Goal: Task Accomplishment & Management: Manage account settings

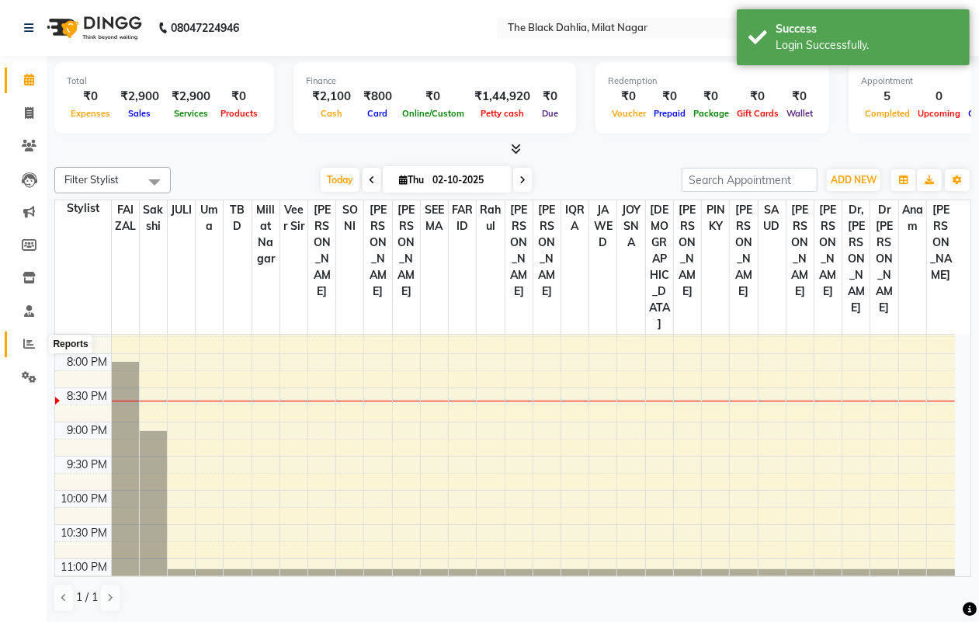
click at [26, 347] on icon at bounding box center [29, 344] width 12 height 12
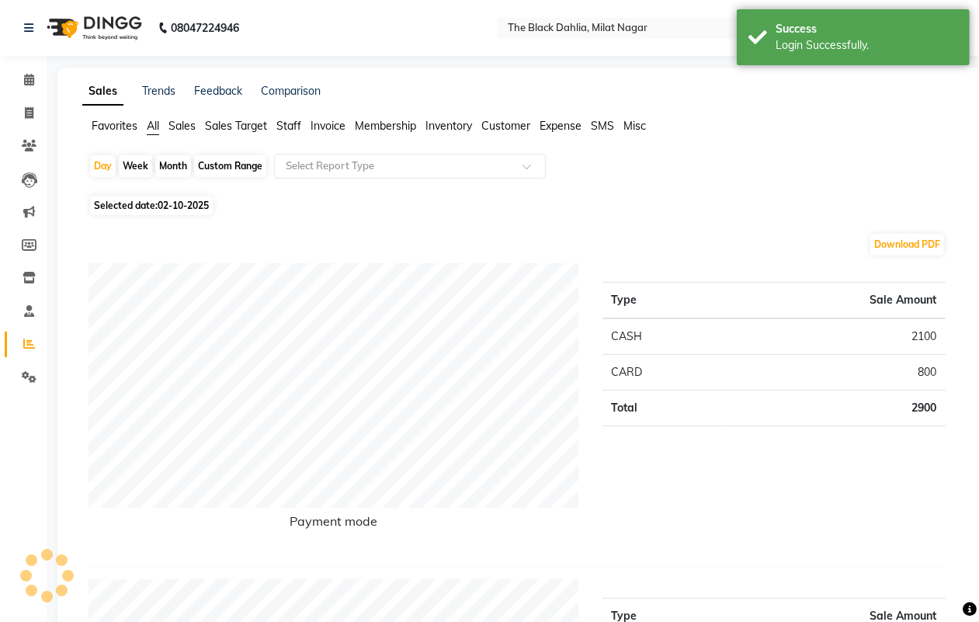
click at [234, 172] on div "Custom Range" at bounding box center [230, 166] width 72 height 22
select select "10"
select select "2025"
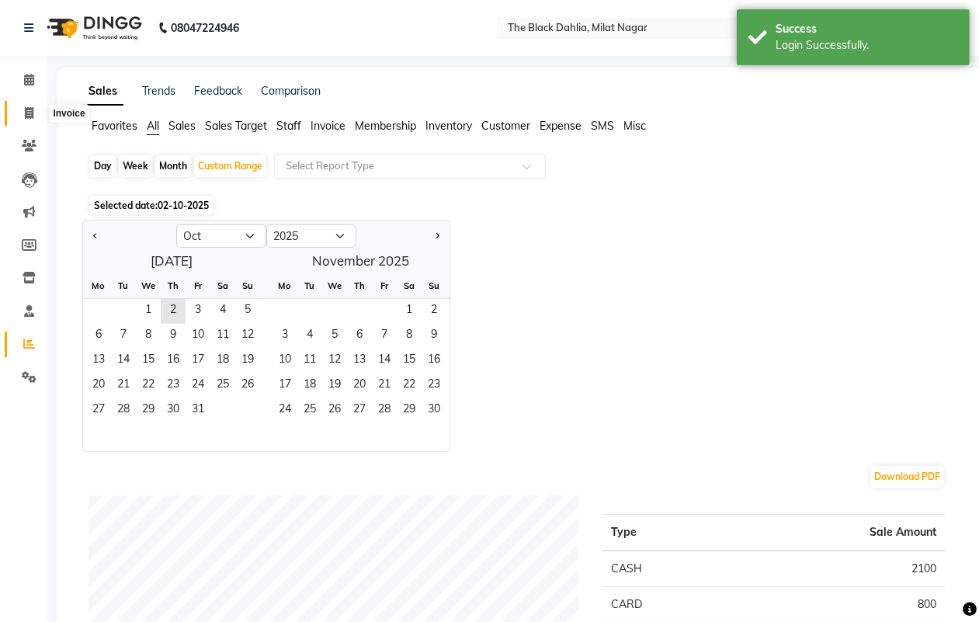
click at [29, 110] on icon at bounding box center [29, 113] width 9 height 12
select select "4335"
select select "service"
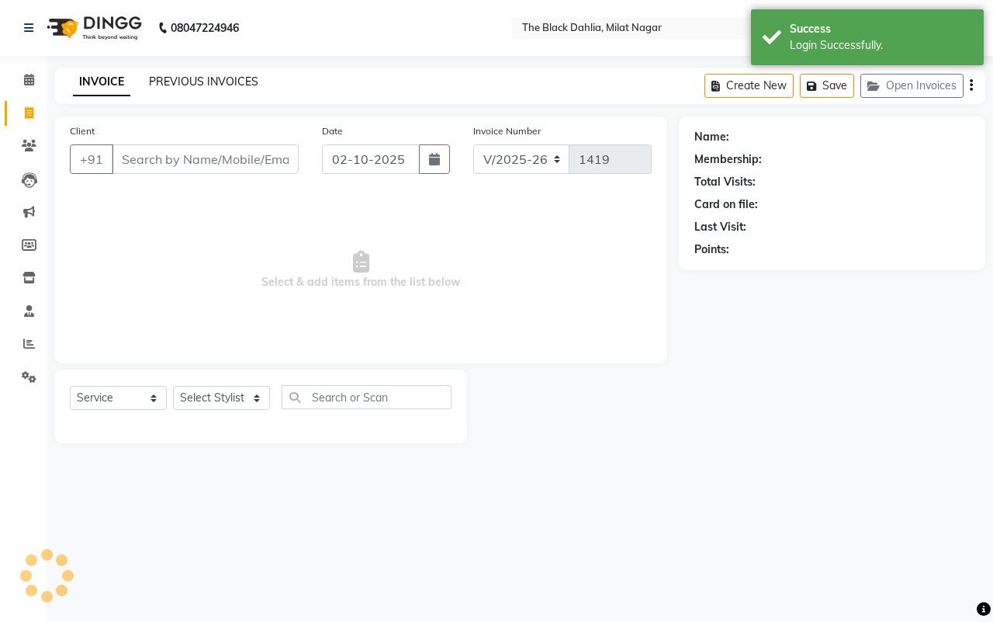
click at [210, 82] on link "PREVIOUS INVOICES" at bounding box center [203, 82] width 109 height 14
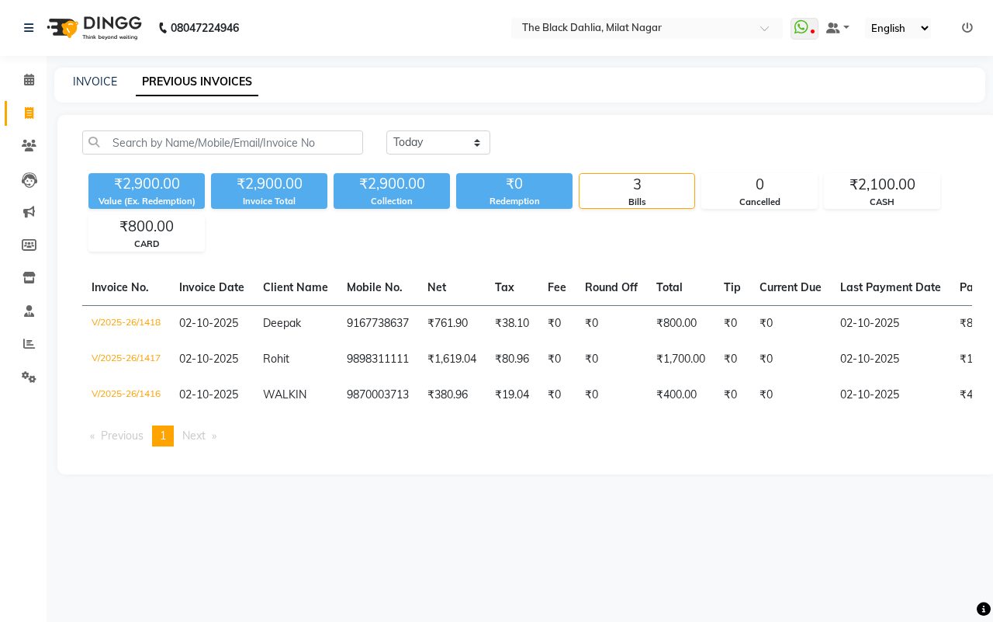
click at [67, 82] on div "INVOICE PREVIOUS INVOICES" at bounding box center [510, 82] width 913 height 16
click at [90, 79] on link "INVOICE" at bounding box center [95, 82] width 44 height 14
select select "4335"
select select "service"
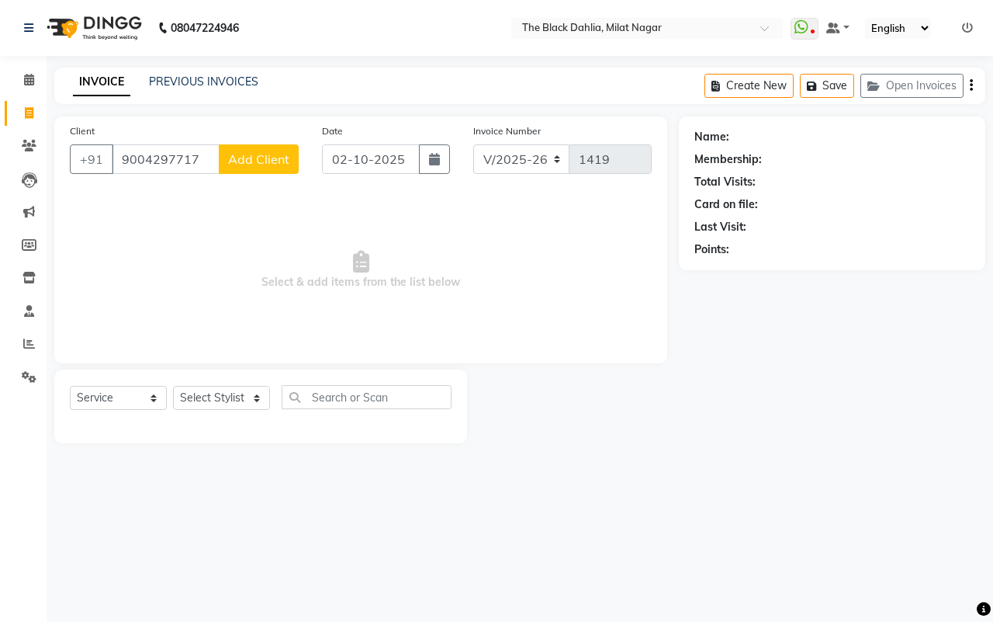
type input "9004297717"
click at [245, 144] on button "Add Client" at bounding box center [259, 158] width 80 height 29
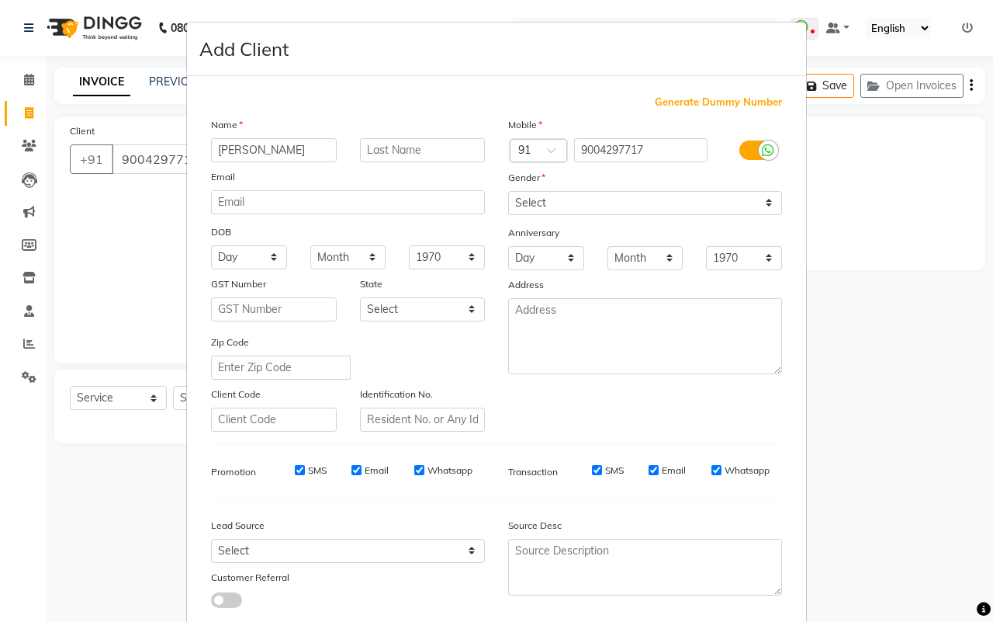
type input "[PERSON_NAME]"
click at [539, 210] on select "Select [DEMOGRAPHIC_DATA] [DEMOGRAPHIC_DATA] Other Prefer Not To Say" at bounding box center [645, 203] width 274 height 24
select select "[DEMOGRAPHIC_DATA]"
click at [508, 191] on select "Select [DEMOGRAPHIC_DATA] [DEMOGRAPHIC_DATA] Other Prefer Not To Say" at bounding box center [645, 203] width 274 height 24
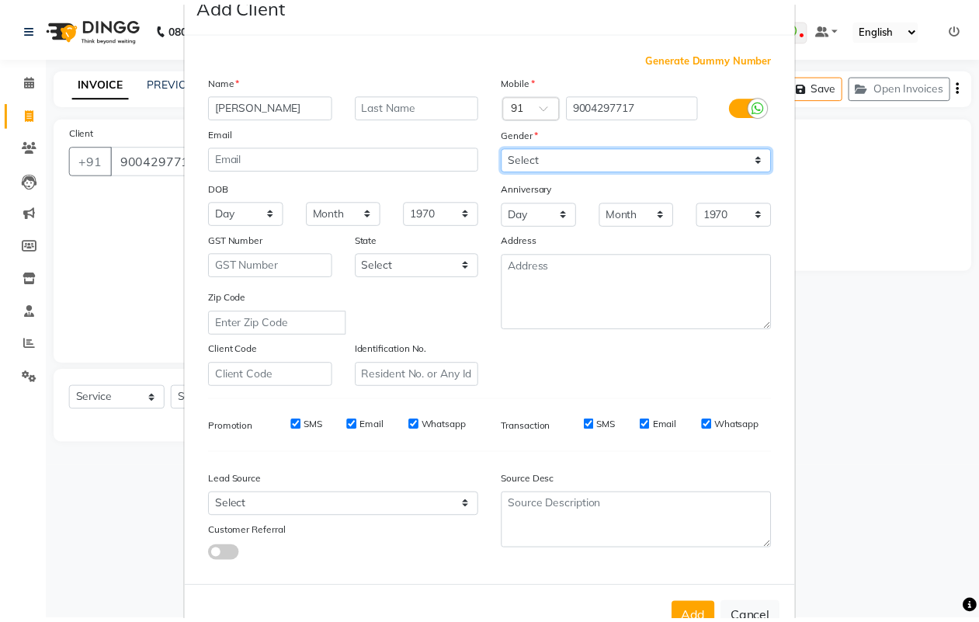
scroll to position [89, 0]
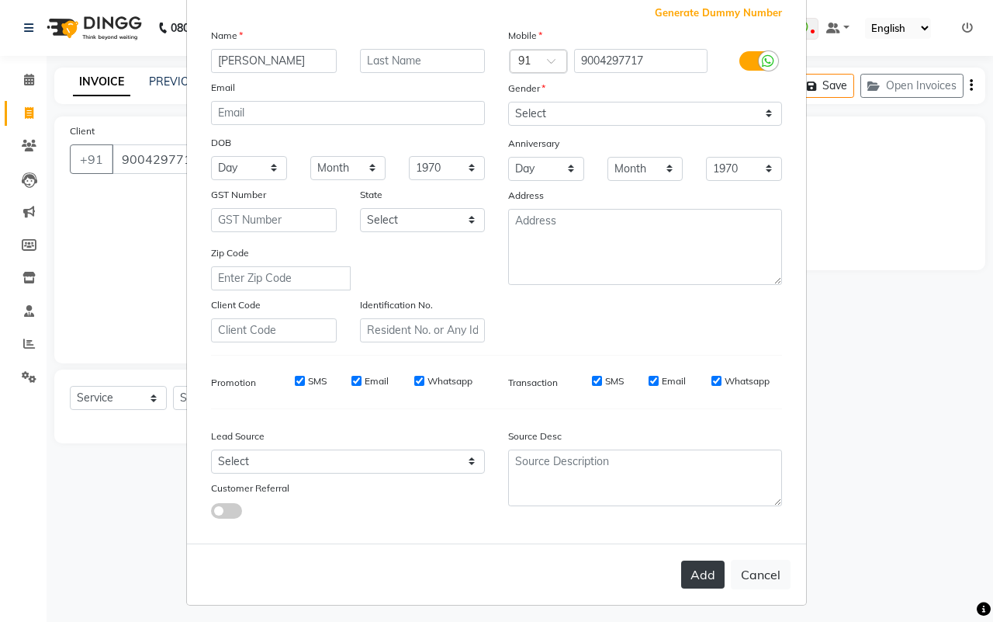
click at [706, 563] on button "Add" at bounding box center [702, 574] width 43 height 28
select select
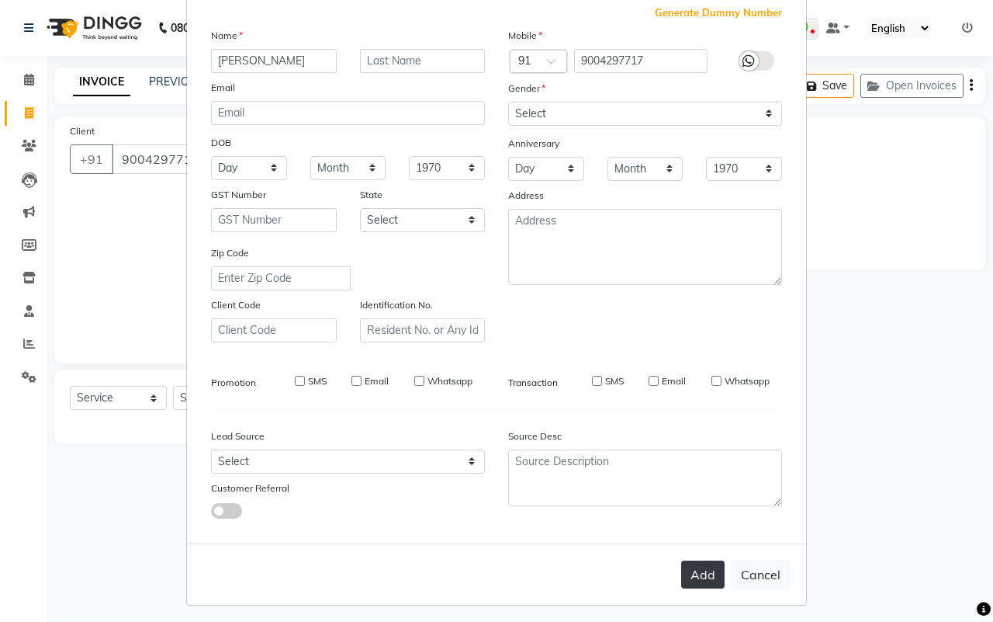
select select
checkbox input "false"
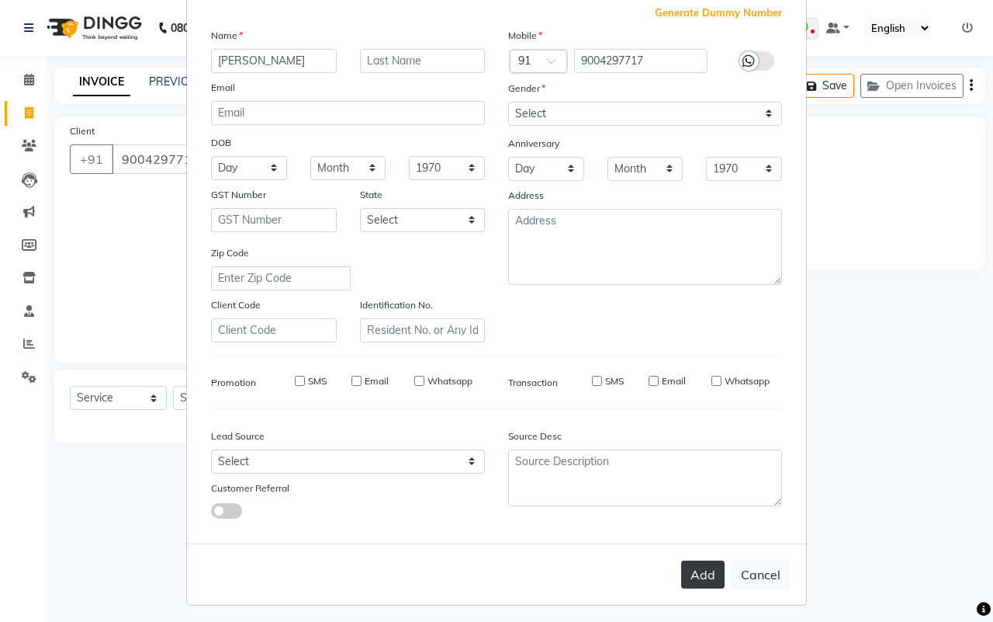
checkbox input "false"
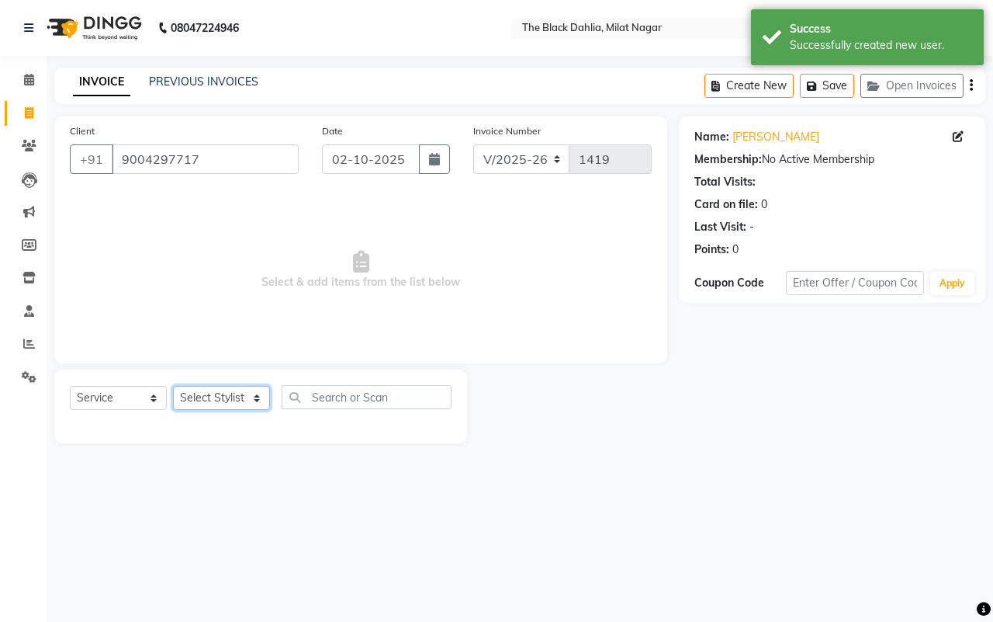
click at [217, 396] on select "Select Stylist [PERSON_NAME] [PERSON_NAME] [PERSON_NAME] Dr [PERSON_NAME],[PERS…" at bounding box center [221, 398] width 97 height 24
select select "53805"
click at [173, 386] on select "Select Stylist [PERSON_NAME] [PERSON_NAME] [PERSON_NAME] Dr [PERSON_NAME],[PERS…" at bounding box center [221, 398] width 97 height 24
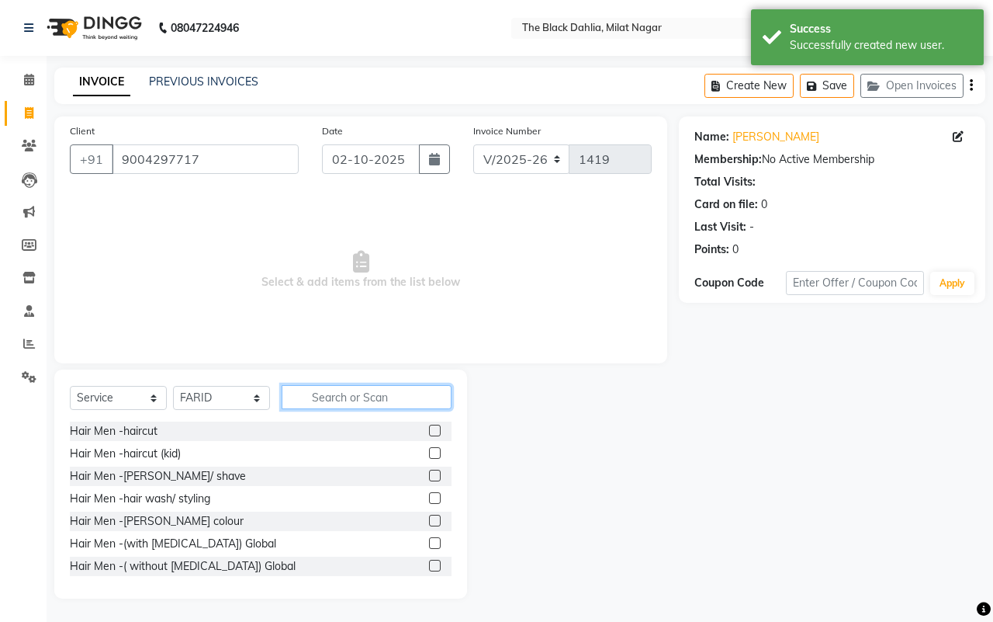
click at [366, 389] on input "text" at bounding box center [367, 397] width 170 height 24
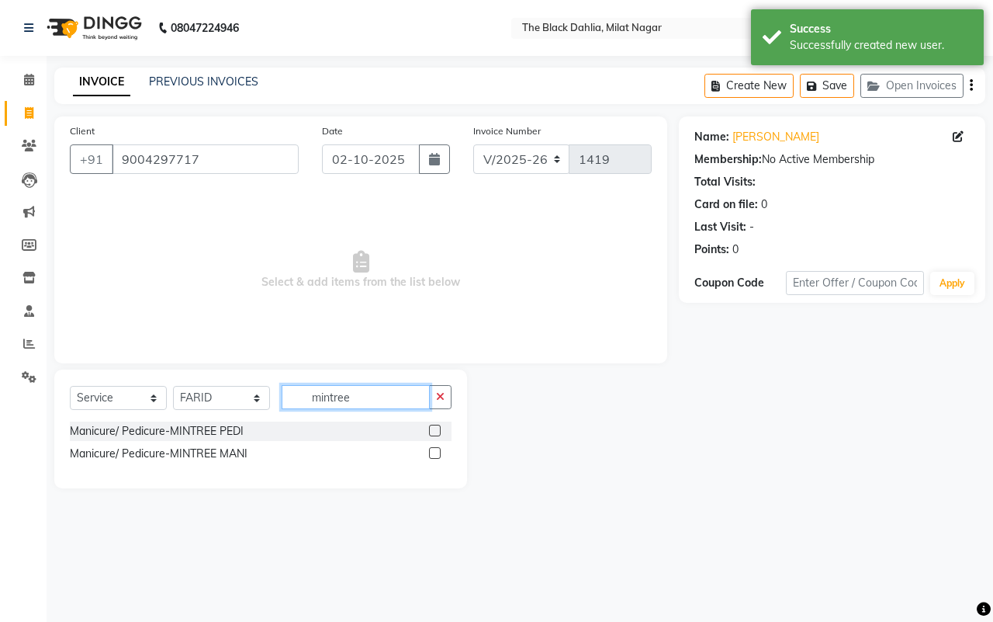
type input "mintree"
click at [427, 428] on div "Manicure/ Pedicure-MINTREE PEDI" at bounding box center [261, 430] width 382 height 19
click at [432, 428] on label at bounding box center [435, 431] width 12 height 12
click at [432, 428] on input "checkbox" at bounding box center [434, 431] width 10 height 10
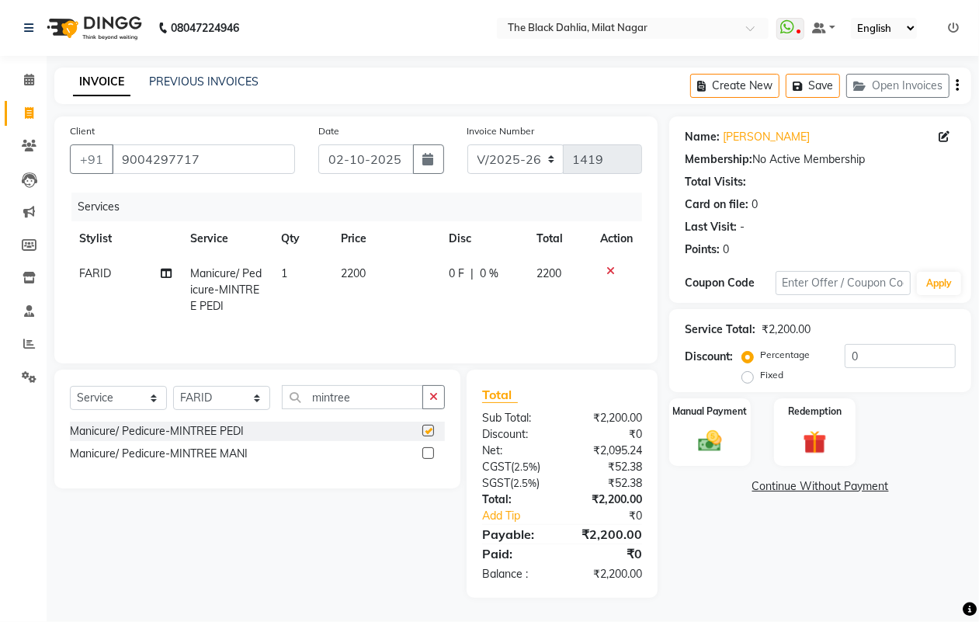
checkbox input "false"
drag, startPoint x: 375, startPoint y: 390, endPoint x: 243, endPoint y: 393, distance: 132.0
click at [243, 393] on div "Select Service Product Membership Package Voucher Prepaid Gift Card Select Styl…" at bounding box center [257, 403] width 375 height 36
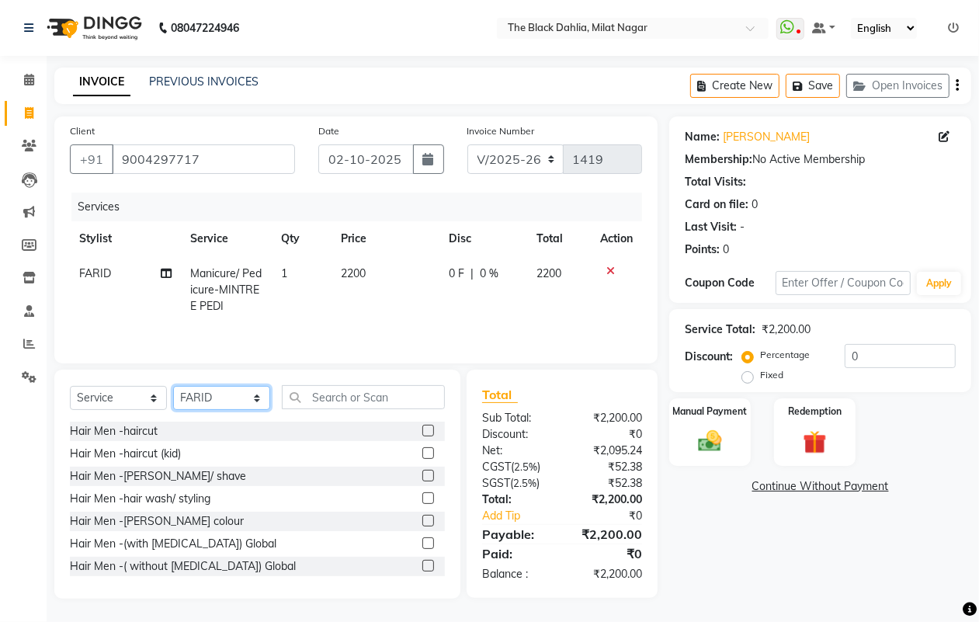
click at [222, 407] on select "Select Stylist [PERSON_NAME] [PERSON_NAME] [PERSON_NAME] Dr [PERSON_NAME],[PERS…" at bounding box center [221, 398] width 97 height 24
select select "63673"
click at [173, 388] on select "Select Stylist [PERSON_NAME] [PERSON_NAME] [PERSON_NAME] Dr [PERSON_NAME],[PERS…" at bounding box center [221, 398] width 97 height 24
click at [348, 402] on input "text" at bounding box center [363, 397] width 163 height 24
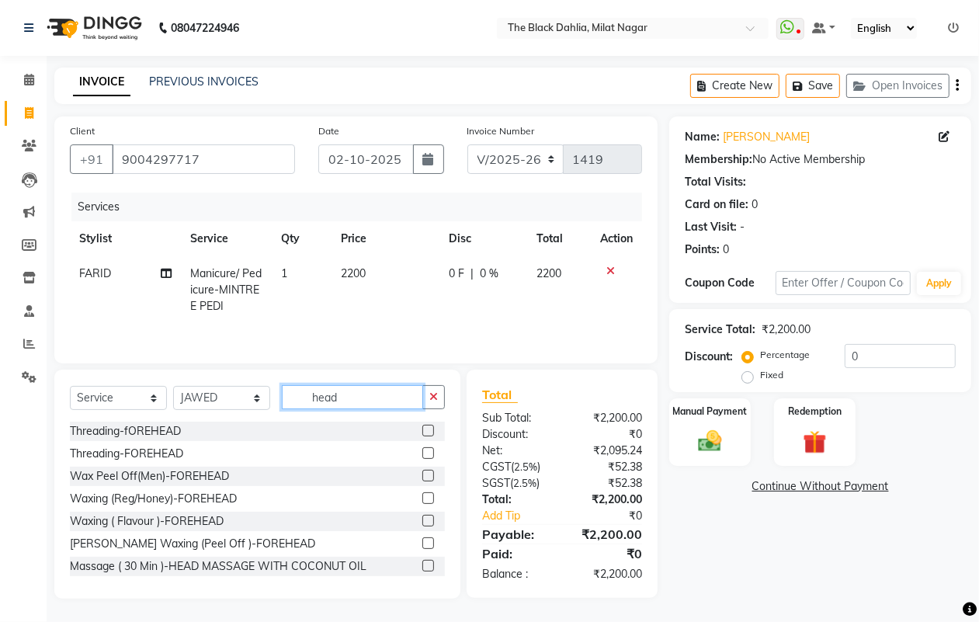
type input "head"
click at [422, 568] on label at bounding box center [428, 566] width 12 height 12
click at [422, 568] on input "checkbox" at bounding box center [427, 566] width 10 height 10
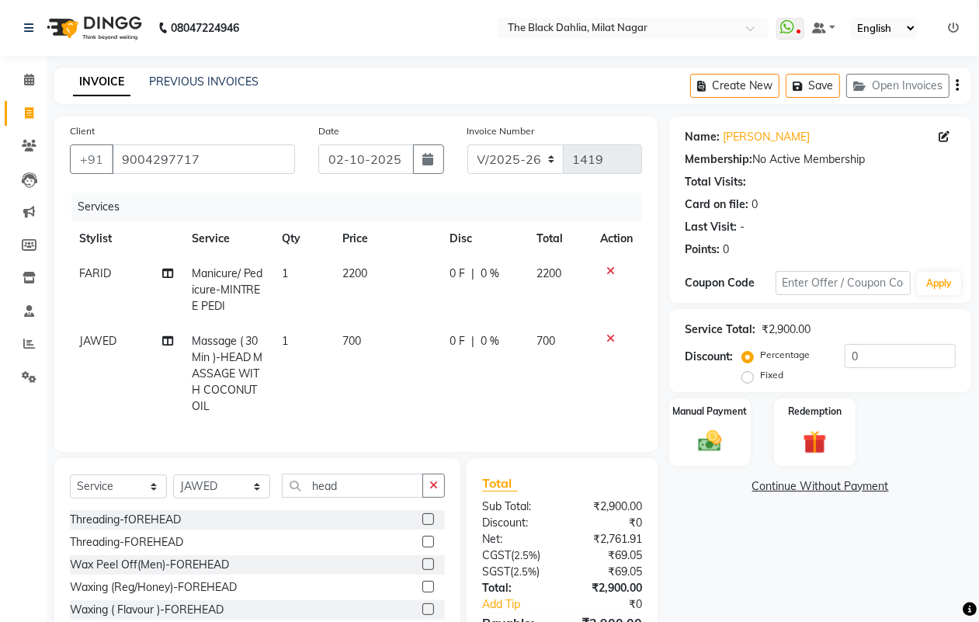
checkbox input "false"
drag, startPoint x: 370, startPoint y: 491, endPoint x: 243, endPoint y: 501, distance: 127.7
click at [243, 501] on div "Select Service Product Membership Package Voucher Prepaid Gift Card Select Styl…" at bounding box center [257, 491] width 375 height 36
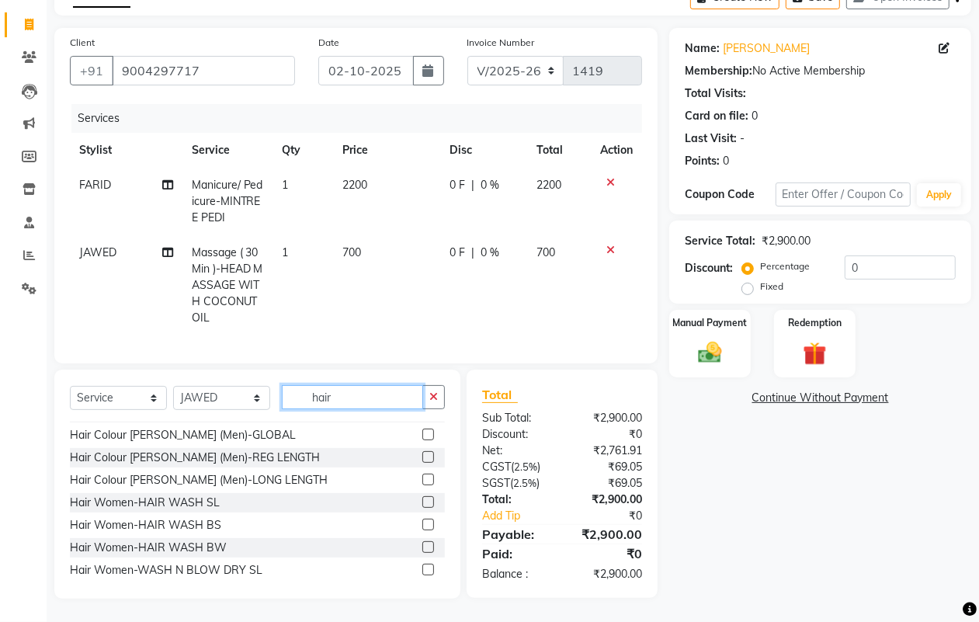
scroll to position [291, 0]
type input "hair"
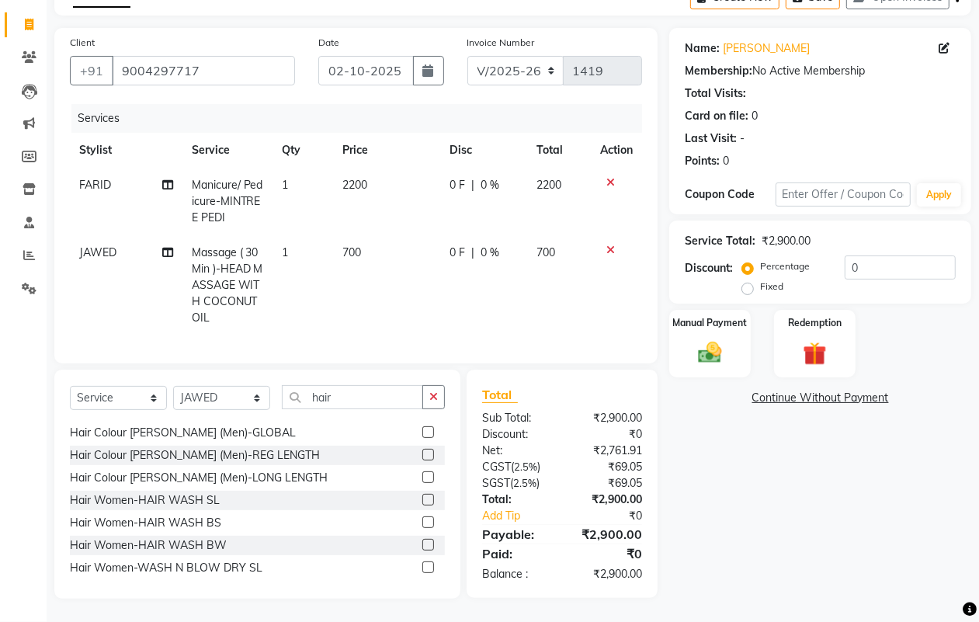
click at [422, 495] on label at bounding box center [428, 500] width 12 height 12
click at [422, 495] on input "checkbox" at bounding box center [427, 500] width 10 height 10
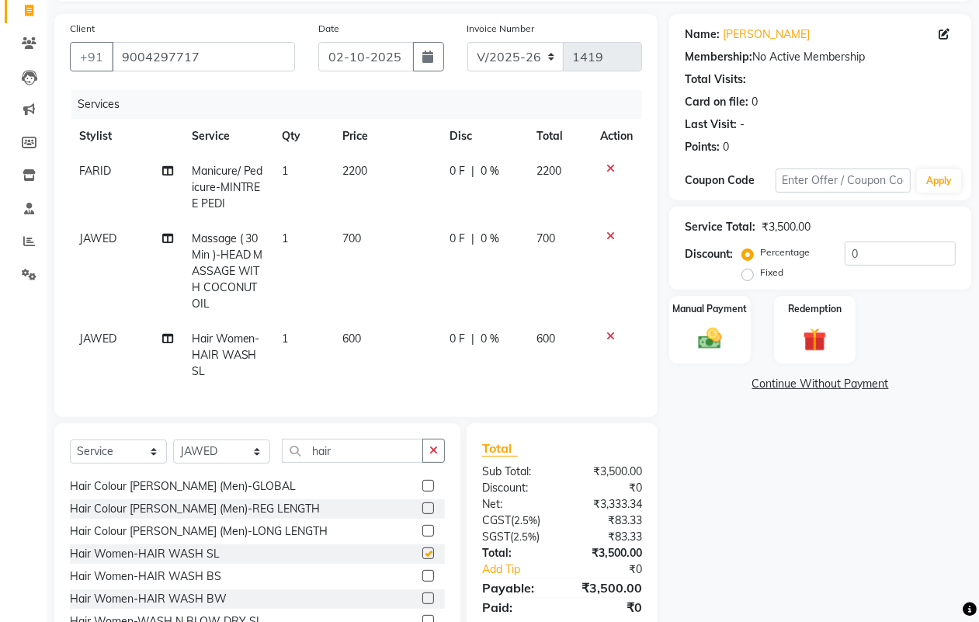
checkbox input "false"
click at [346, 335] on span "600" at bounding box center [351, 338] width 19 height 14
select select "63673"
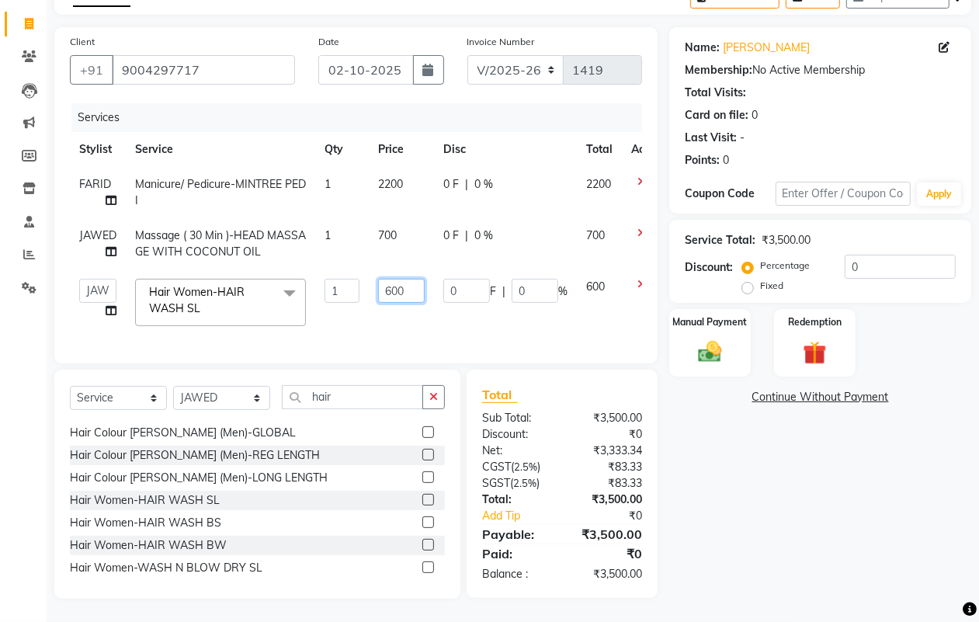
click at [393, 279] on input "600" at bounding box center [401, 291] width 47 height 24
type input "500"
click at [709, 545] on div "Name: [PERSON_NAME] Membership: No Active Membership Total Visits: Card on file…" at bounding box center [826, 312] width 314 height 571
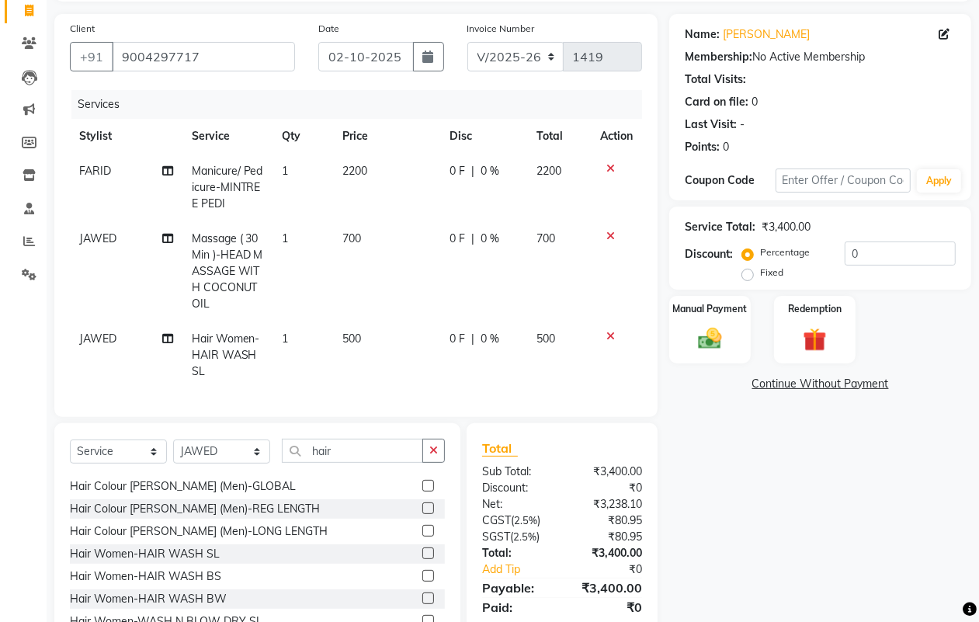
scroll to position [171, 0]
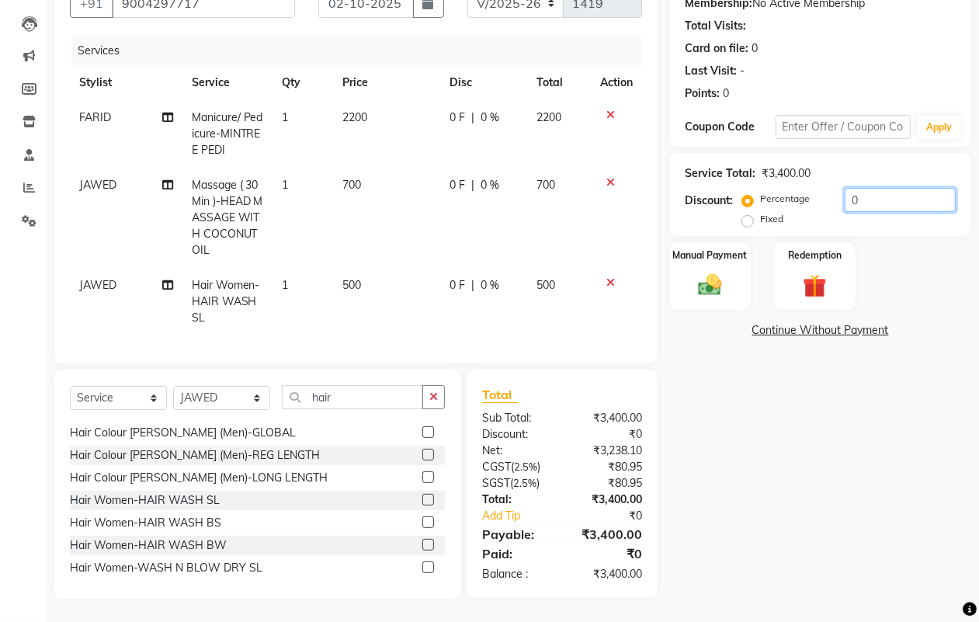
drag, startPoint x: 885, startPoint y: 175, endPoint x: 813, endPoint y: 177, distance: 71.4
click at [813, 188] on div "Percentage Fixed 0" at bounding box center [850, 209] width 210 height 42
type input "30"
click at [703, 274] on img at bounding box center [709, 285] width 39 height 28
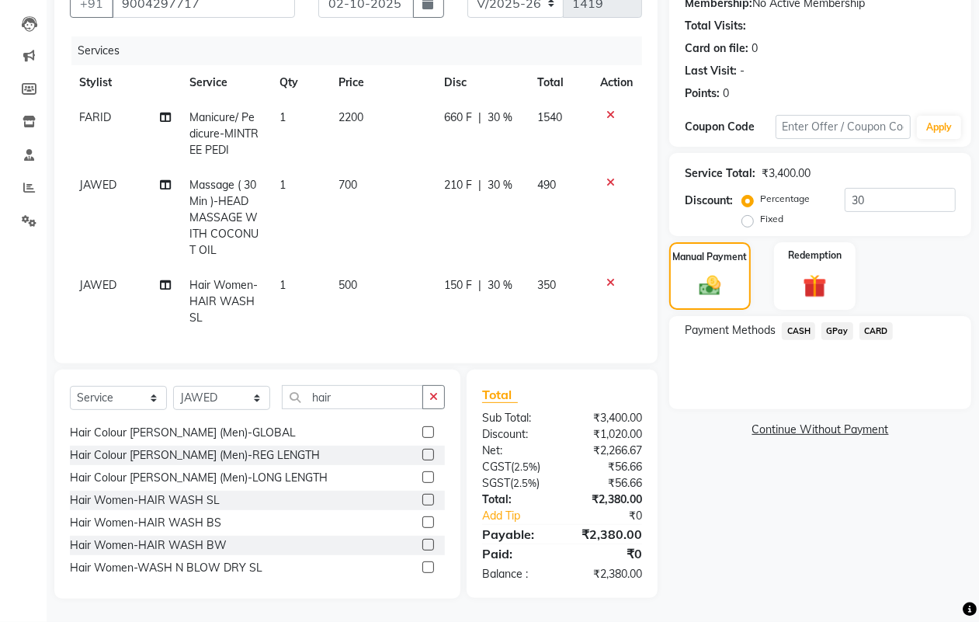
click at [835, 323] on span "GPay" at bounding box center [837, 331] width 32 height 18
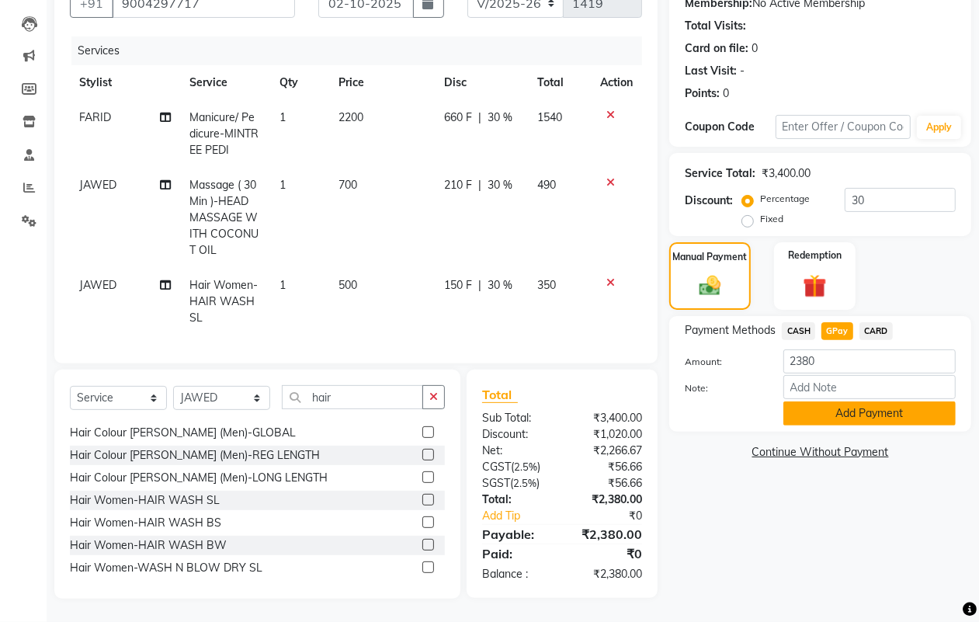
click at [852, 404] on button "Add Payment" at bounding box center [869, 413] width 172 height 24
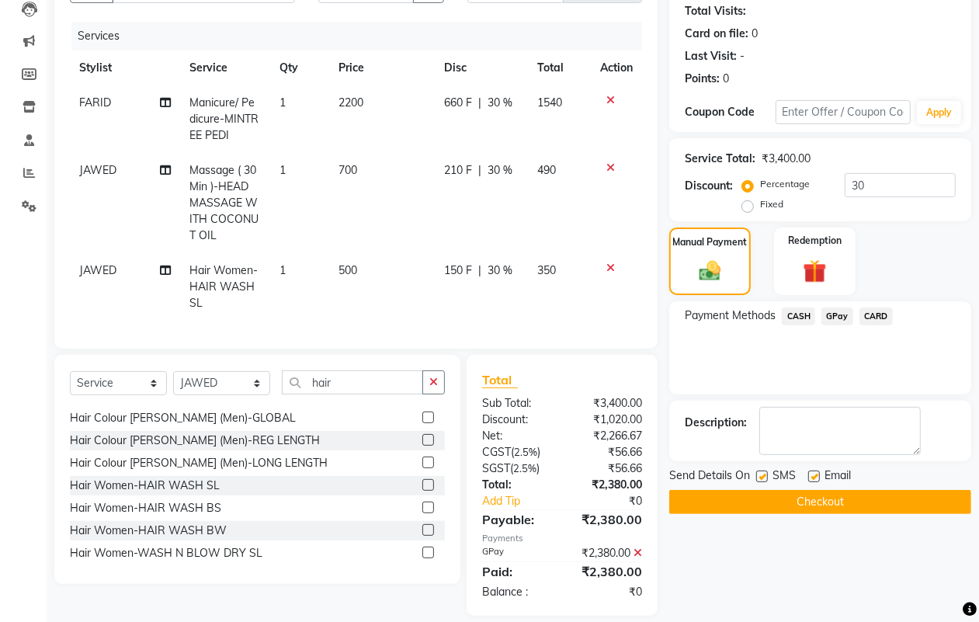
scroll to position [202, 0]
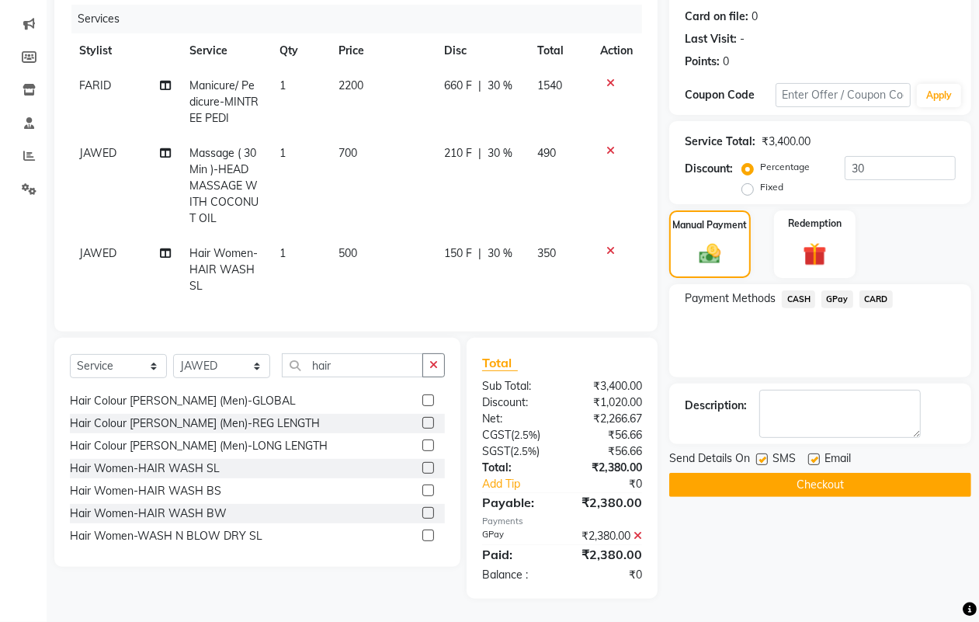
click at [797, 475] on button "Checkout" at bounding box center [820, 485] width 302 height 24
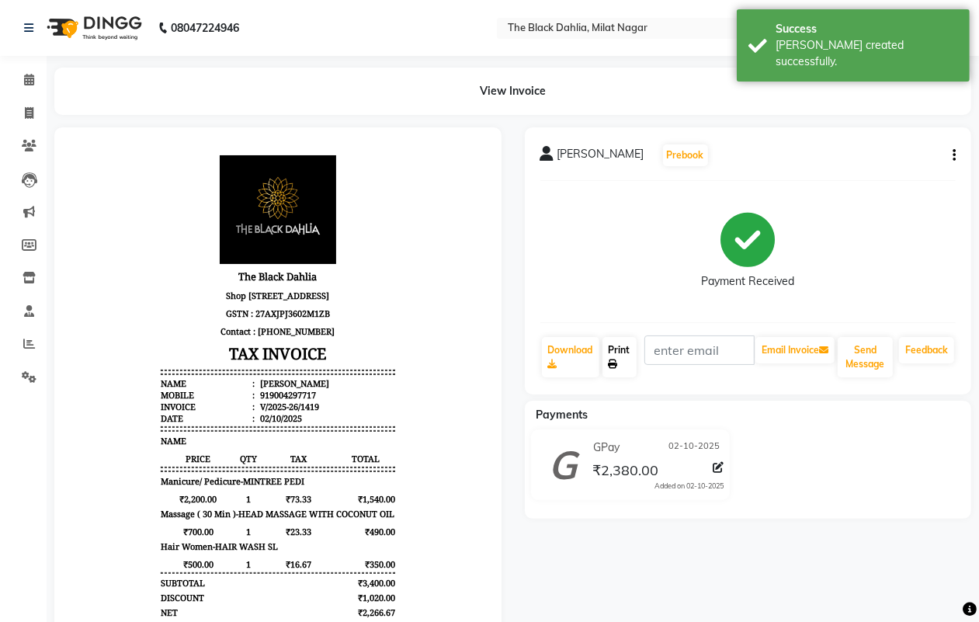
click at [617, 358] on link "Print" at bounding box center [619, 357] width 34 height 40
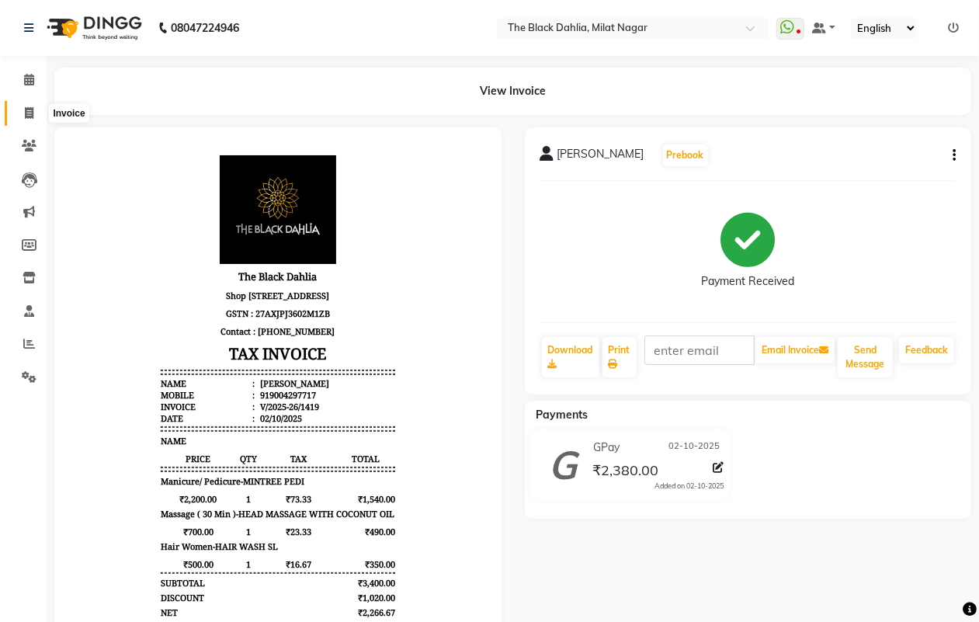
click at [35, 111] on span at bounding box center [29, 114] width 27 height 18
select select "4335"
select select "service"
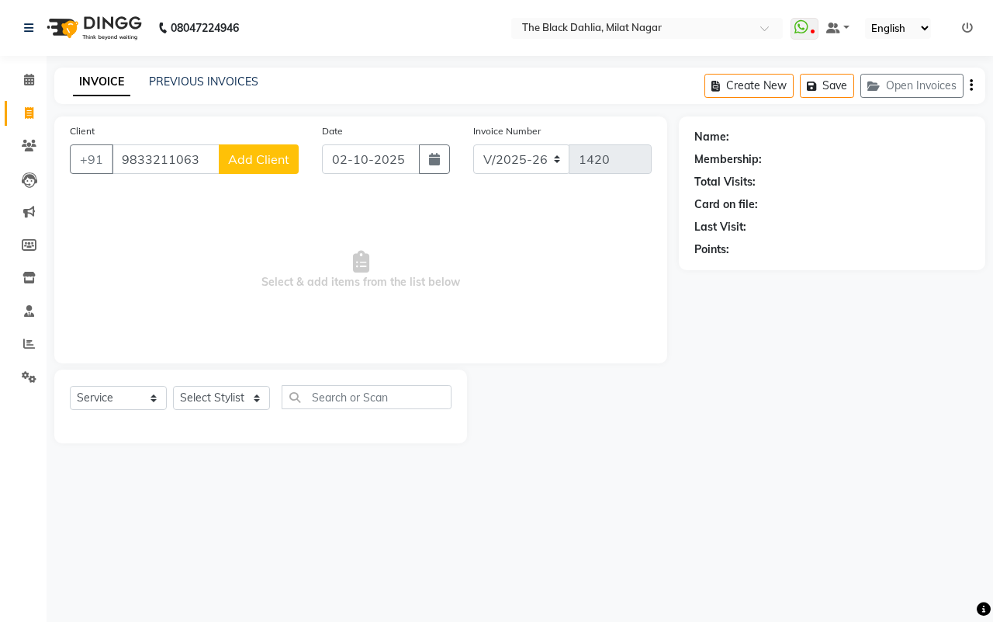
type input "9833211063"
click at [261, 151] on span "Add Client" at bounding box center [258, 159] width 61 height 16
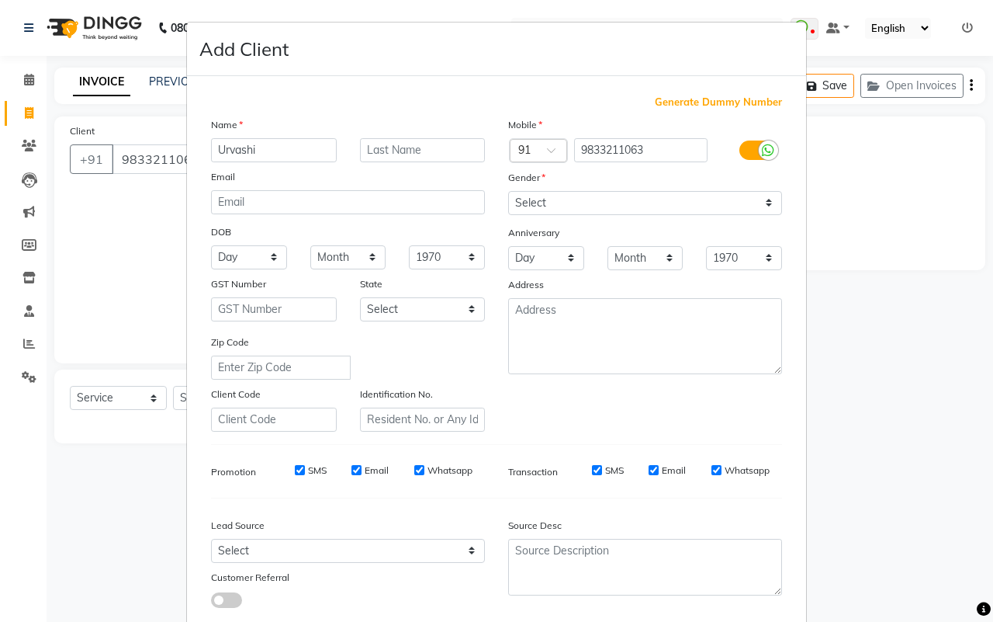
type input "Urvashi"
click at [635, 199] on select "Select [DEMOGRAPHIC_DATA] [DEMOGRAPHIC_DATA] Other Prefer Not To Say" at bounding box center [645, 203] width 274 height 24
click at [508, 191] on select "Select [DEMOGRAPHIC_DATA] [DEMOGRAPHIC_DATA] Other Prefer Not To Say" at bounding box center [645, 203] width 274 height 24
click at [631, 198] on select "Select [DEMOGRAPHIC_DATA] [DEMOGRAPHIC_DATA] Other Prefer Not To Say" at bounding box center [645, 203] width 274 height 24
select select "[DEMOGRAPHIC_DATA]"
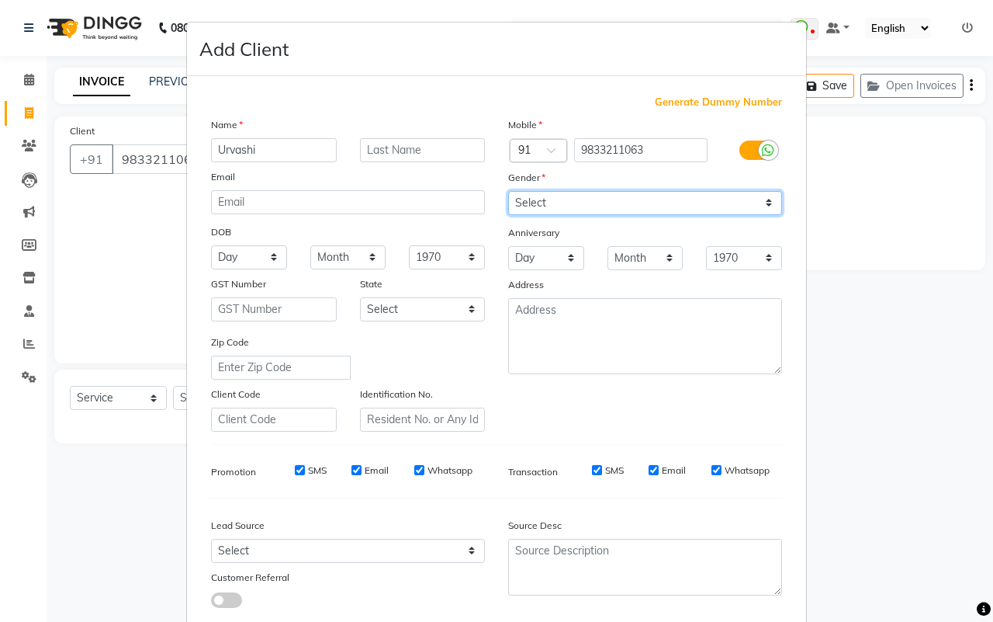
click at [508, 191] on select "Select [DEMOGRAPHIC_DATA] [DEMOGRAPHIC_DATA] Other Prefer Not To Say" at bounding box center [645, 203] width 274 height 24
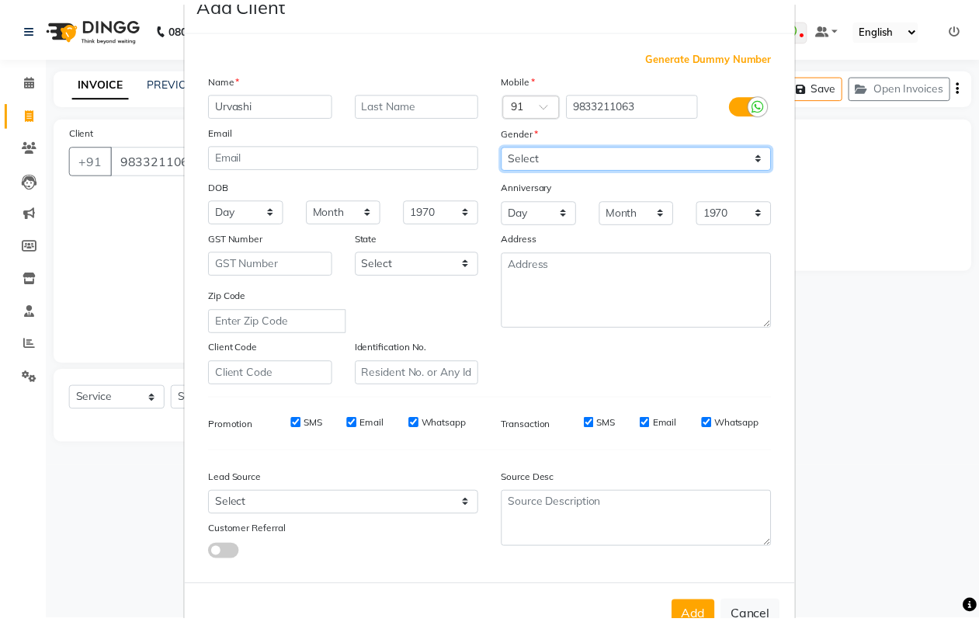
scroll to position [89, 0]
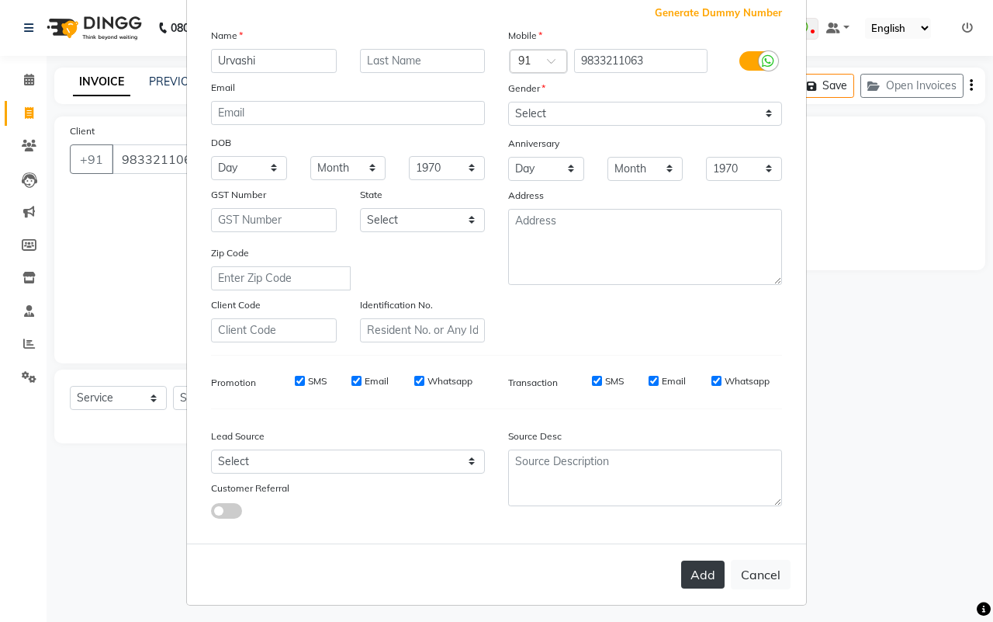
click at [705, 575] on button "Add" at bounding box center [702, 574] width 43 height 28
select select
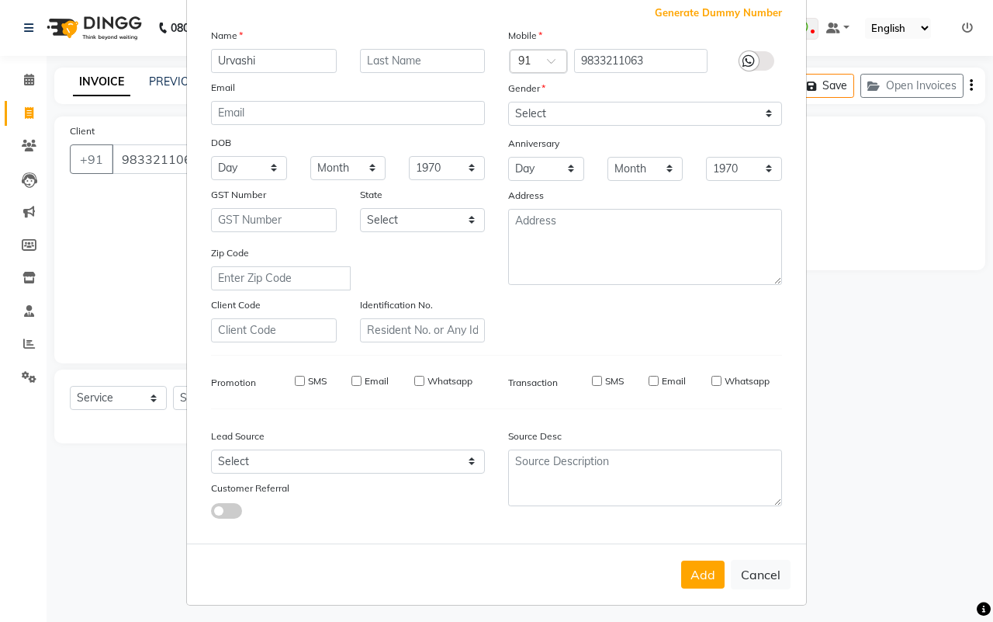
select select
checkbox input "false"
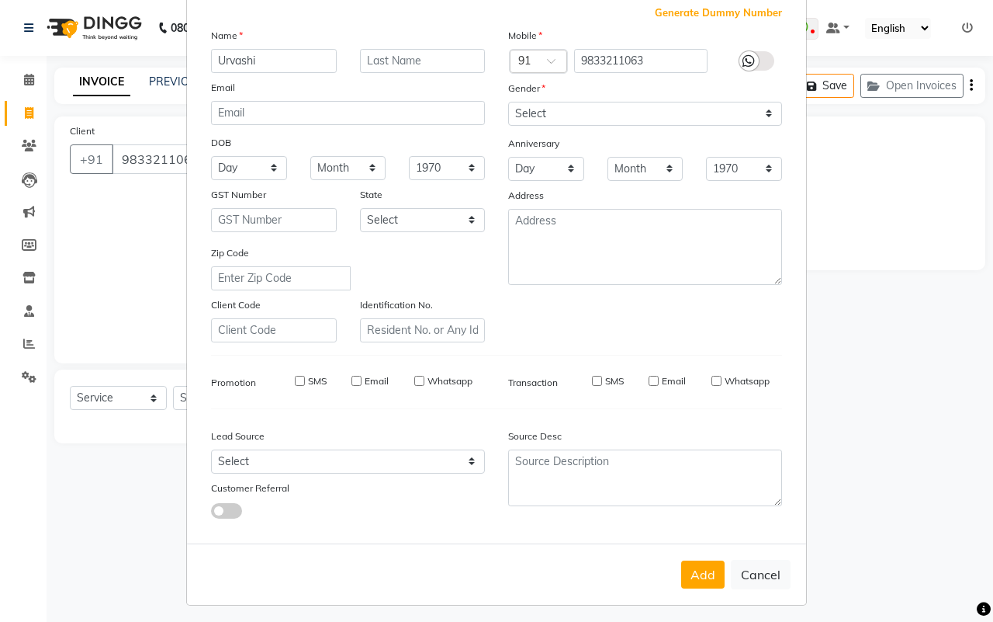
checkbox input "false"
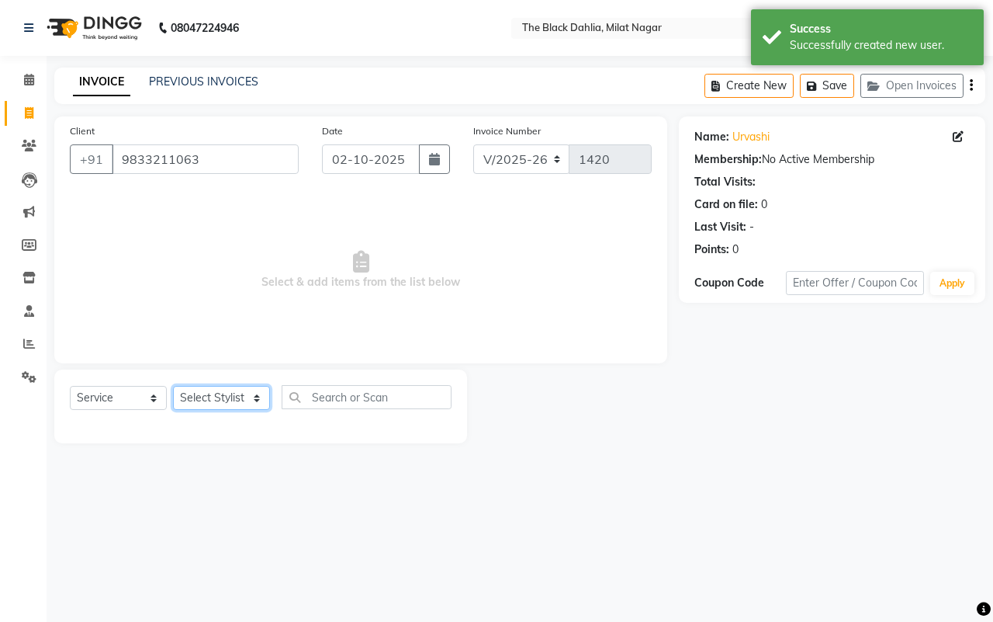
click at [239, 400] on select "Select Stylist [PERSON_NAME] [PERSON_NAME] [PERSON_NAME] Dr [PERSON_NAME],[PERS…" at bounding box center [221, 398] width 97 height 24
select select "59085"
click at [173, 386] on select "Select Stylist [PERSON_NAME] [PERSON_NAME] [PERSON_NAME] Dr [PERSON_NAME],[PERS…" at bounding box center [221, 398] width 97 height 24
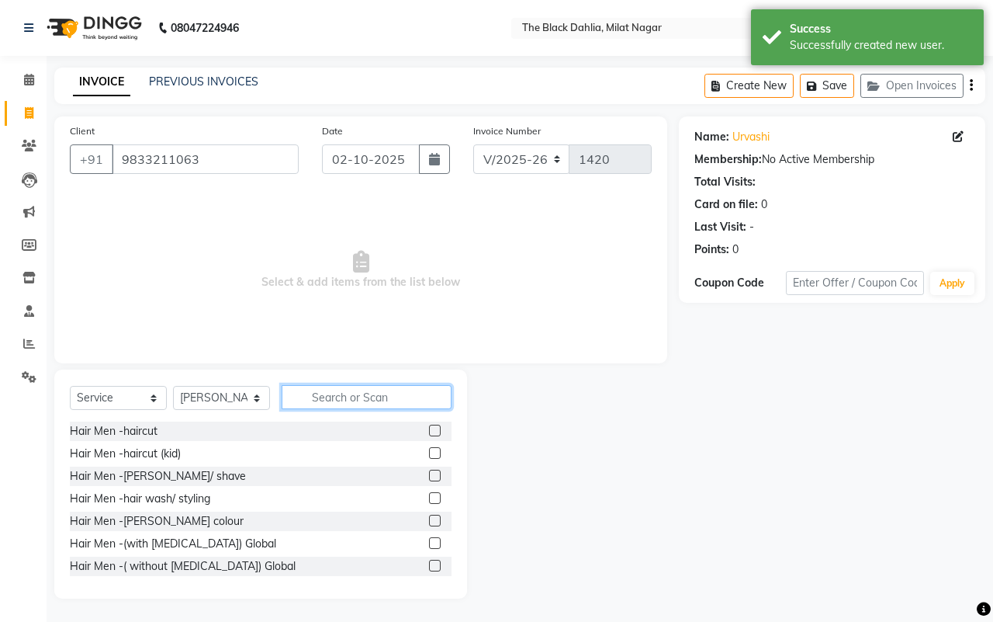
click at [366, 392] on input "text" at bounding box center [367, 397] width 170 height 24
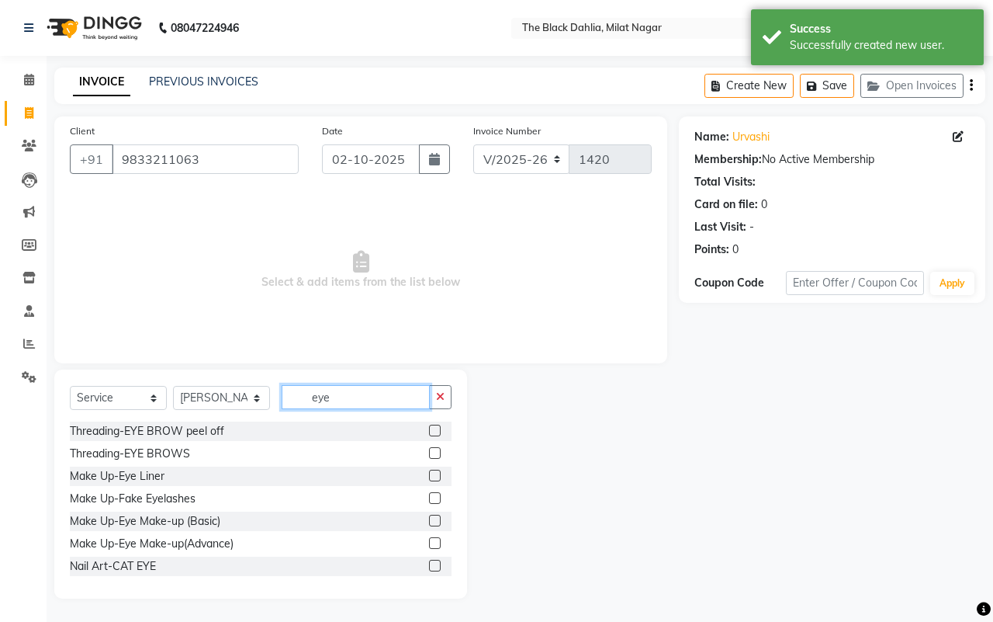
type input "eye"
click at [429, 451] on label at bounding box center [435, 453] width 12 height 12
click at [429, 451] on input "checkbox" at bounding box center [434, 454] width 10 height 10
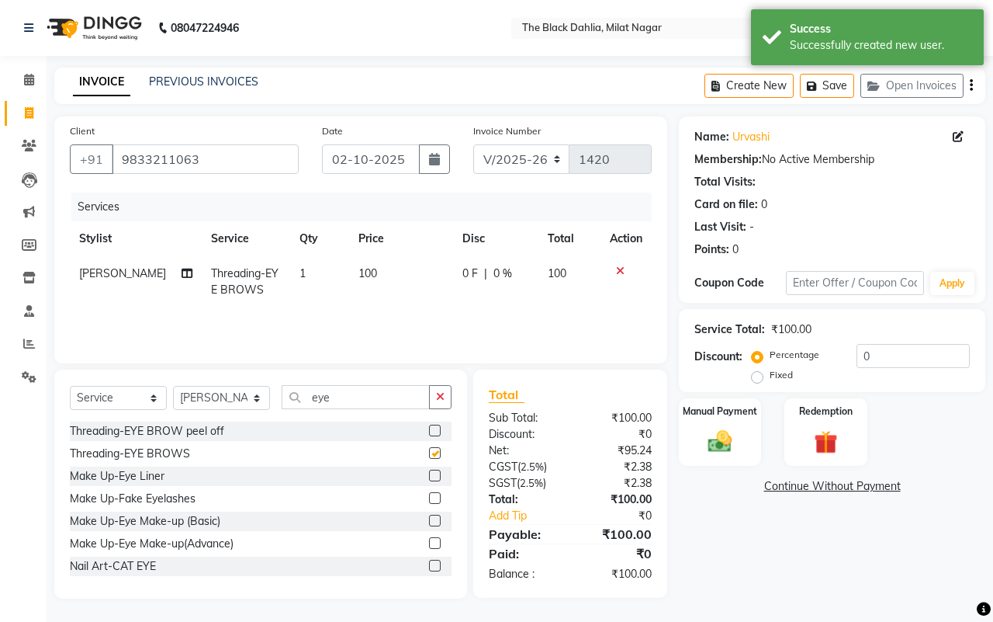
checkbox input "false"
drag, startPoint x: 381, startPoint y: 400, endPoint x: 280, endPoint y: 400, distance: 100.9
click at [280, 400] on div "Select Service Product Membership Package Voucher Prepaid Gift Card Select Styl…" at bounding box center [261, 403] width 382 height 36
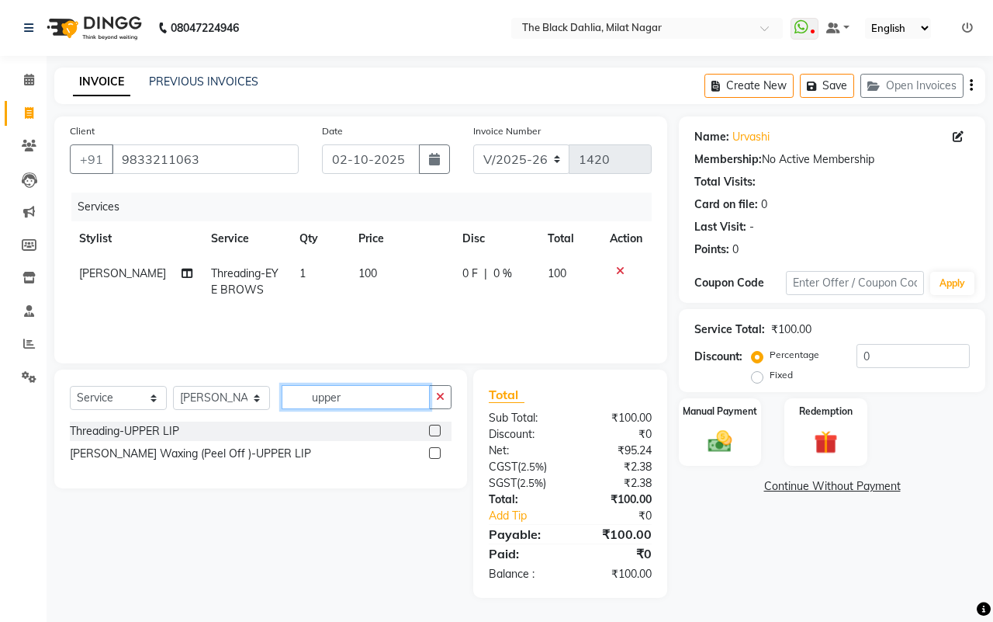
type input "upper"
click at [431, 432] on label at bounding box center [435, 431] width 12 height 12
click at [431, 432] on input "checkbox" at bounding box center [434, 431] width 10 height 10
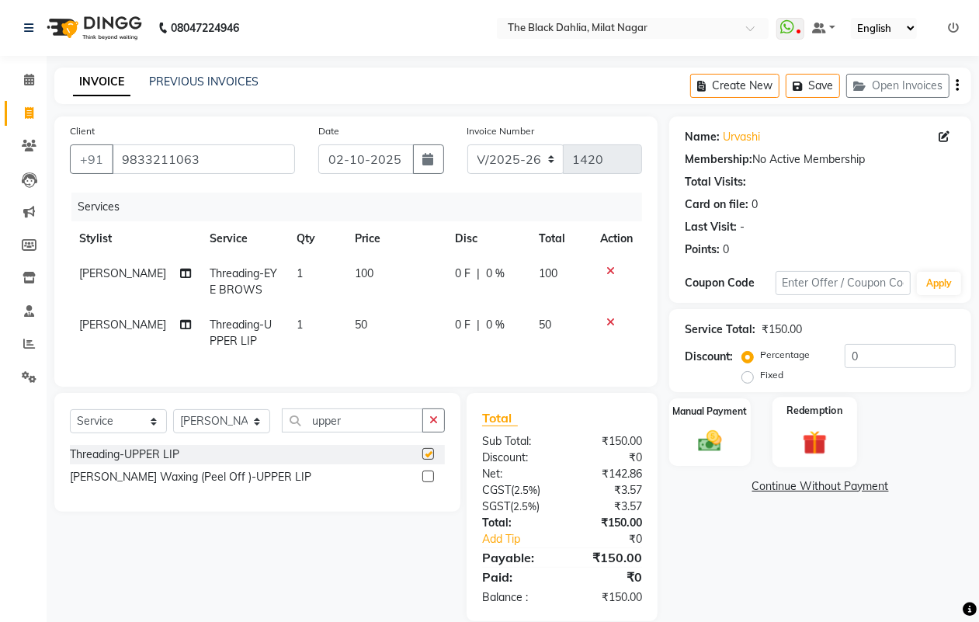
checkbox input "false"
click at [708, 456] on div "Manual Payment" at bounding box center [709, 432] width 85 height 71
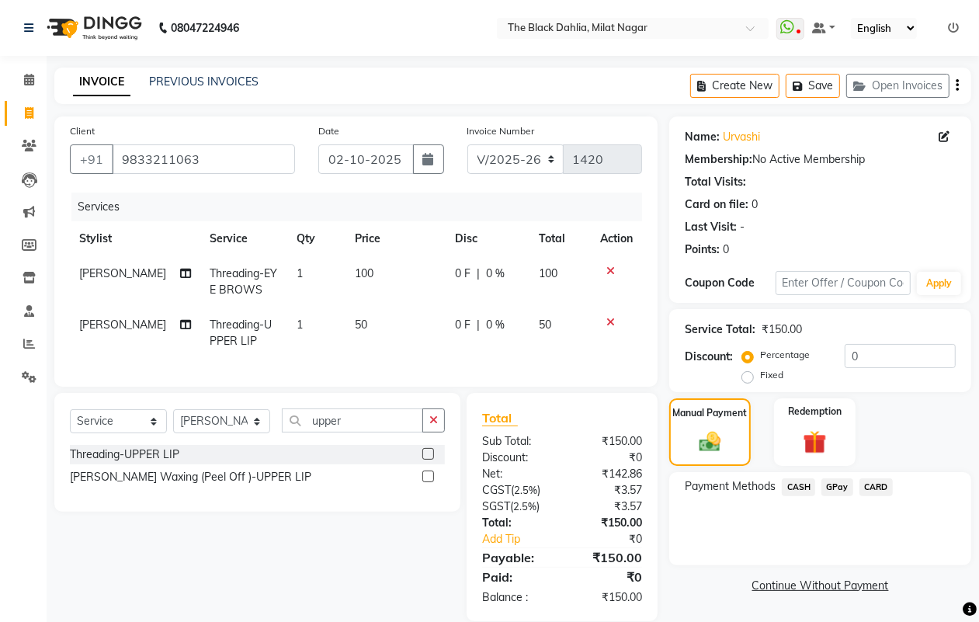
click at [844, 487] on span "GPay" at bounding box center [837, 487] width 32 height 18
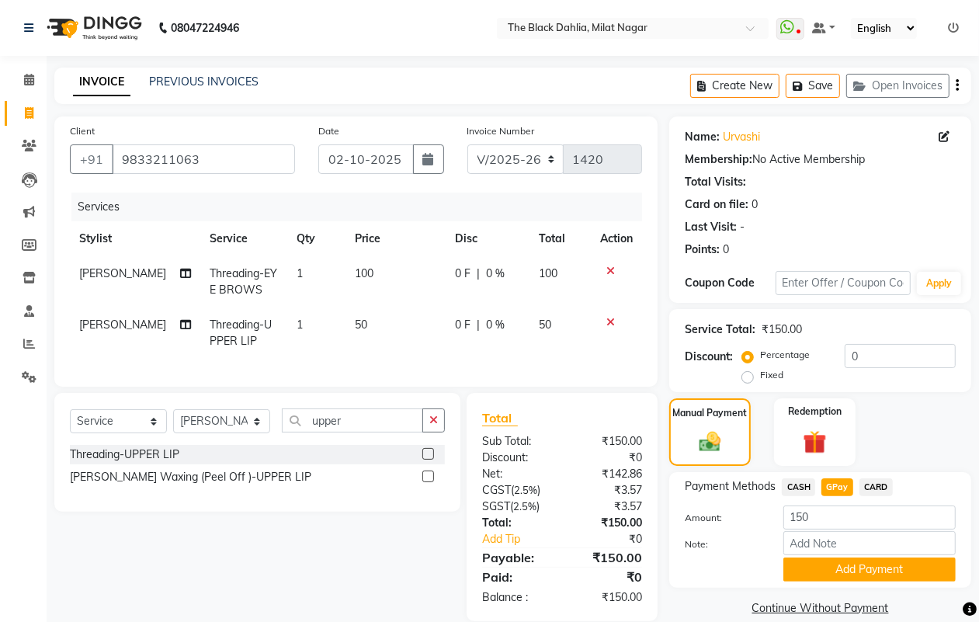
scroll to position [36, 0]
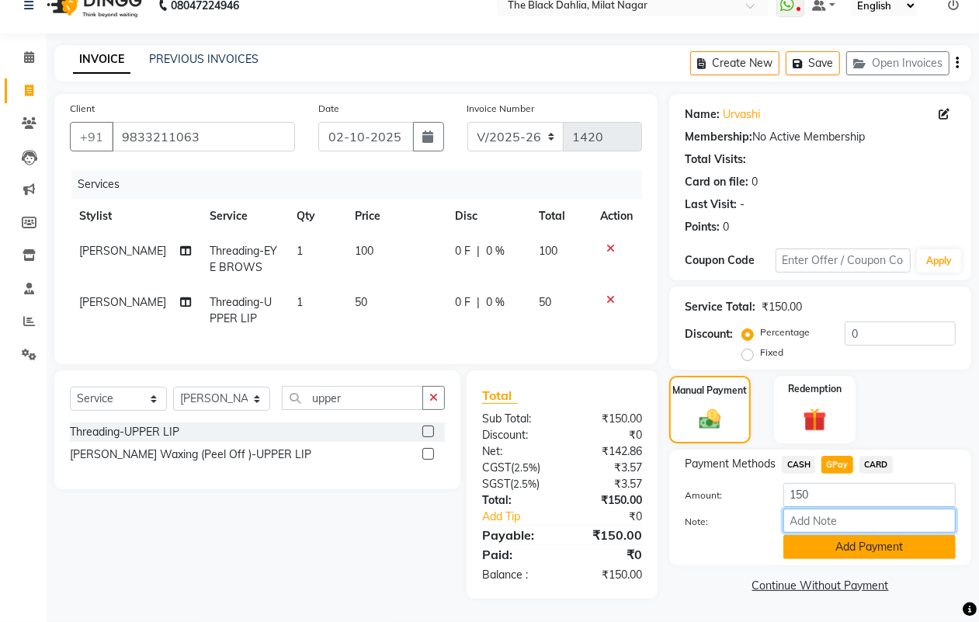
click at [870, 518] on div "Amount: 150 Note: Add Payment" at bounding box center [820, 521] width 271 height 76
click at [743, 535] on div at bounding box center [722, 547] width 98 height 24
click at [868, 535] on button "Add Payment" at bounding box center [869, 547] width 172 height 24
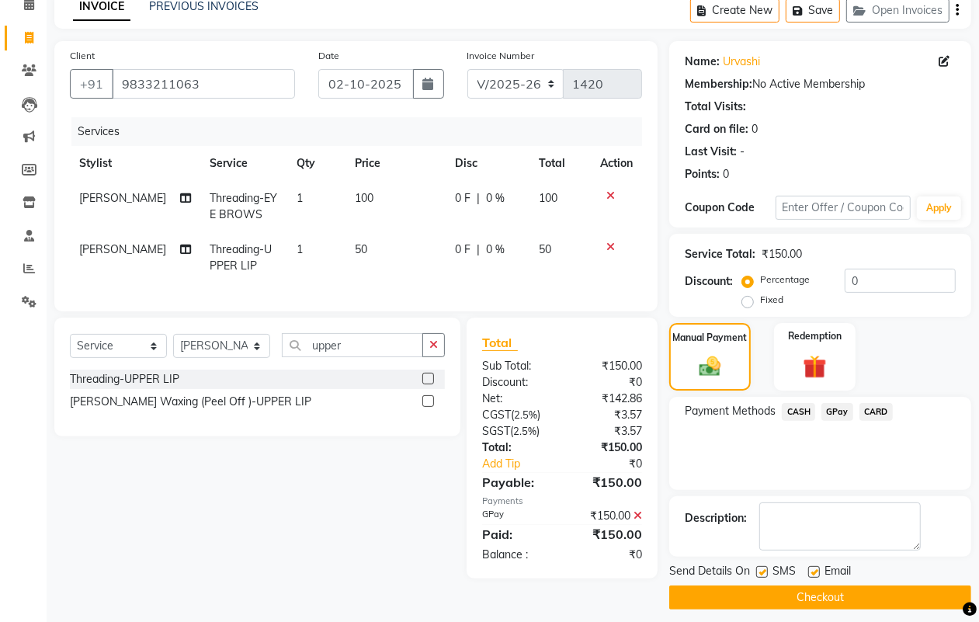
scroll to position [86, 0]
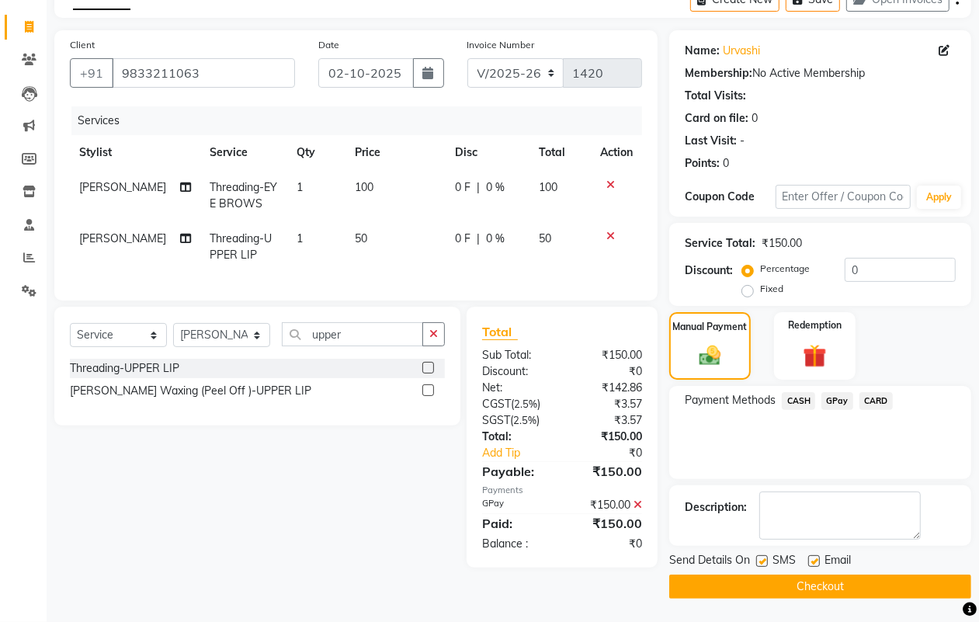
click at [757, 582] on button "Checkout" at bounding box center [820, 586] width 302 height 24
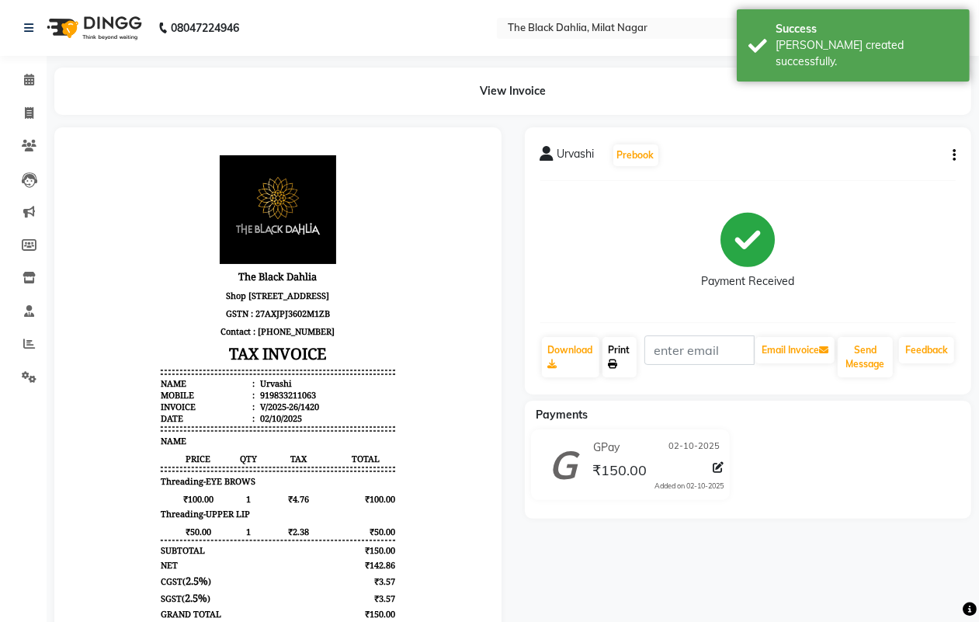
click at [631, 359] on link "Print" at bounding box center [619, 357] width 34 height 40
click at [28, 117] on icon at bounding box center [29, 113] width 9 height 12
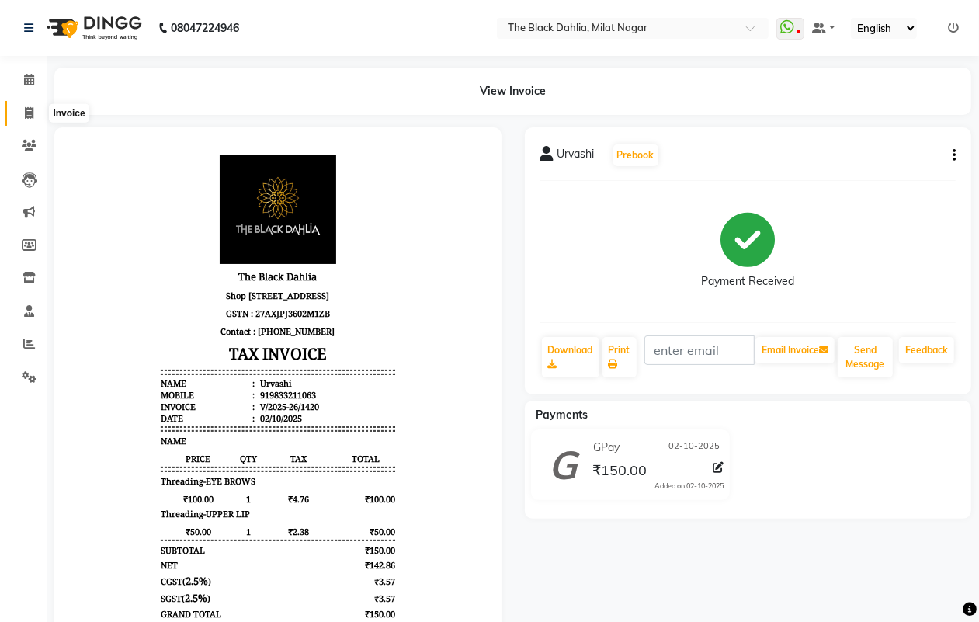
select select "4335"
select select "service"
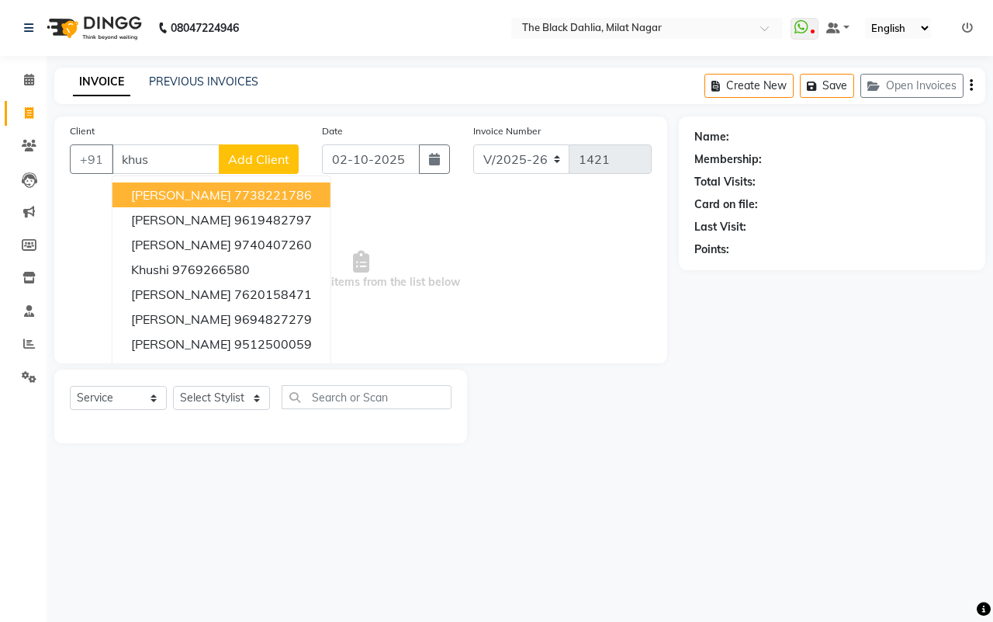
click at [199, 196] on span "[PERSON_NAME]" at bounding box center [181, 195] width 100 height 16
type input "7738221786"
select select "1: Object"
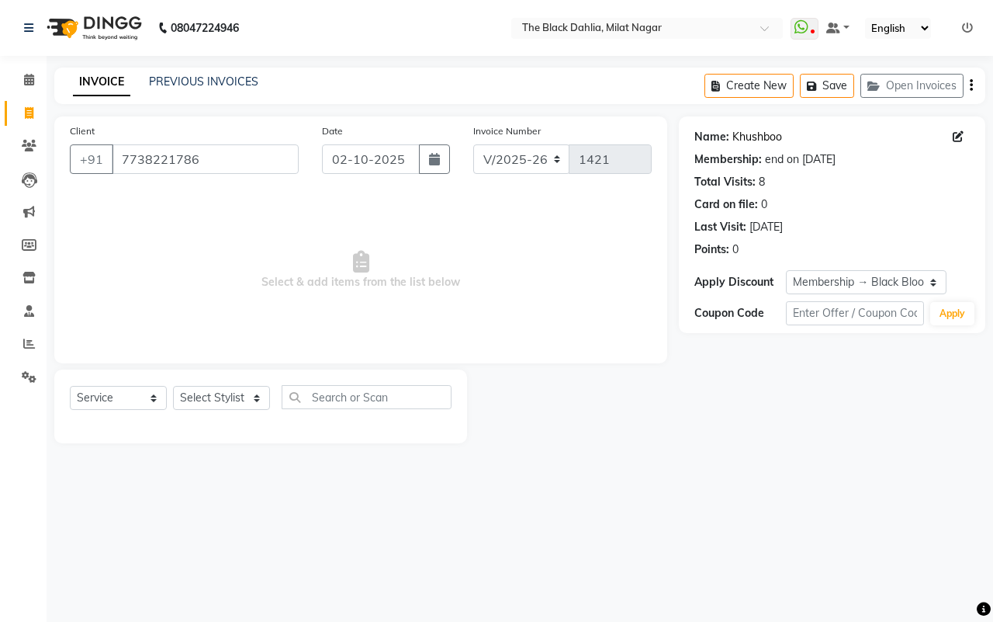
click at [771, 134] on link "Khushboo" at bounding box center [758, 137] width 50 height 16
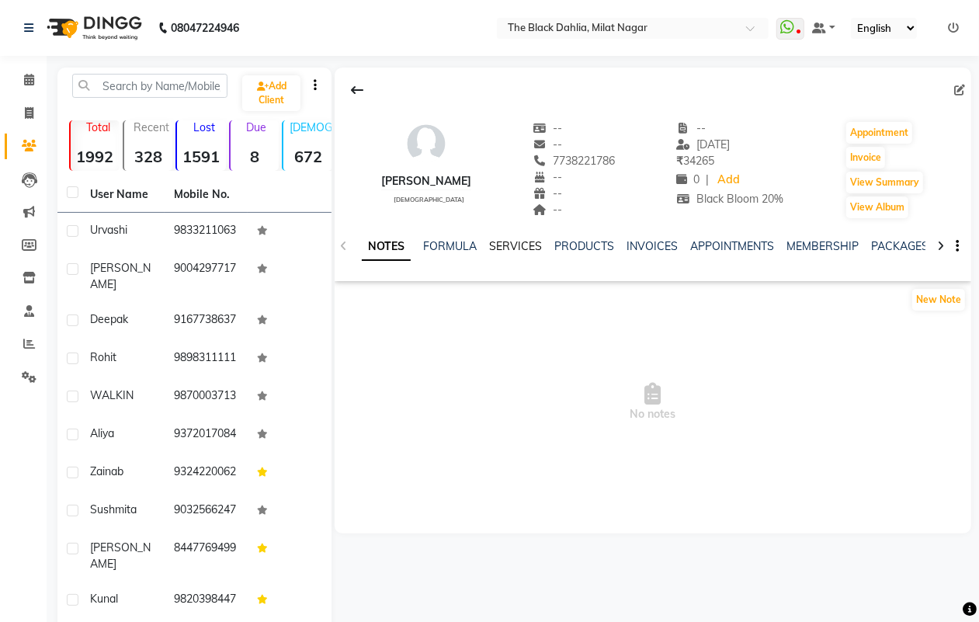
click at [515, 251] on link "SERVICES" at bounding box center [515, 246] width 53 height 14
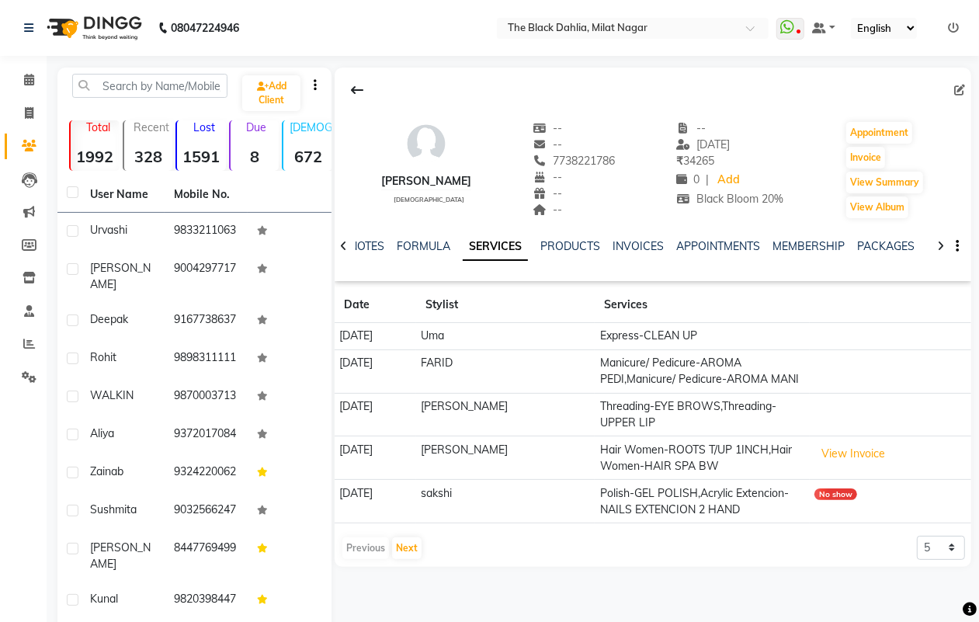
click at [834, 467] on td "View Invoice" at bounding box center [889, 457] width 161 height 43
click at [835, 460] on button "View Invoice" at bounding box center [853, 454] width 78 height 24
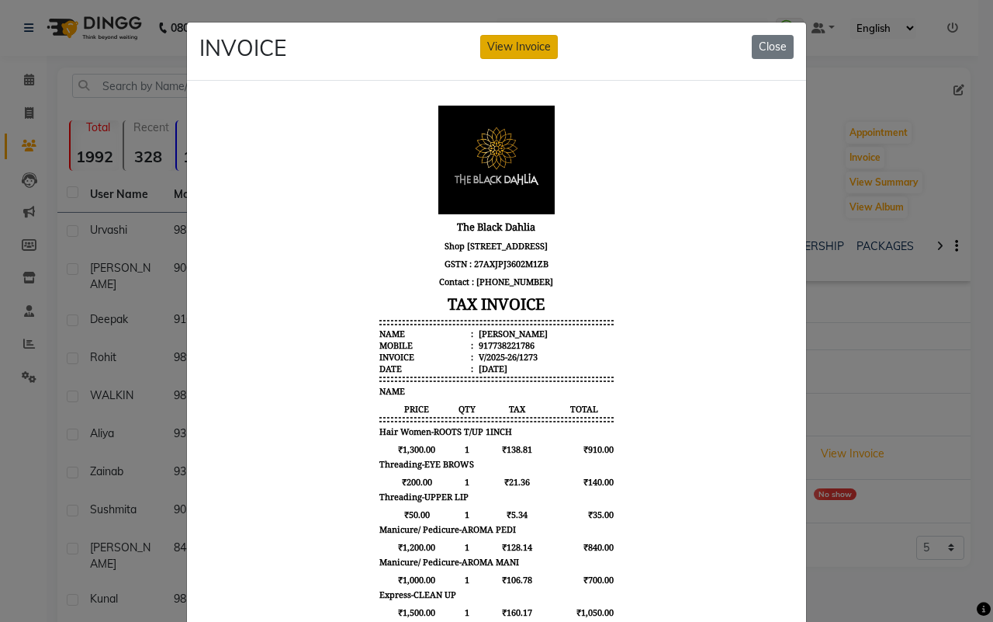
click at [502, 44] on button "View Invoice" at bounding box center [519, 47] width 78 height 24
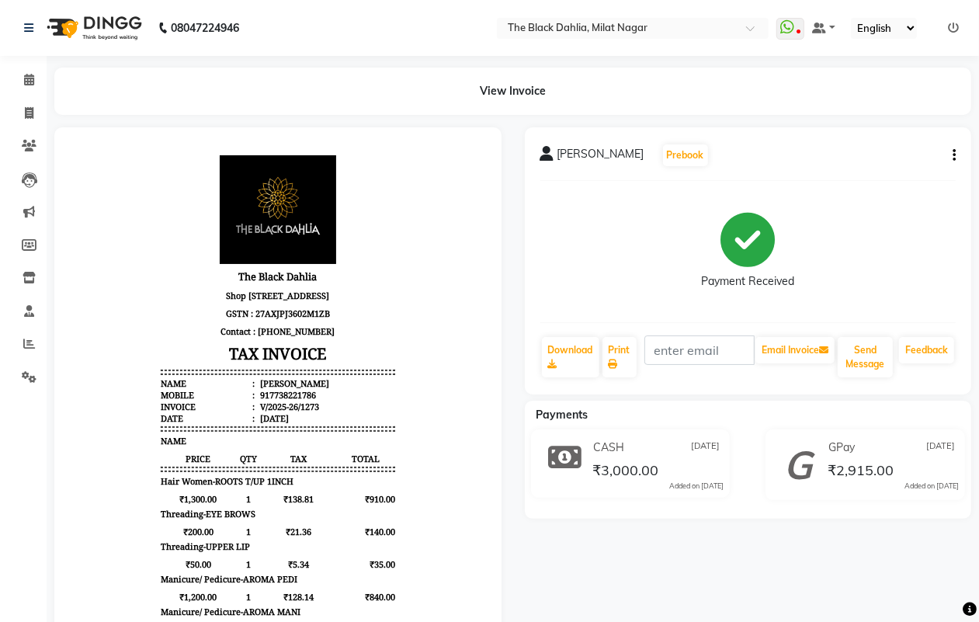
click at [952, 155] on icon "button" at bounding box center [953, 155] width 3 height 1
click at [870, 161] on div "Edit Item Staff" at bounding box center [876, 155] width 106 height 19
select select
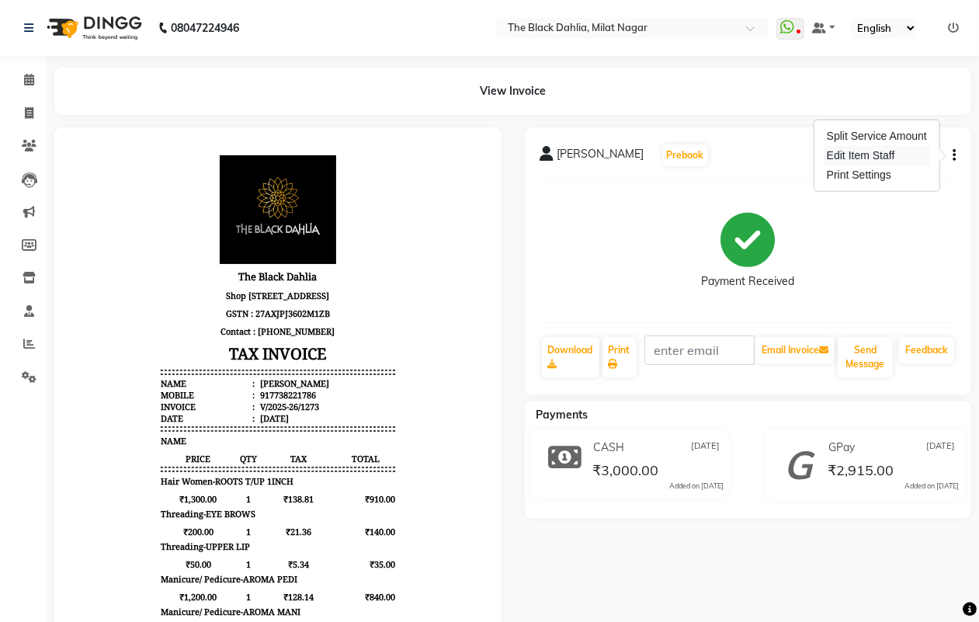
select select
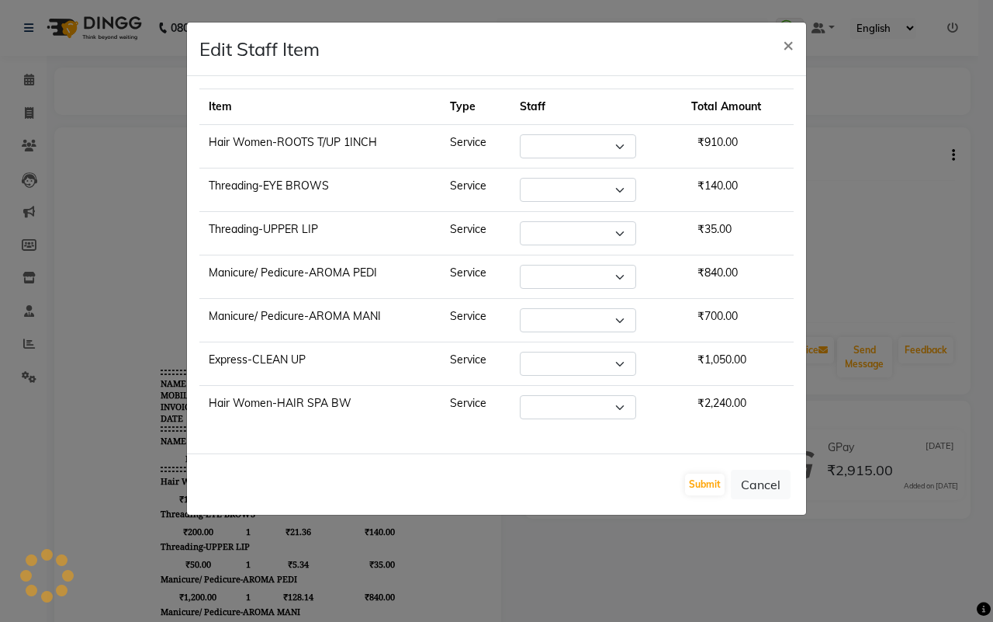
select select "88506"
select select "59085"
select select "53805"
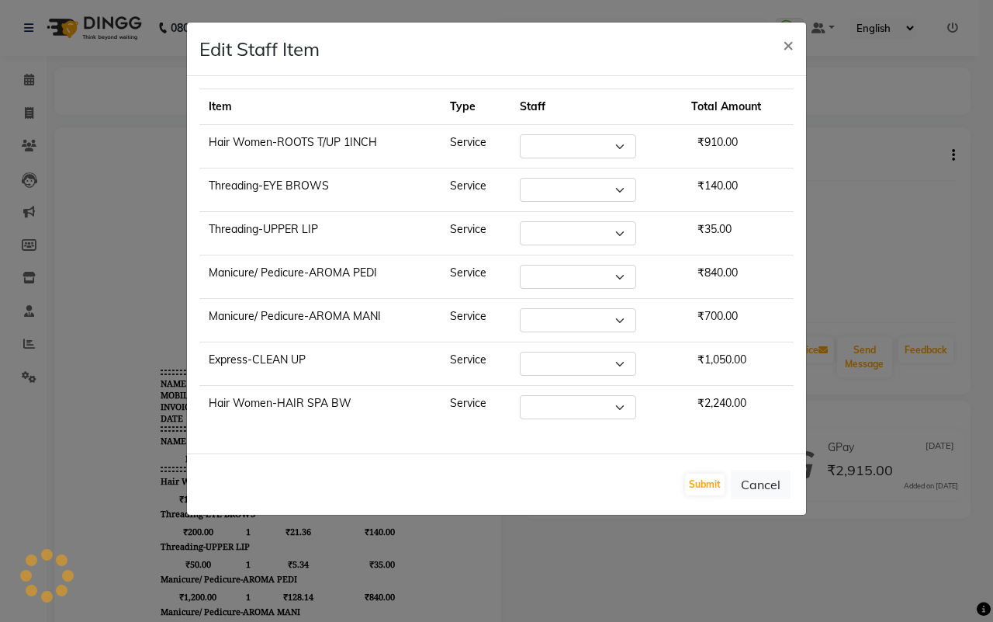
select select "34615"
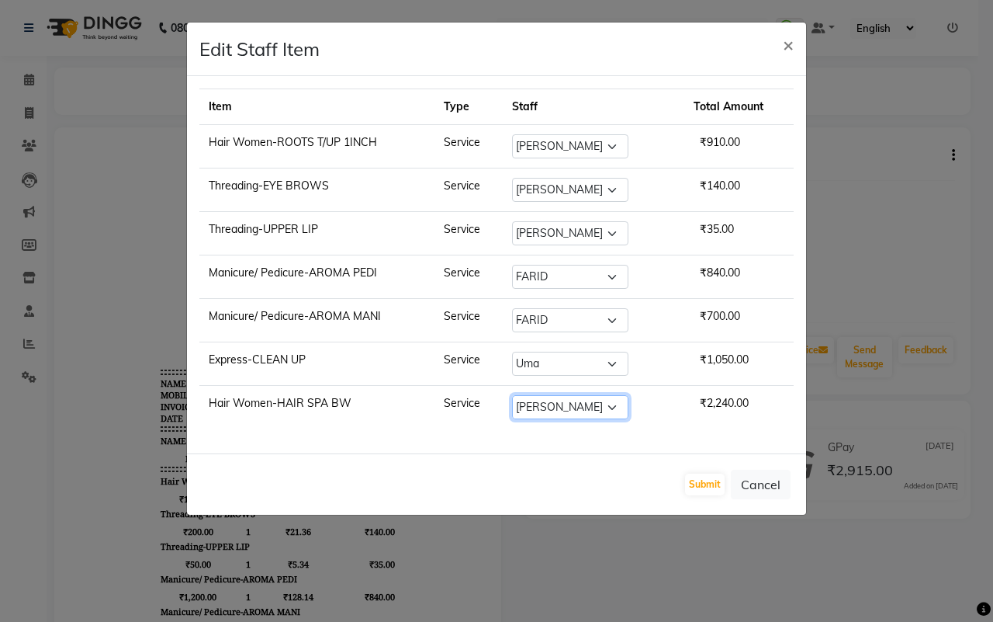
click at [625, 402] on select "Select ALISHA Anam Arman khan Bhagyashree Dr Megha Dr,Muskan Jain FAIZAL FAIZAN…" at bounding box center [570, 407] width 116 height 24
select select "45324"
click at [519, 399] on select "Select ALISHA Anam Arman khan Bhagyashree Dr Megha Dr,Muskan Jain FAIZAL FAIZAN…" at bounding box center [570, 407] width 116 height 24
click at [602, 140] on select "Select ALISHA Anam Arman khan Bhagyashree Dr Megha Dr,Muskan Jain FAIZAL FAIZAN…" at bounding box center [570, 146] width 116 height 24
click at [519, 134] on select "Select ALISHA Anam Arman khan Bhagyashree Dr Megha Dr,Muskan Jain FAIZAL FAIZAN…" at bounding box center [570, 146] width 116 height 24
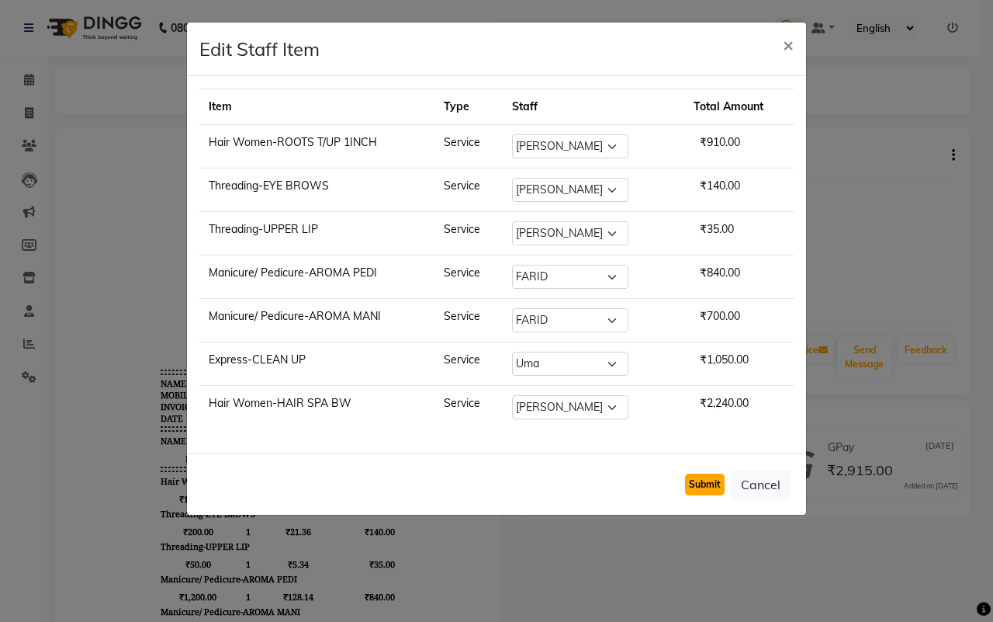
click at [712, 487] on button "Submit" at bounding box center [705, 484] width 40 height 22
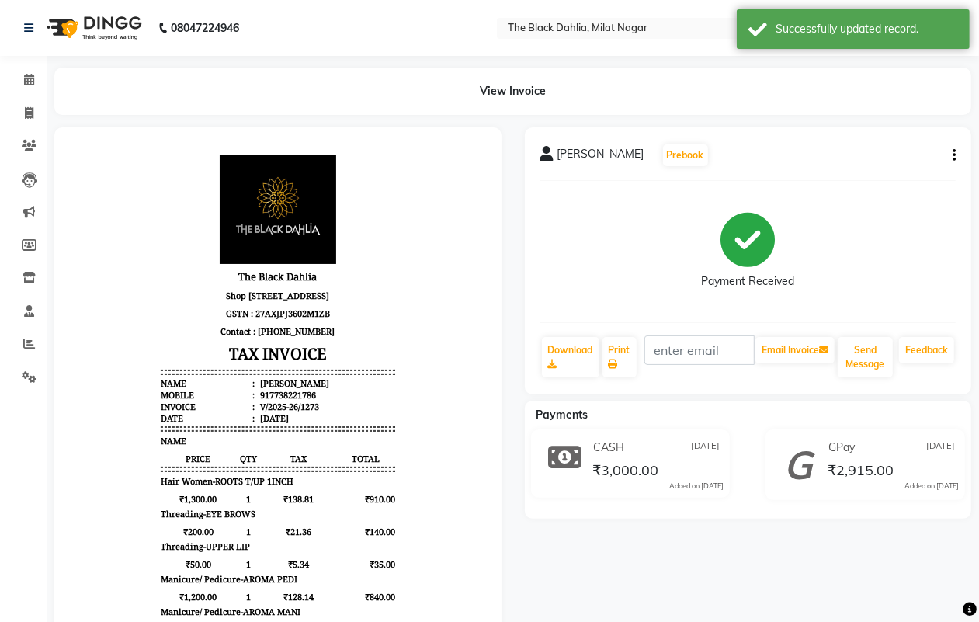
click at [945, 155] on div "KHUSHBOO Prebook" at bounding box center [748, 155] width 416 height 25
click at [952, 155] on icon "button" at bounding box center [953, 155] width 3 height 1
click at [918, 251] on div "Payment Received" at bounding box center [748, 251] width 416 height 116
click at [29, 115] on icon at bounding box center [29, 113] width 9 height 12
select select "4335"
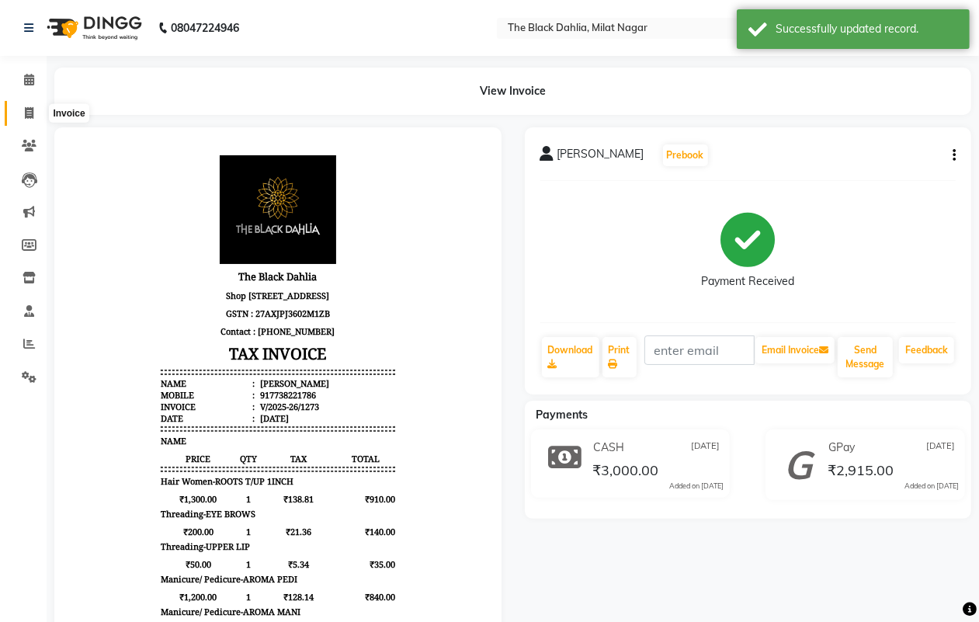
select select "service"
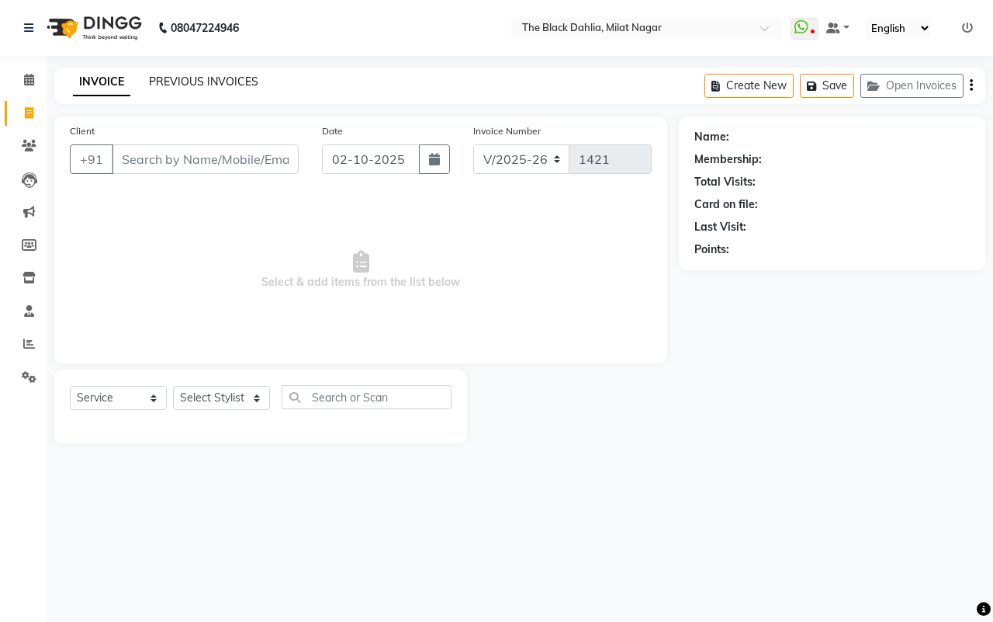
click at [212, 76] on link "PREVIOUS INVOICES" at bounding box center [203, 82] width 109 height 14
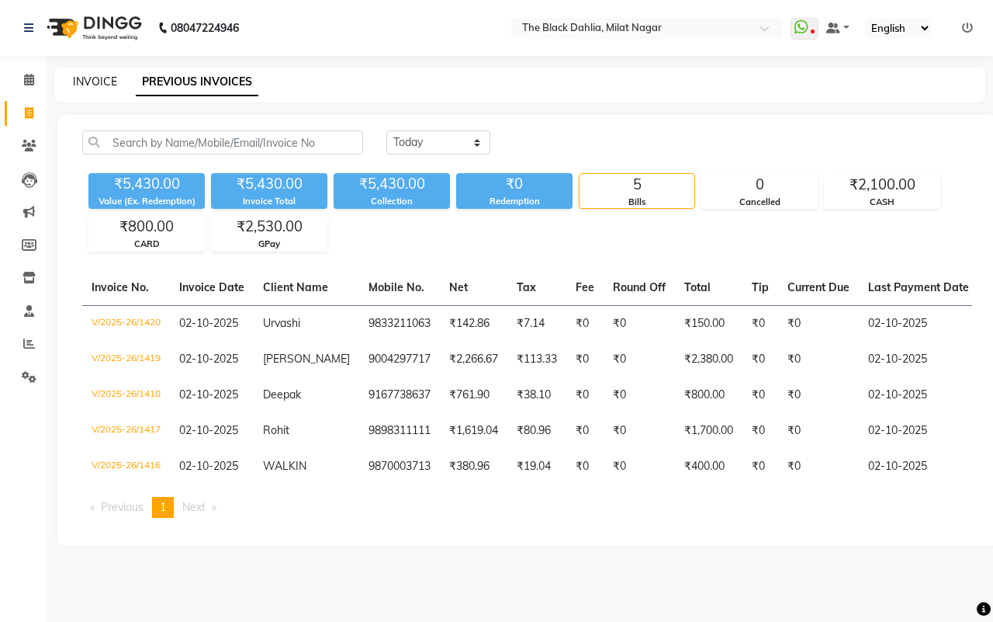
click at [78, 75] on link "INVOICE" at bounding box center [95, 82] width 44 height 14
select select "4335"
select select "service"
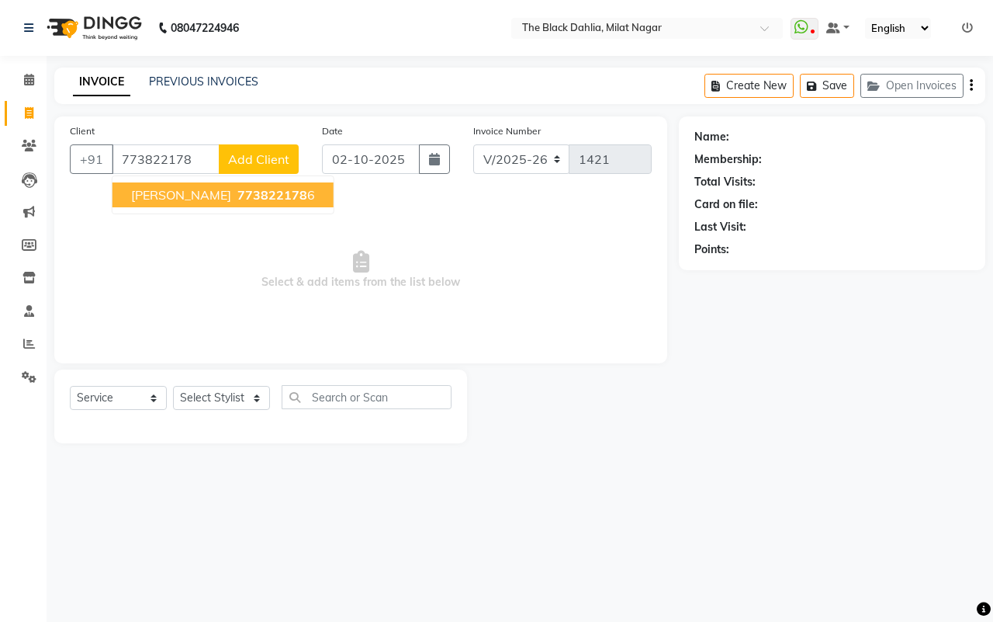
click at [196, 190] on span "[PERSON_NAME]" at bounding box center [181, 195] width 100 height 16
type input "7738221786"
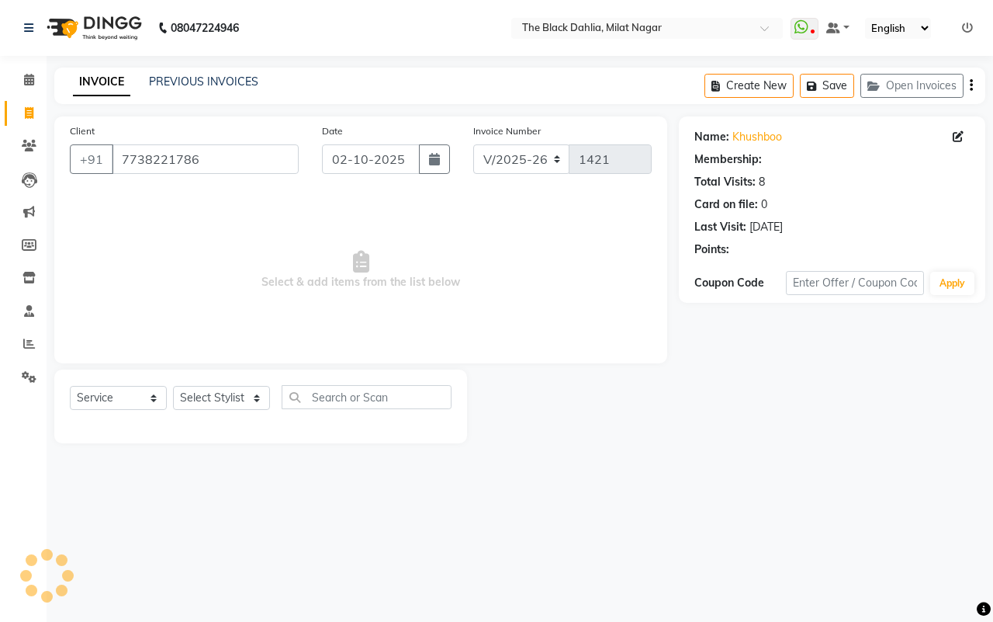
select select "1: Object"
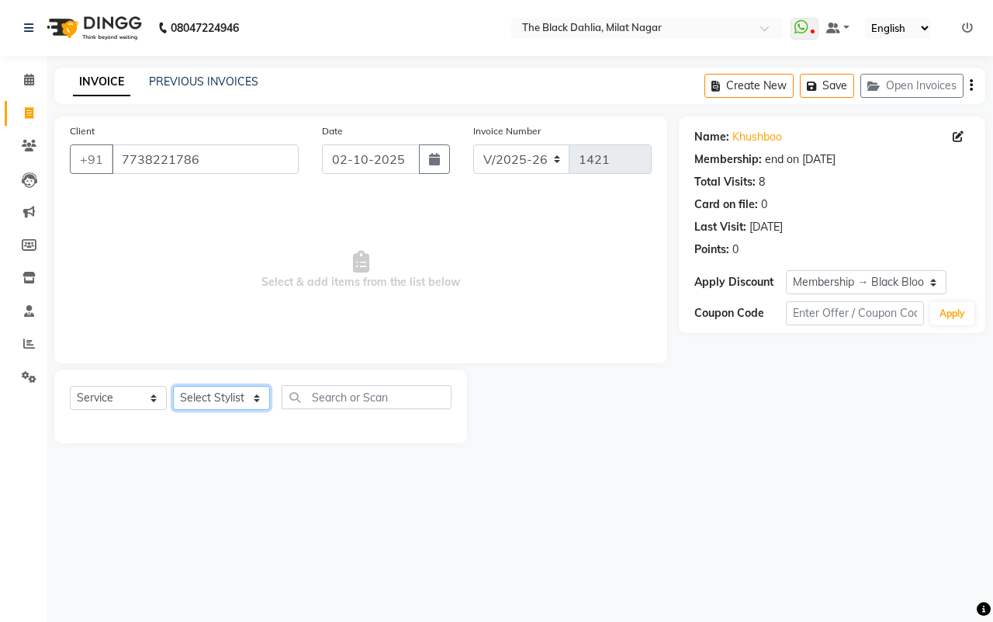
click at [219, 398] on select "Select Stylist [PERSON_NAME] [PERSON_NAME] [PERSON_NAME] Dr [PERSON_NAME],[PERS…" at bounding box center [221, 398] width 97 height 24
select select "34615"
click at [173, 386] on select "Select Stylist [PERSON_NAME] [PERSON_NAME] [PERSON_NAME] Dr [PERSON_NAME],[PERS…" at bounding box center [221, 398] width 97 height 24
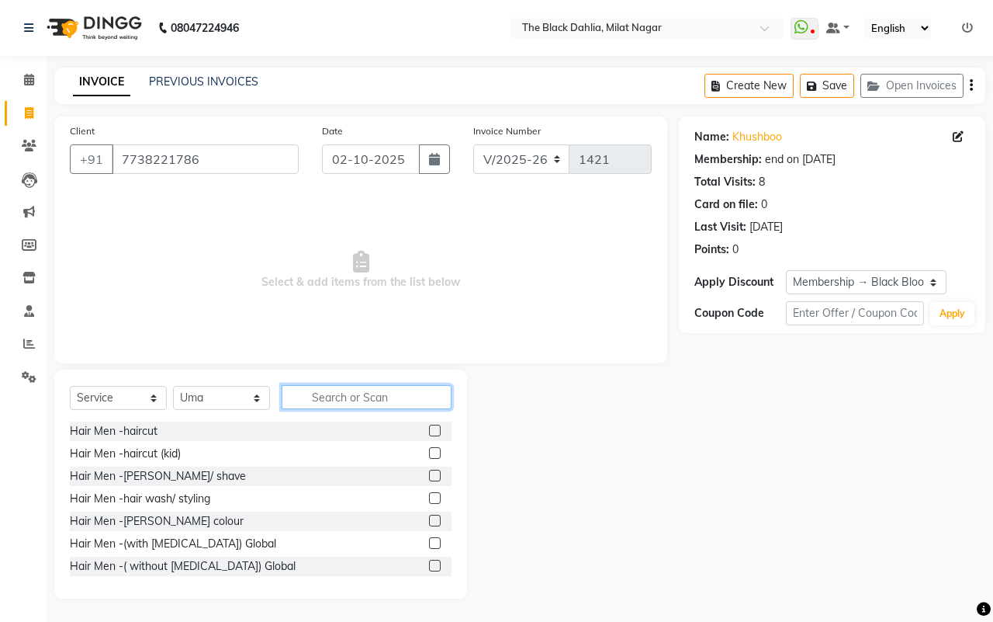
click at [314, 390] on input "text" at bounding box center [367, 397] width 170 height 24
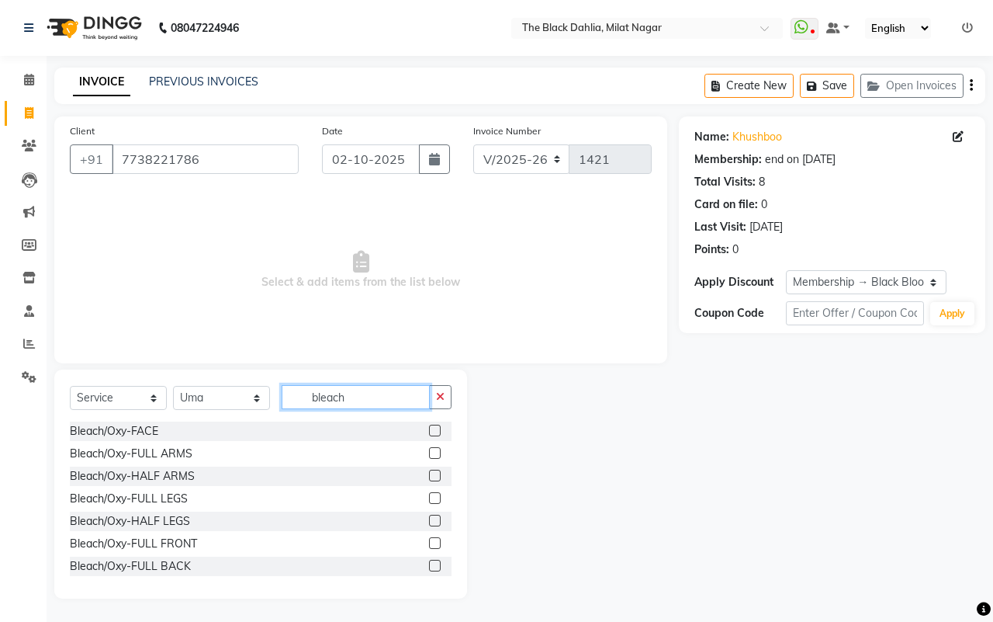
type input "bleach"
click at [429, 433] on label at bounding box center [435, 431] width 12 height 12
click at [429, 433] on input "checkbox" at bounding box center [434, 431] width 10 height 10
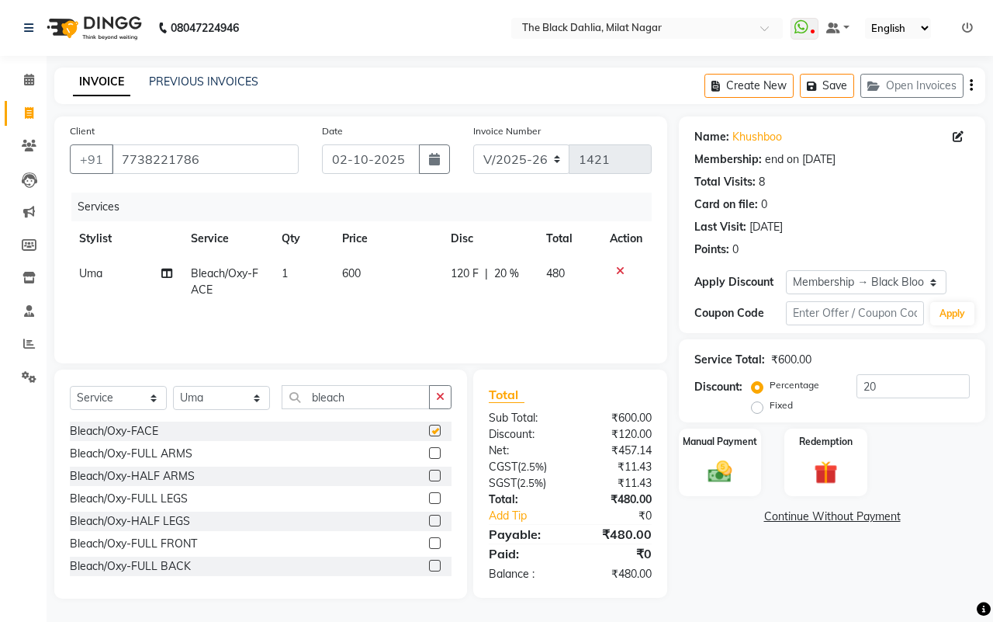
checkbox input "false"
drag, startPoint x: 376, startPoint y: 393, endPoint x: 285, endPoint y: 393, distance: 91.6
click at [285, 393] on input "bleach" at bounding box center [356, 397] width 148 height 24
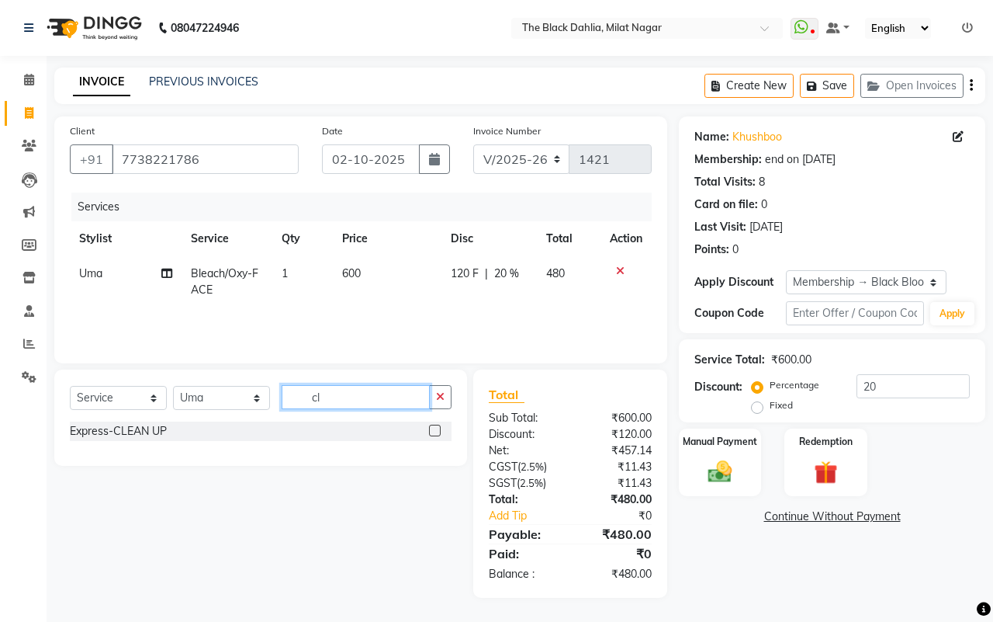
type input "c"
type input "s"
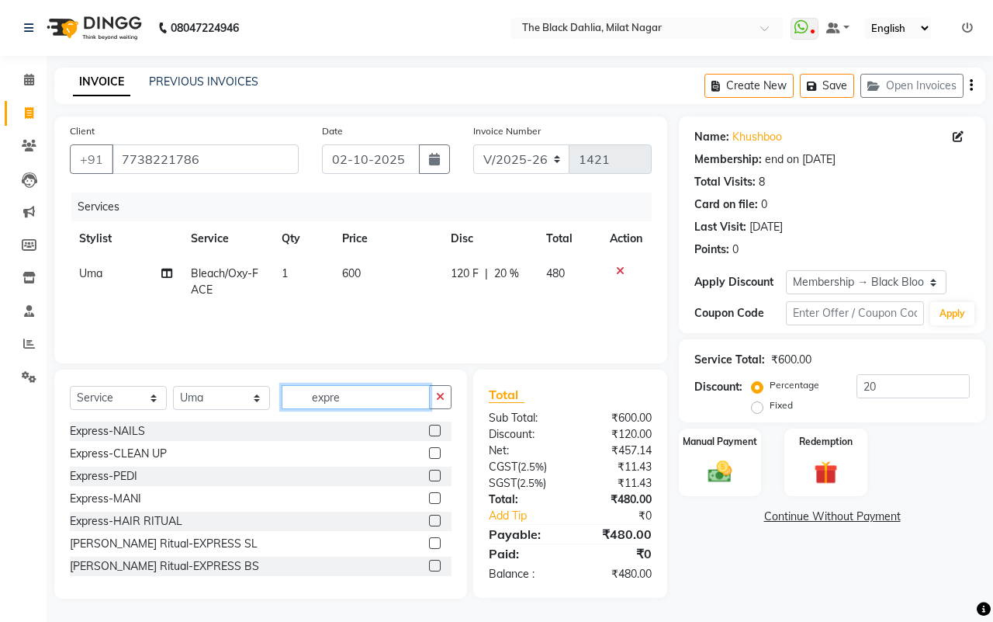
type input "expre"
drag, startPoint x: 421, startPoint y: 452, endPoint x: 420, endPoint y: 463, distance: 11.0
click at [429, 455] on label at bounding box center [435, 453] width 12 height 12
click at [429, 455] on input "checkbox" at bounding box center [434, 454] width 10 height 10
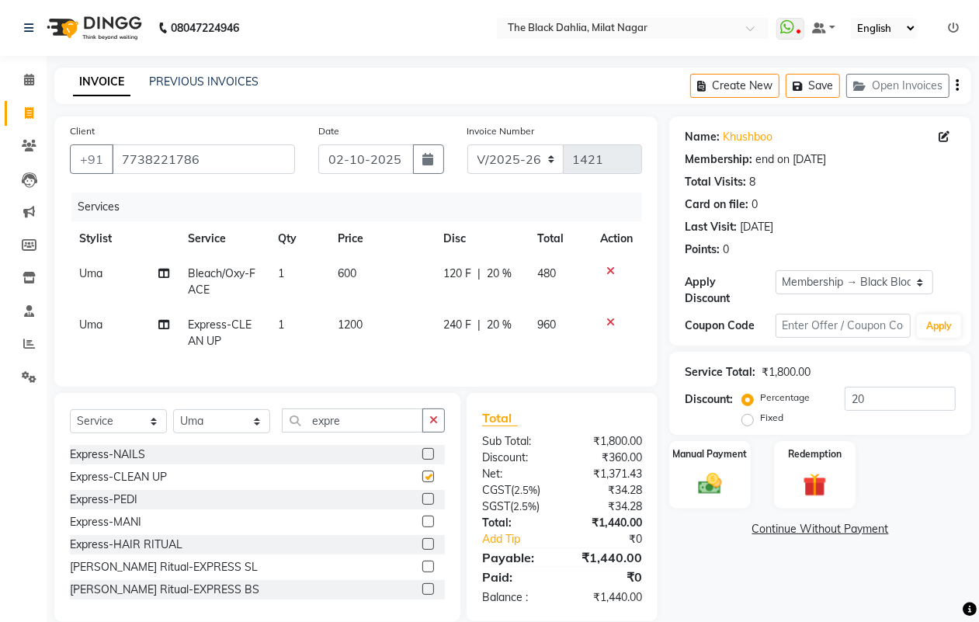
checkbox input "false"
click at [606, 321] on icon at bounding box center [610, 322] width 9 height 11
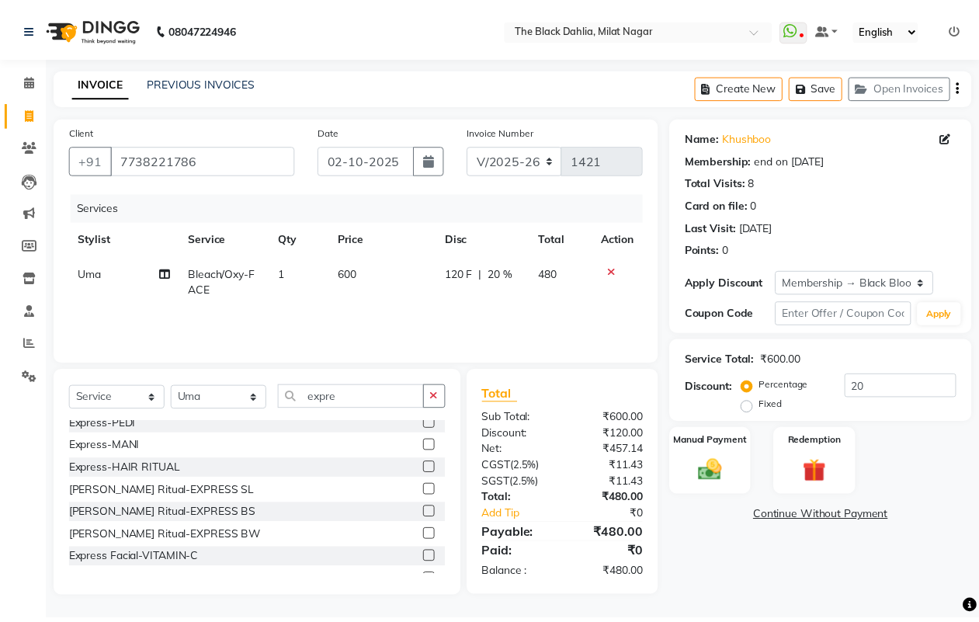
scroll to position [97, 0]
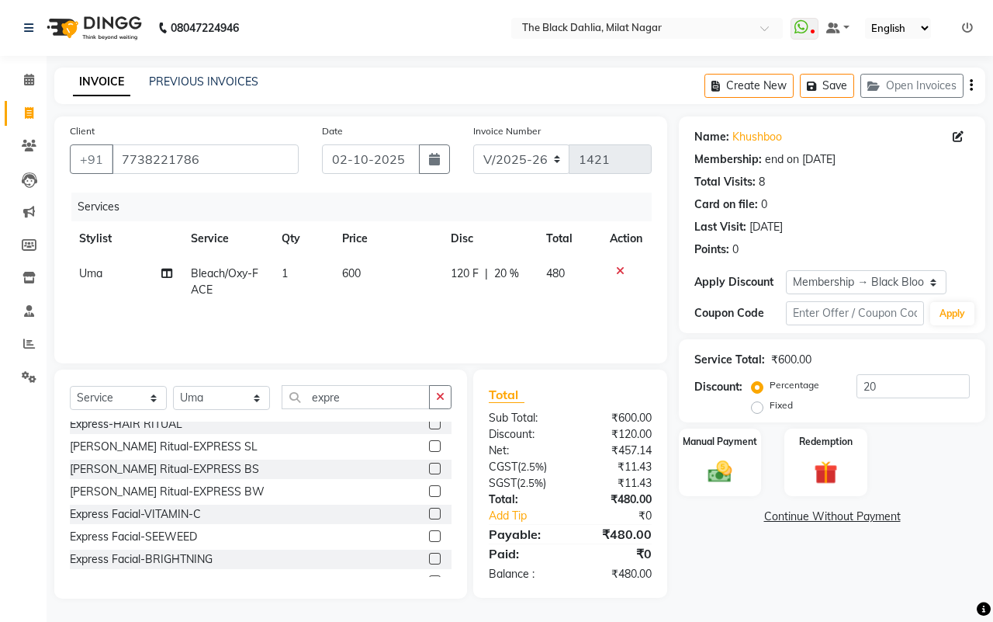
click at [429, 532] on label at bounding box center [435, 536] width 12 height 12
click at [429, 532] on input "checkbox" at bounding box center [434, 537] width 10 height 10
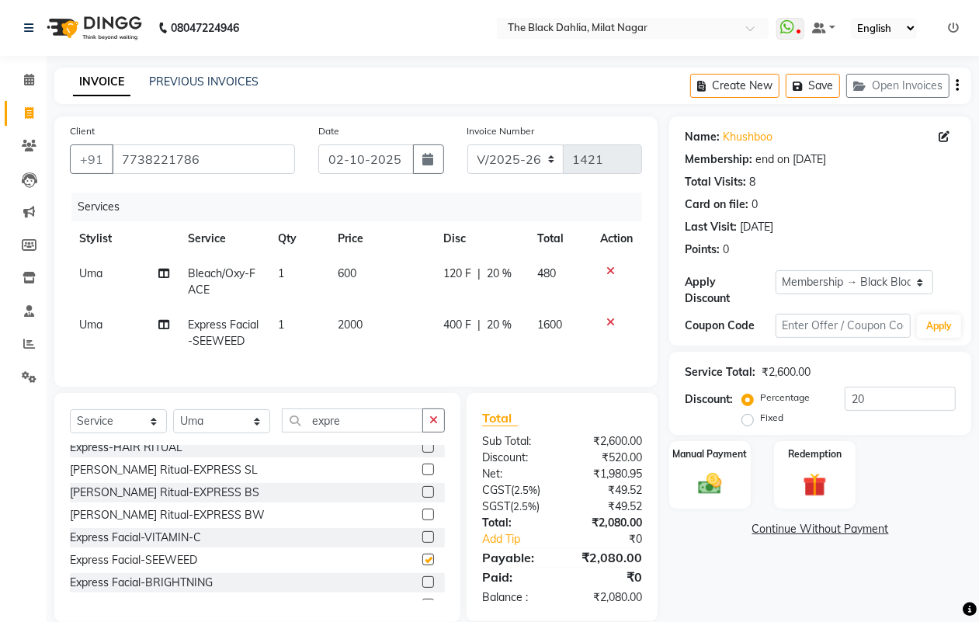
checkbox input "false"
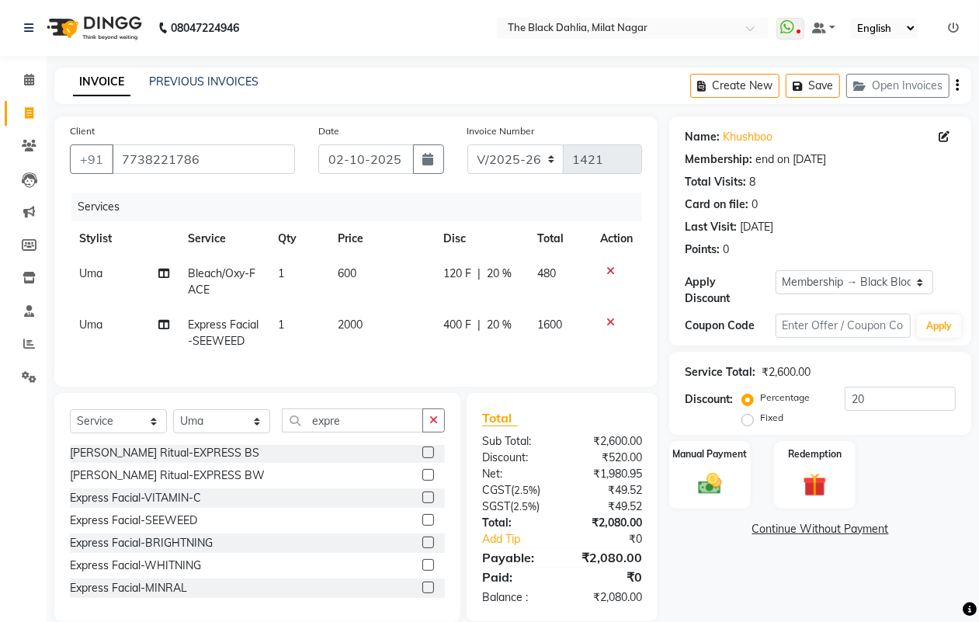
click at [422, 548] on label at bounding box center [428, 542] width 12 height 12
click at [422, 548] on input "checkbox" at bounding box center [427, 543] width 10 height 10
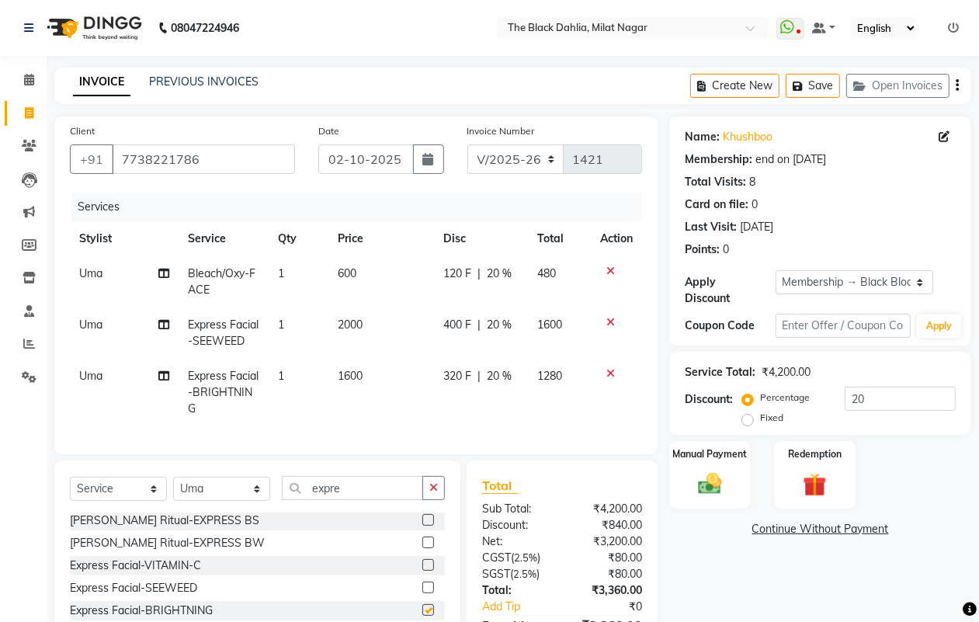
checkbox input "false"
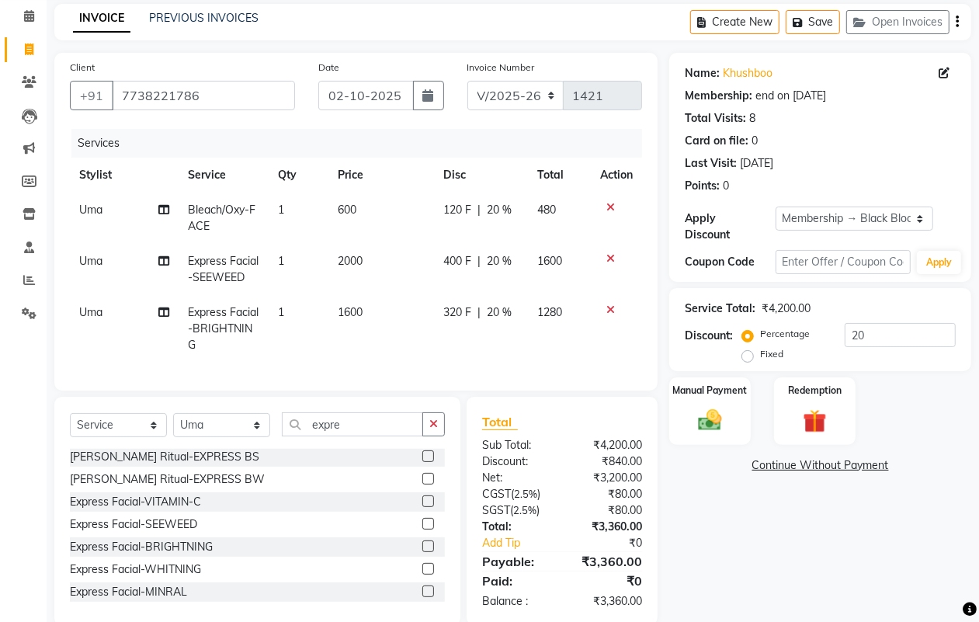
scroll to position [97, 0]
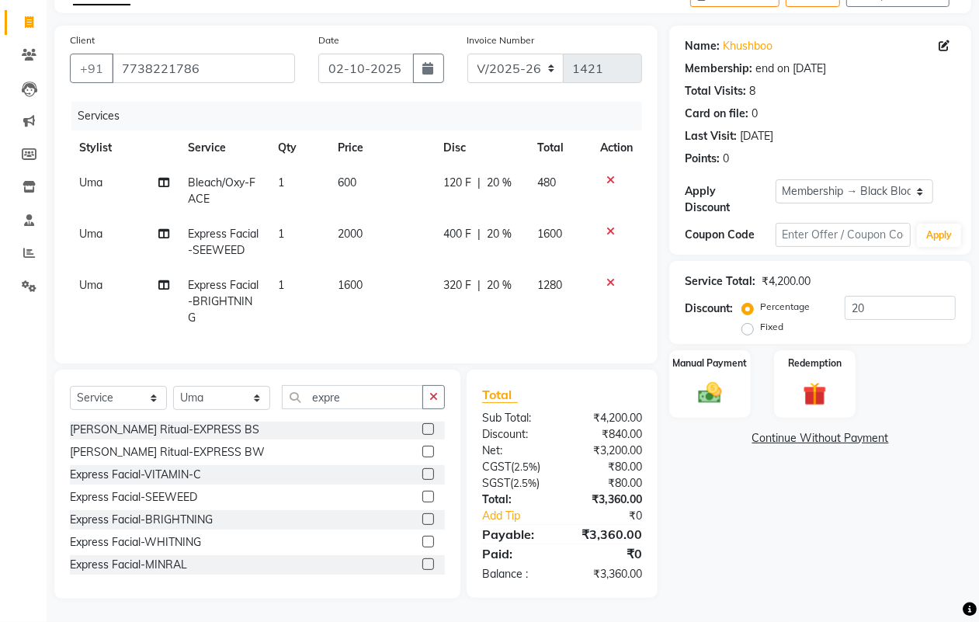
click at [611, 226] on icon at bounding box center [610, 231] width 9 height 11
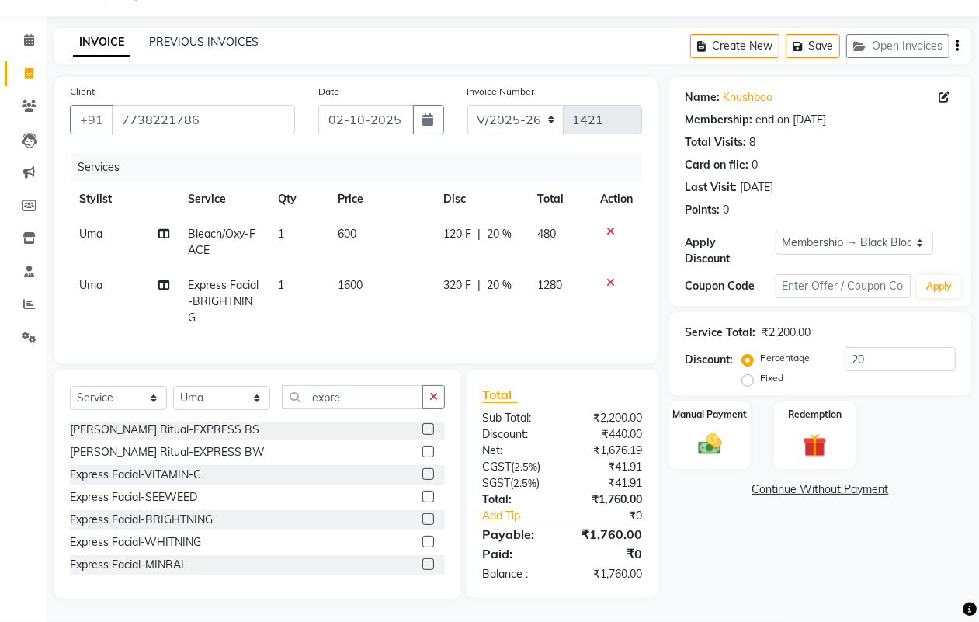
click at [355, 278] on span "1600" at bounding box center [350, 285] width 25 height 14
select select "34615"
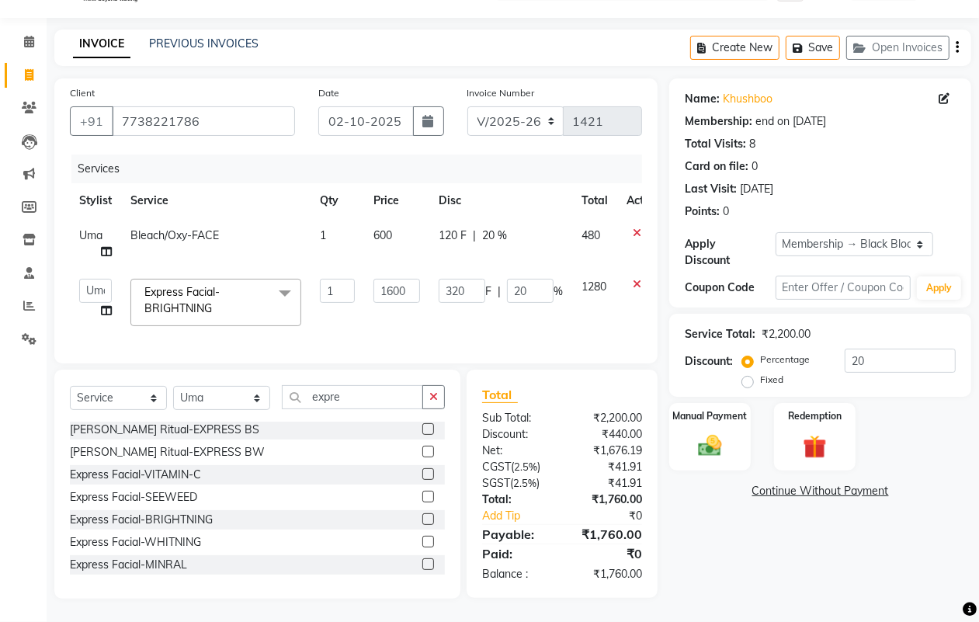
scroll to position [52, 0]
drag, startPoint x: 413, startPoint y: 276, endPoint x: 358, endPoint y: 276, distance: 55.1
click at [358, 276] on tr "ALISHA Anam Arman khan Bhagyashree Dr Megha Dr,Muskan Jain FAIZAL FAIZAN FARID …" at bounding box center [369, 302] width 598 height 66
type input "1000"
click at [412, 331] on div "Services Stylist Service Qty Price Disc Total Action Uma Bleach/Oxy-FACE 1 600 …" at bounding box center [356, 250] width 572 height 193
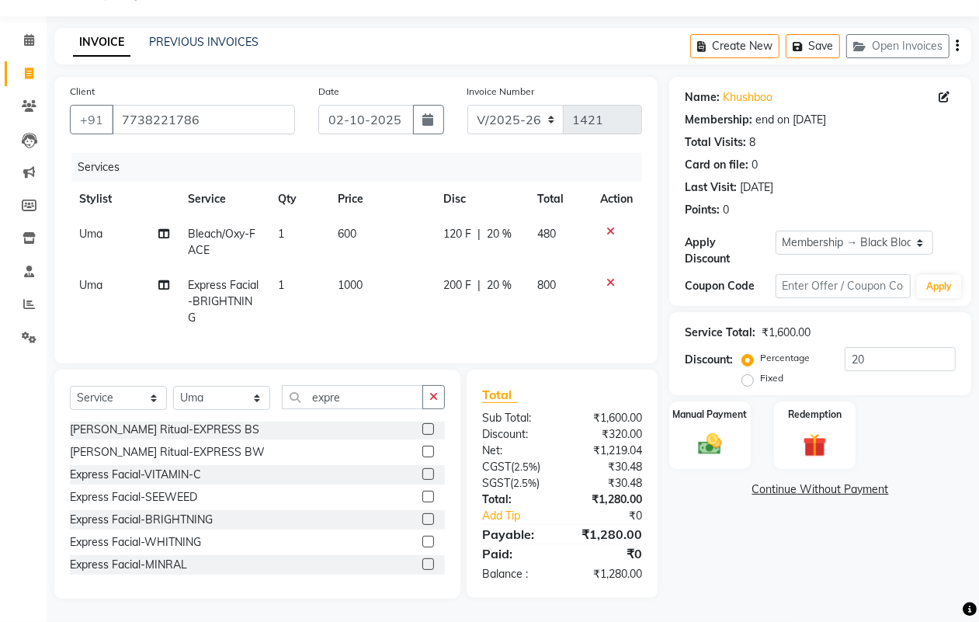
scroll to position [54, 0]
drag, startPoint x: 370, startPoint y: 398, endPoint x: 293, endPoint y: 405, distance: 77.9
click at [293, 405] on input "expre" at bounding box center [352, 397] width 141 height 24
click at [224, 397] on select "Select Stylist [PERSON_NAME] [PERSON_NAME] [PERSON_NAME] Dr [PERSON_NAME],[PERS…" at bounding box center [221, 398] width 97 height 24
select select "45324"
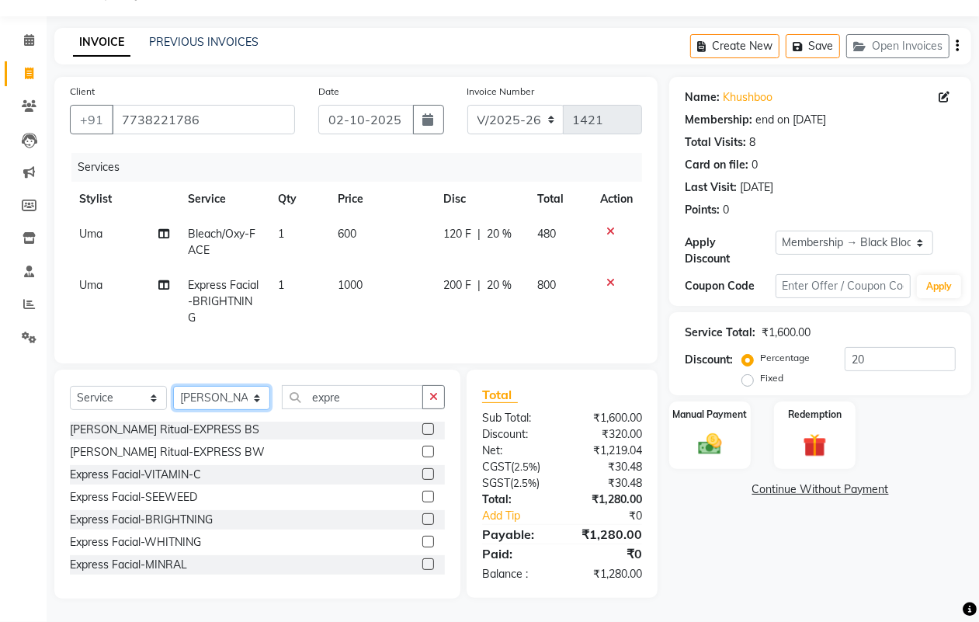
click at [173, 386] on select "Select Stylist [PERSON_NAME] [PERSON_NAME] [PERSON_NAME] Dr [PERSON_NAME],[PERS…" at bounding box center [221, 398] width 97 height 24
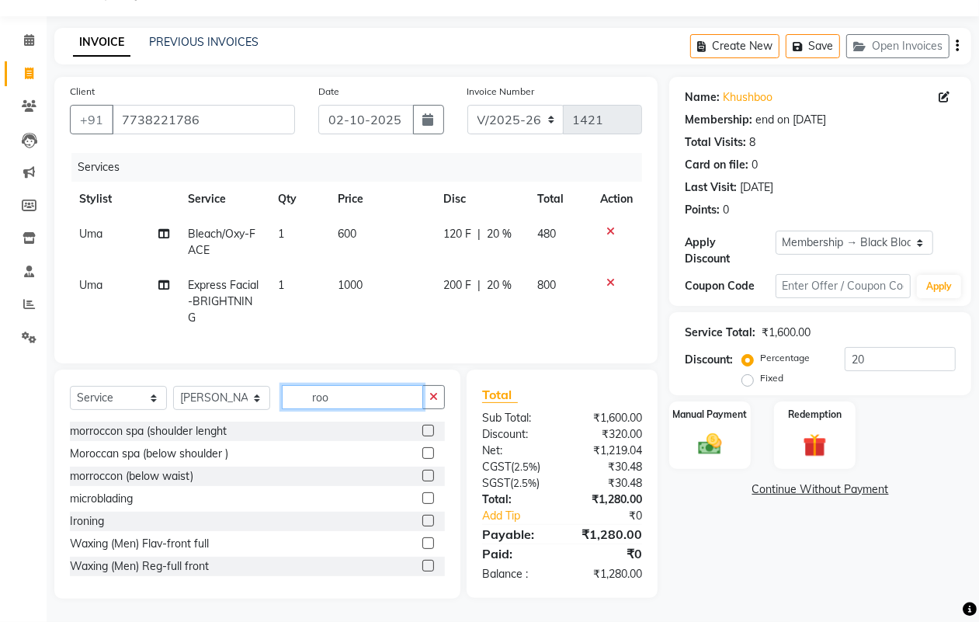
scroll to position [53, 0]
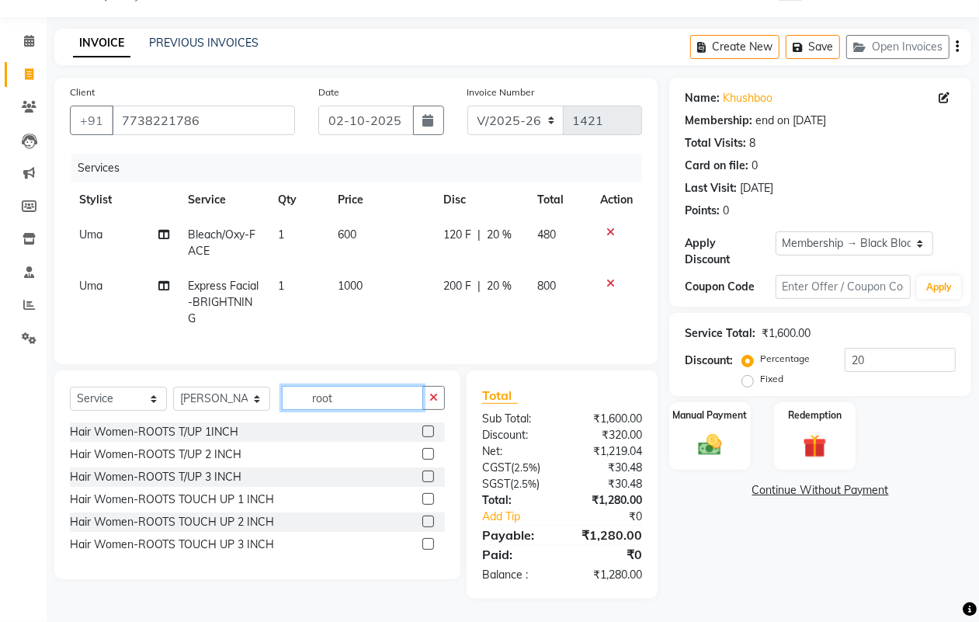
type input "root"
click at [431, 431] on label at bounding box center [428, 431] width 12 height 12
click at [431, 431] on input "checkbox" at bounding box center [427, 432] width 10 height 10
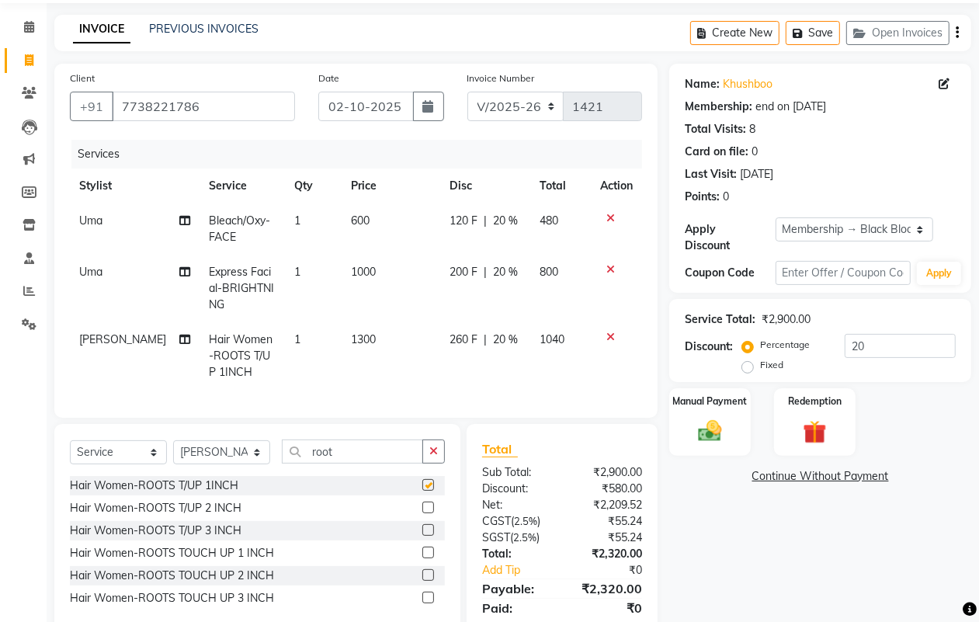
checkbox input "false"
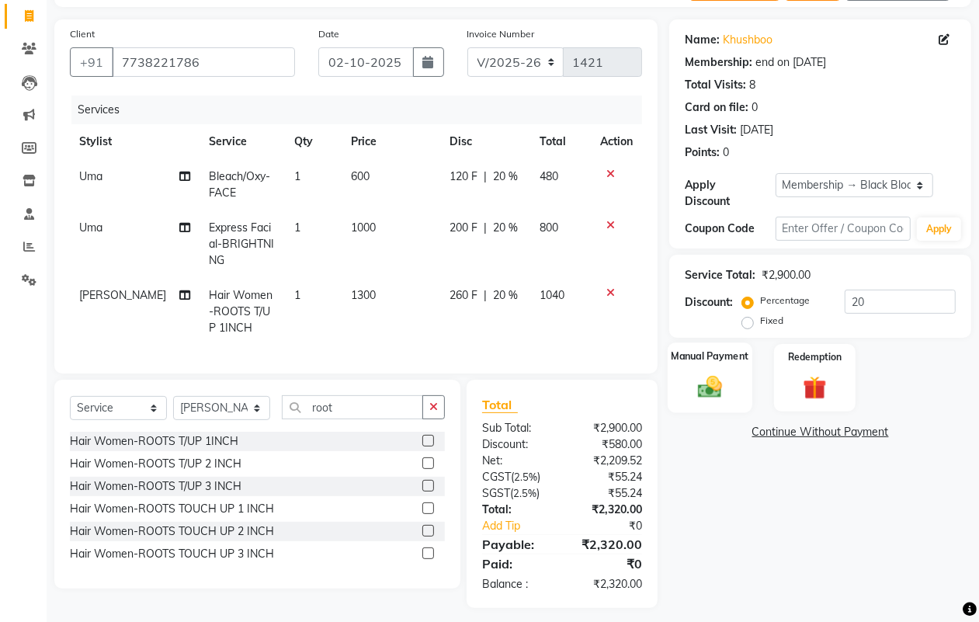
scroll to position [120, 0]
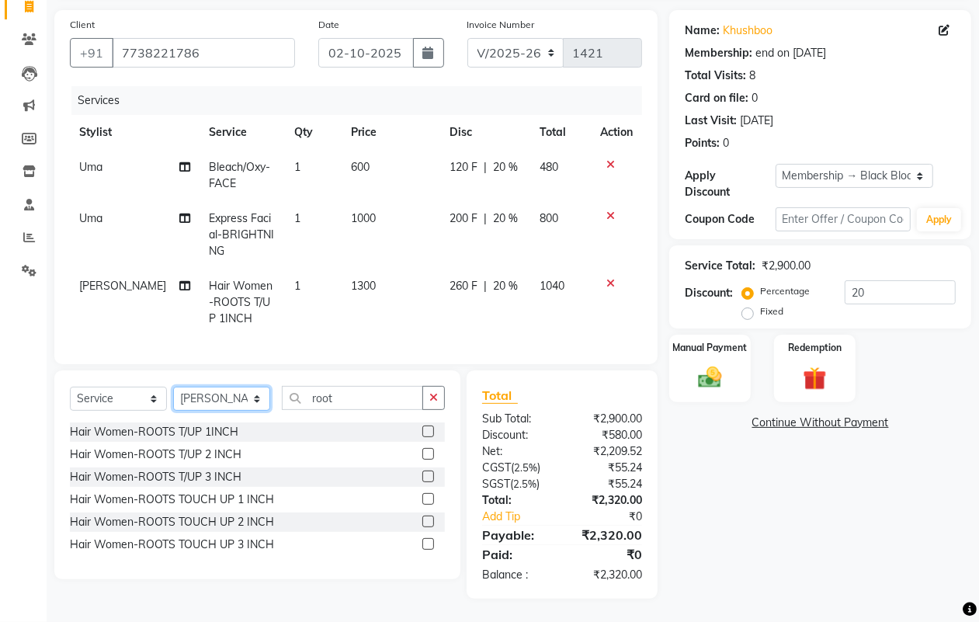
click at [229, 402] on select "Select Stylist [PERSON_NAME] [PERSON_NAME] [PERSON_NAME] Dr [PERSON_NAME],[PERS…" at bounding box center [221, 398] width 97 height 24
click at [400, 305] on td "1300" at bounding box center [391, 303] width 98 height 68
select select "45324"
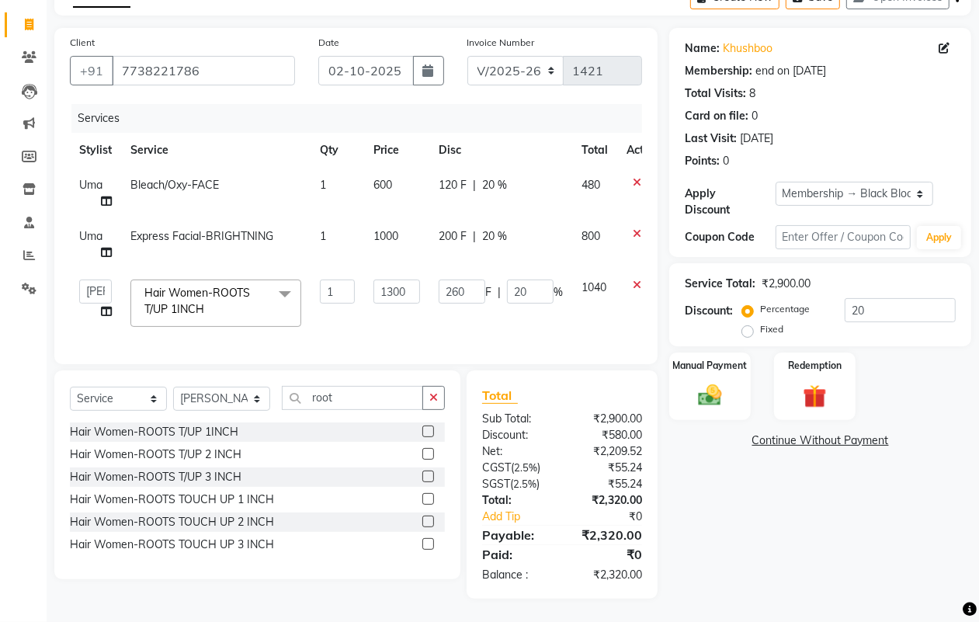
scroll to position [102, 0]
click at [248, 397] on select "Select Stylist [PERSON_NAME] [PERSON_NAME] [PERSON_NAME] Dr [PERSON_NAME],[PERS…" at bounding box center [221, 398] width 97 height 24
select select "34615"
click at [173, 386] on select "Select Stylist [PERSON_NAME] [PERSON_NAME] [PERSON_NAME] Dr [PERSON_NAME],[PERS…" at bounding box center [221, 398] width 97 height 24
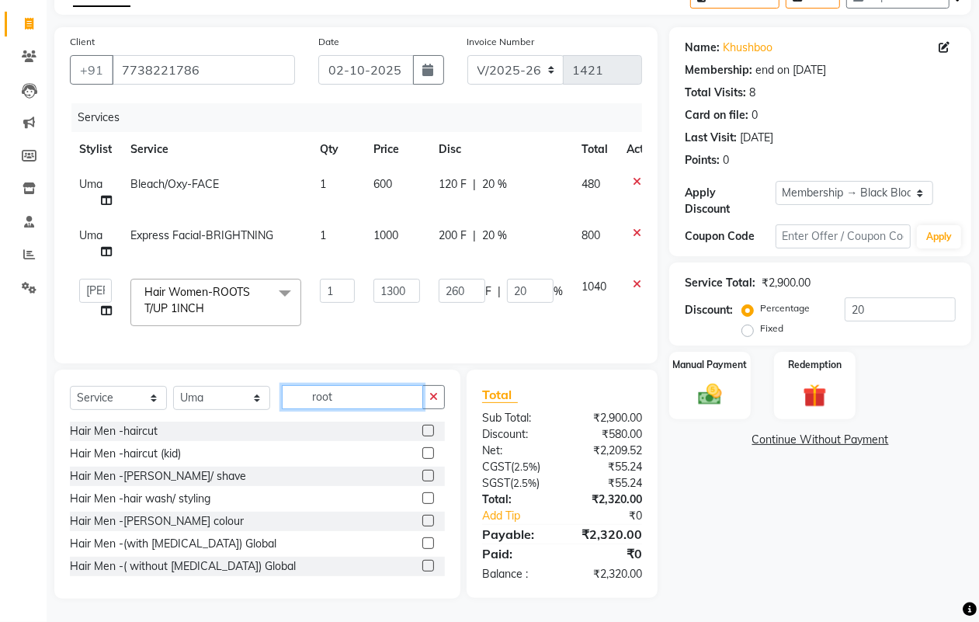
drag, startPoint x: 350, startPoint y: 394, endPoint x: 269, endPoint y: 396, distance: 80.7
click at [269, 396] on div "Select Service Product Membership Package Voucher Prepaid Gift Card Select Styl…" at bounding box center [257, 403] width 375 height 36
type input "eye"
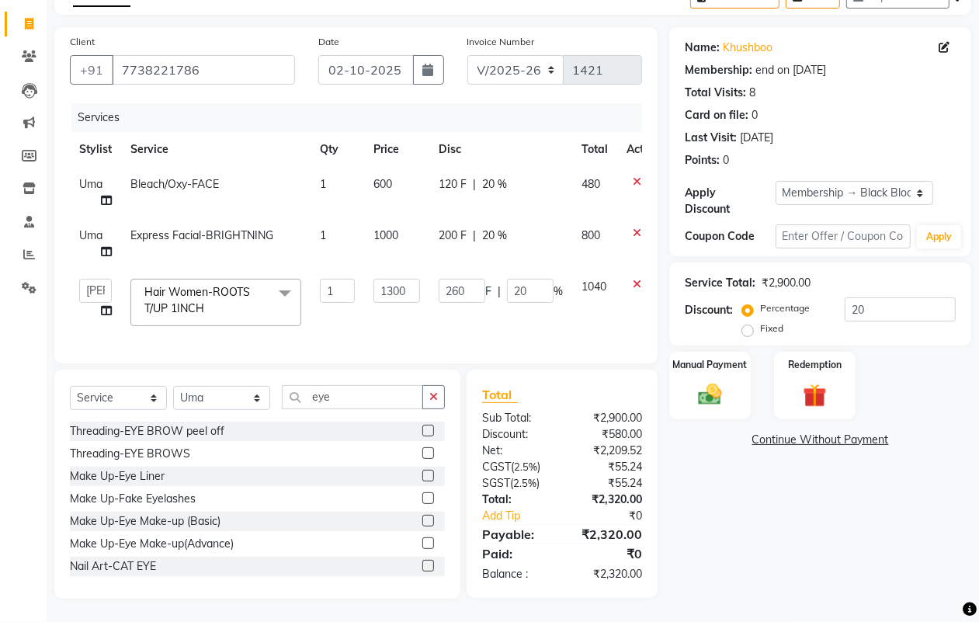
click at [422, 456] on label at bounding box center [428, 453] width 12 height 12
click at [422, 456] on input "checkbox" at bounding box center [427, 454] width 10 height 10
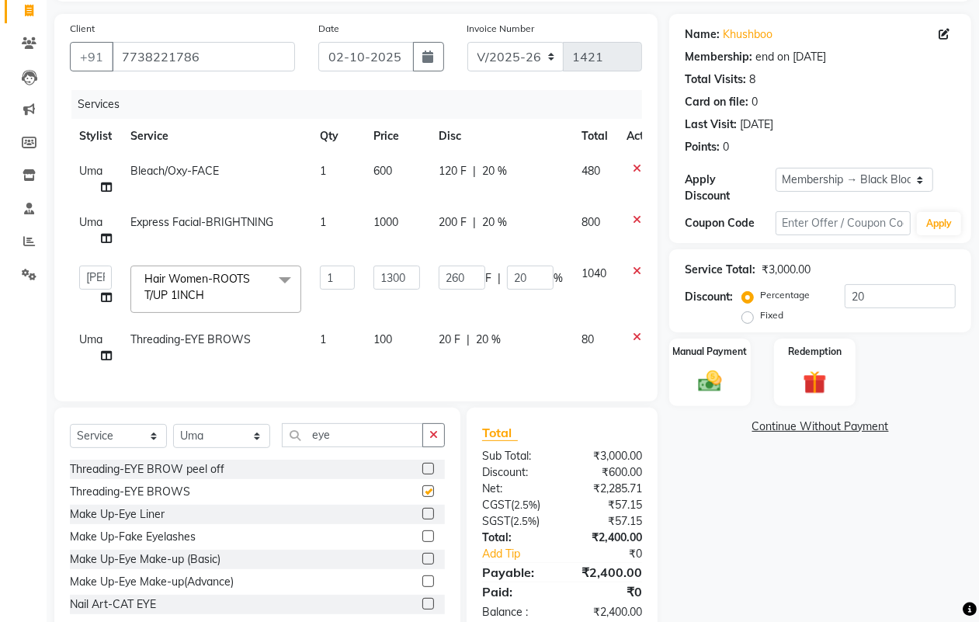
checkbox input "false"
drag, startPoint x: 371, startPoint y: 441, endPoint x: 276, endPoint y: 447, distance: 95.7
click at [276, 447] on div "Select Service Product Membership Package Voucher Prepaid Gift Card Select Styl…" at bounding box center [257, 441] width 375 height 36
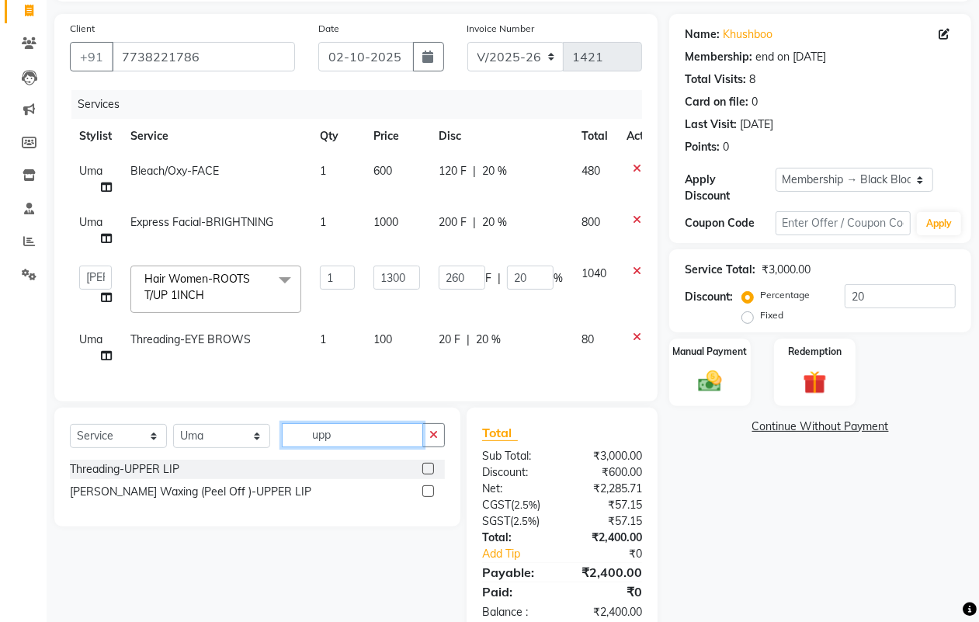
type input "upp"
click at [427, 474] on label at bounding box center [428, 469] width 12 height 12
click at [427, 474] on input "checkbox" at bounding box center [427, 469] width 10 height 10
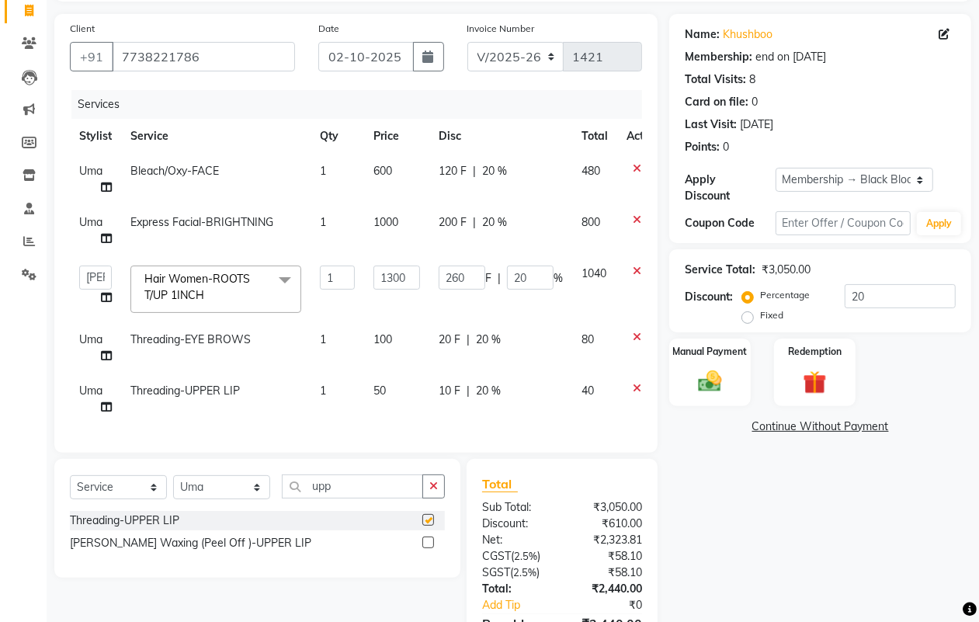
checkbox input "false"
drag, startPoint x: 385, startPoint y: 489, endPoint x: 231, endPoint y: 494, distance: 154.5
click at [231, 494] on div "Select Service Product Membership Package Voucher Prepaid Gift Card Select Styl…" at bounding box center [257, 492] width 375 height 36
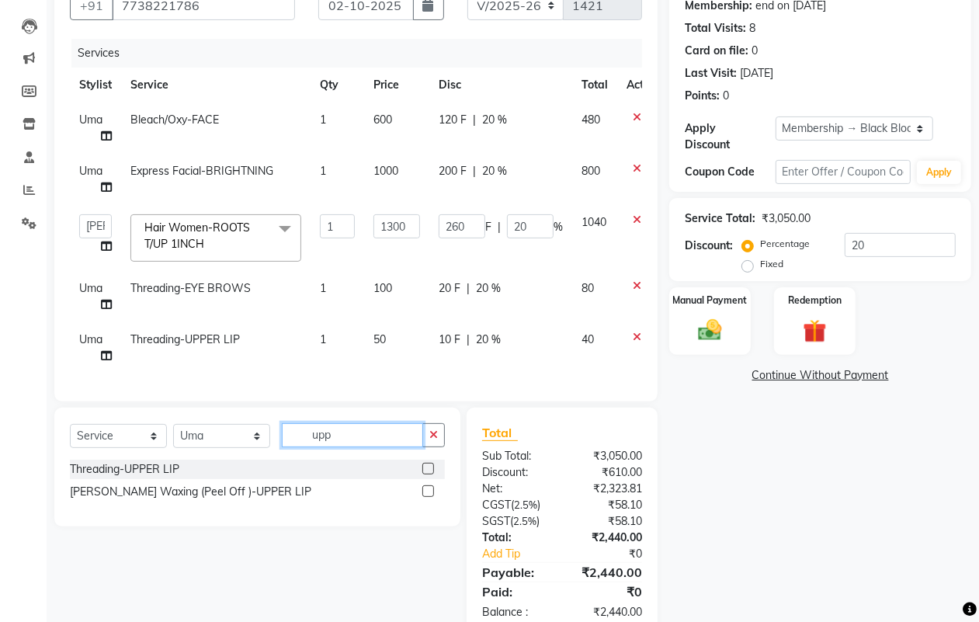
scroll to position [199, 0]
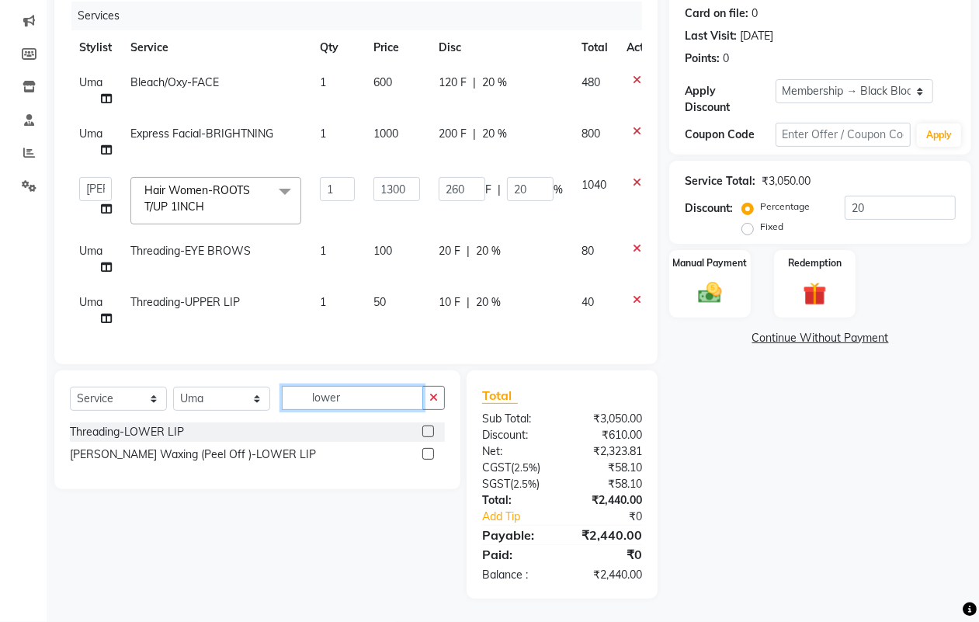
type input "lower"
click at [425, 435] on label at bounding box center [428, 431] width 12 height 12
click at [425, 435] on input "checkbox" at bounding box center [427, 432] width 10 height 10
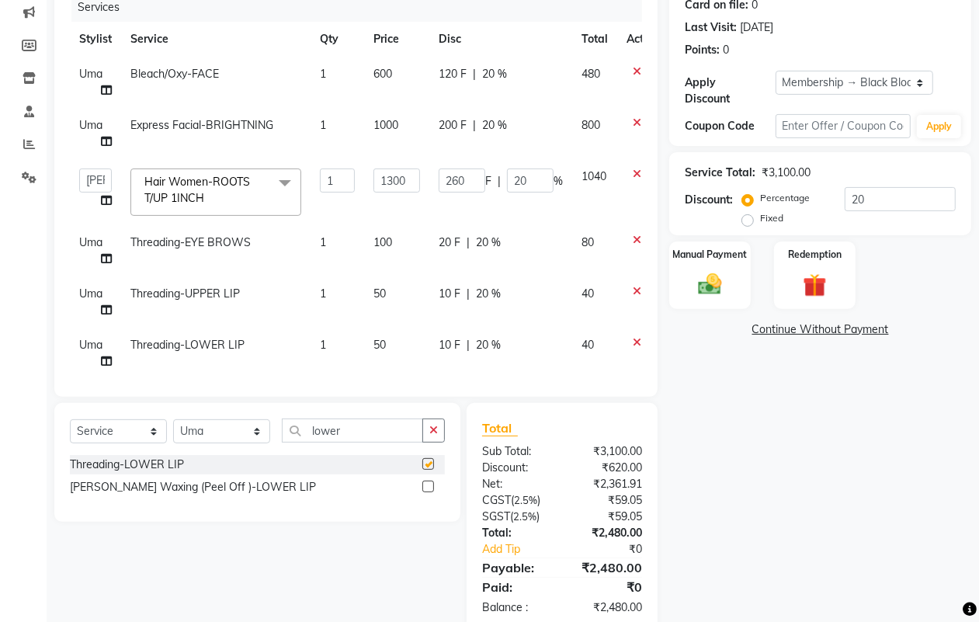
checkbox input "false"
drag, startPoint x: 384, startPoint y: 433, endPoint x: 253, endPoint y: 433, distance: 131.2
click at [253, 433] on div "Select Service Product Membership Package Voucher Prepaid Gift Card Select Styl…" at bounding box center [257, 436] width 375 height 36
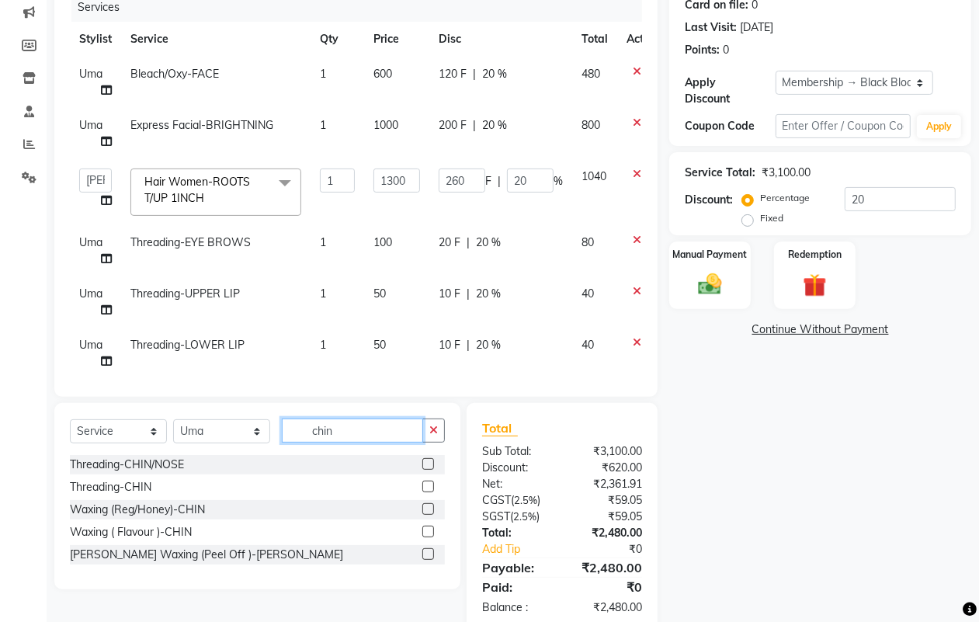
type input "chin"
click at [428, 487] on label at bounding box center [428, 486] width 12 height 12
click at [428, 487] on input "checkbox" at bounding box center [427, 487] width 10 height 10
checkbox input "false"
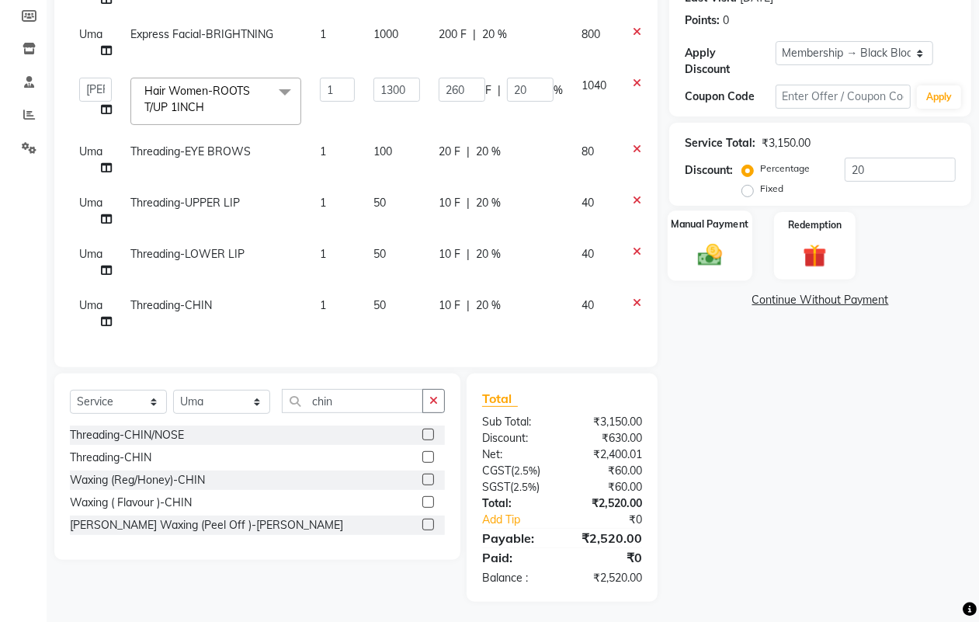
scroll to position [231, 0]
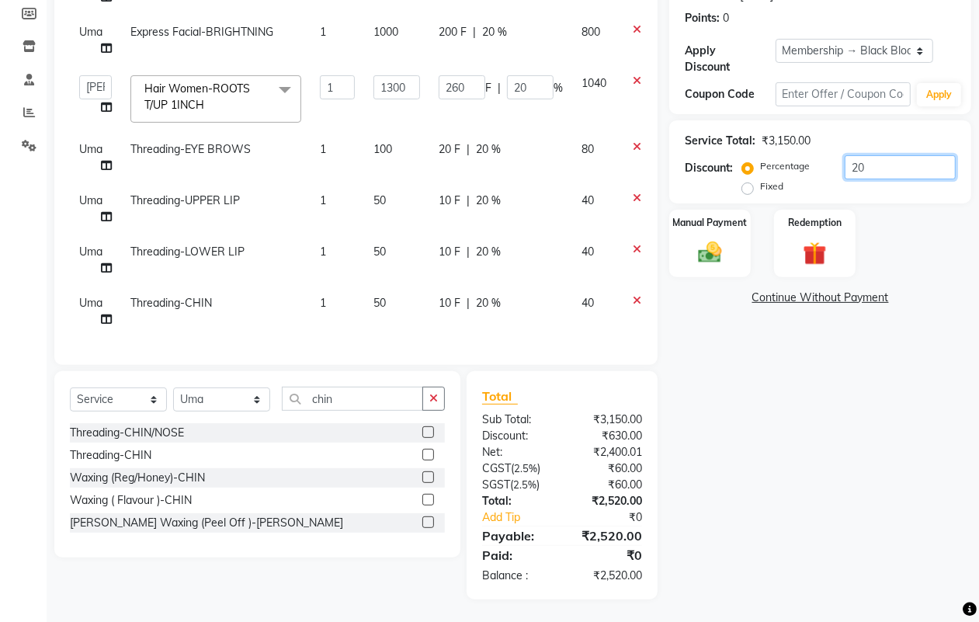
drag, startPoint x: 897, startPoint y: 167, endPoint x: 745, endPoint y: 168, distance: 152.1
click at [745, 168] on div "Percentage Fixed 20" at bounding box center [850, 176] width 210 height 42
type input "3"
type input "39"
type input "3"
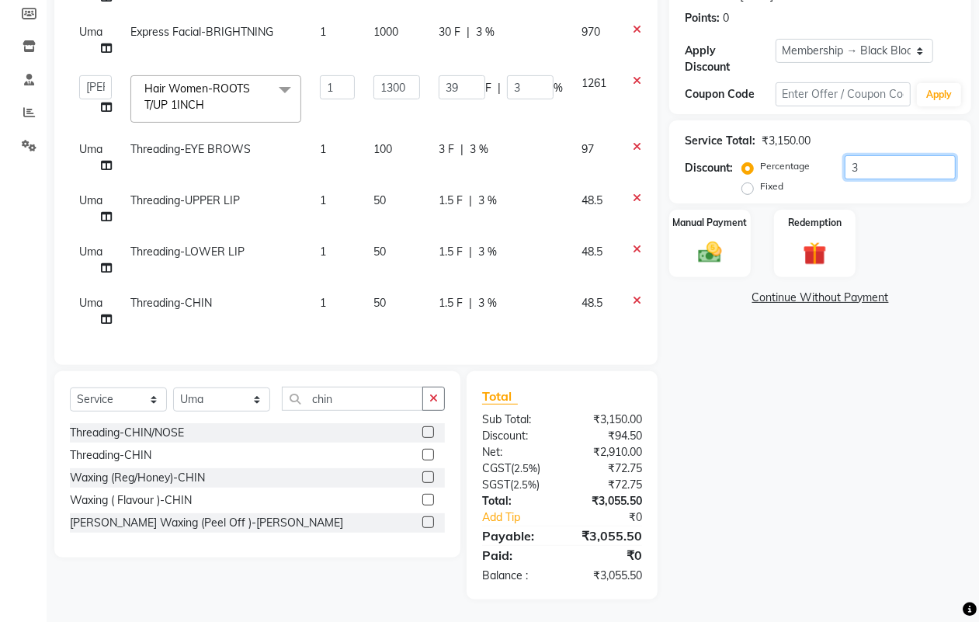
type input "30"
type input "390"
type input "30"
click at [514, 141] on div "30 F | 30 %" at bounding box center [500, 149] width 124 height 16
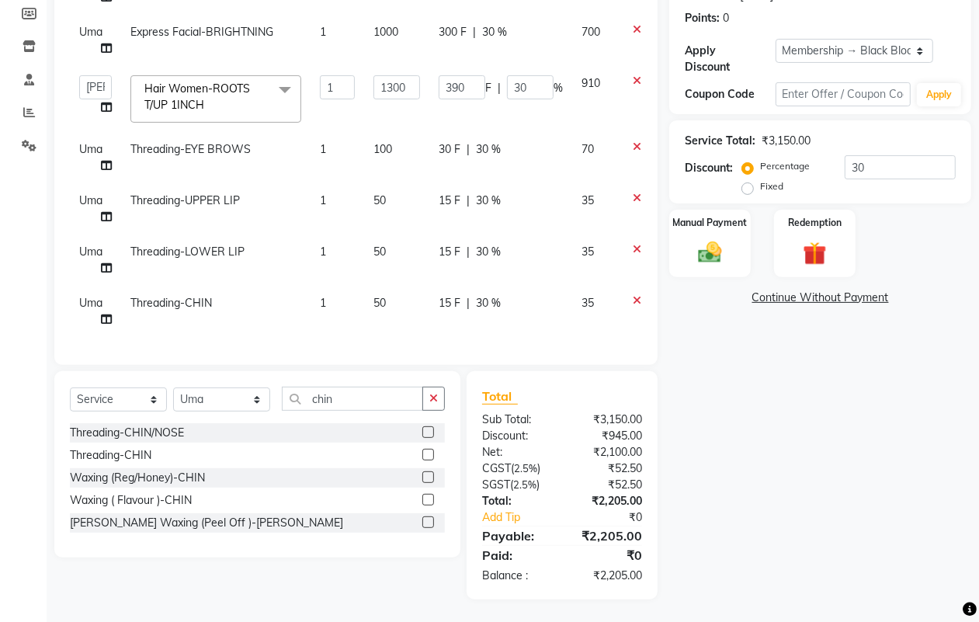
select select "34615"
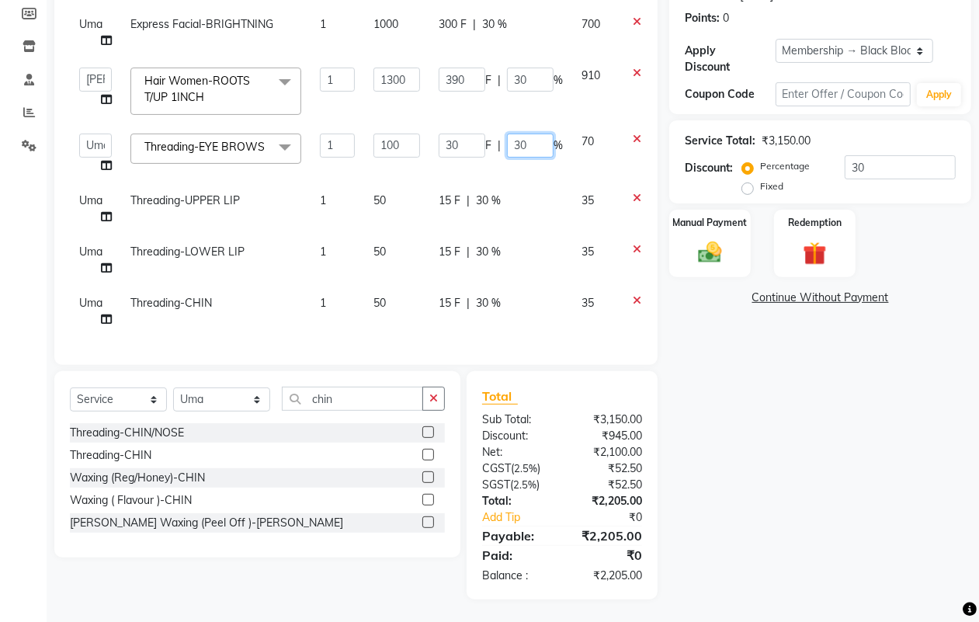
drag, startPoint x: 529, startPoint y: 134, endPoint x: 448, endPoint y: 144, distance: 82.1
click at [448, 144] on div "30 F | 30 %" at bounding box center [500, 145] width 124 height 24
type input "0"
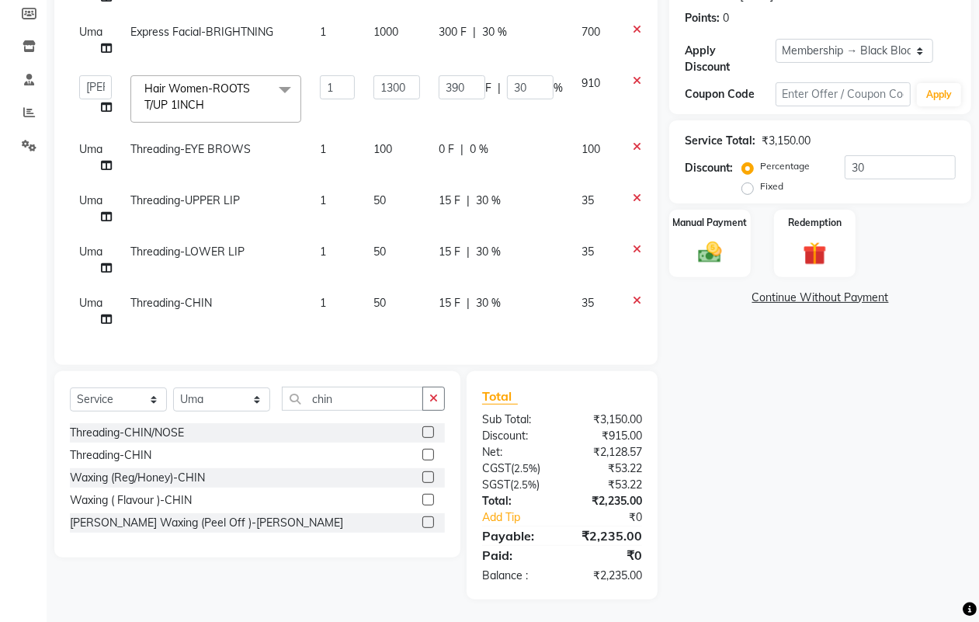
click at [502, 195] on td "15 F | 30 %" at bounding box center [500, 208] width 143 height 51
select select "34615"
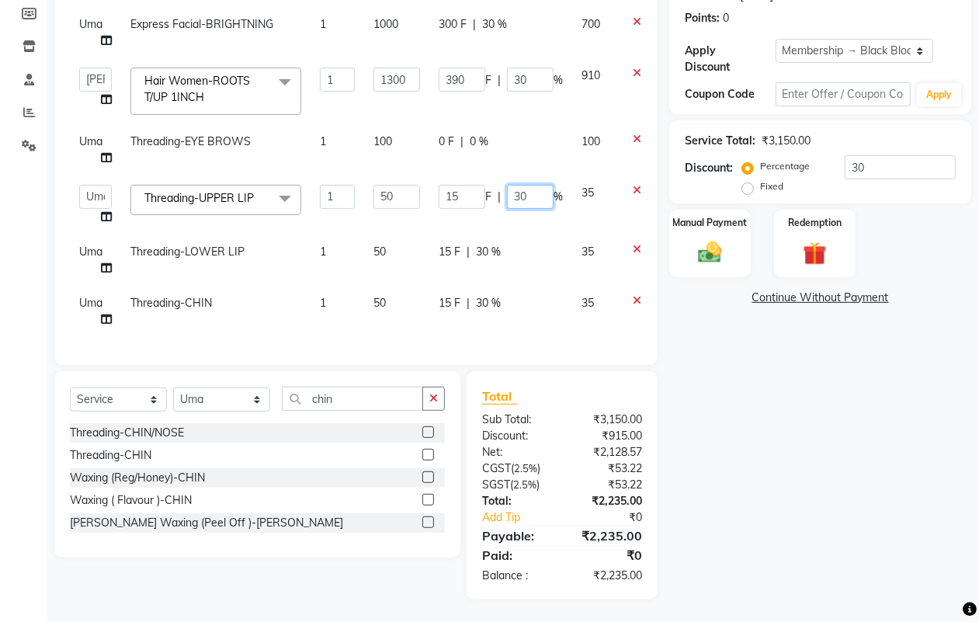
drag, startPoint x: 532, startPoint y: 189, endPoint x: 460, endPoint y: 206, distance: 74.2
click at [460, 206] on td "15 F | 30 %" at bounding box center [500, 204] width 143 height 59
type input "0"
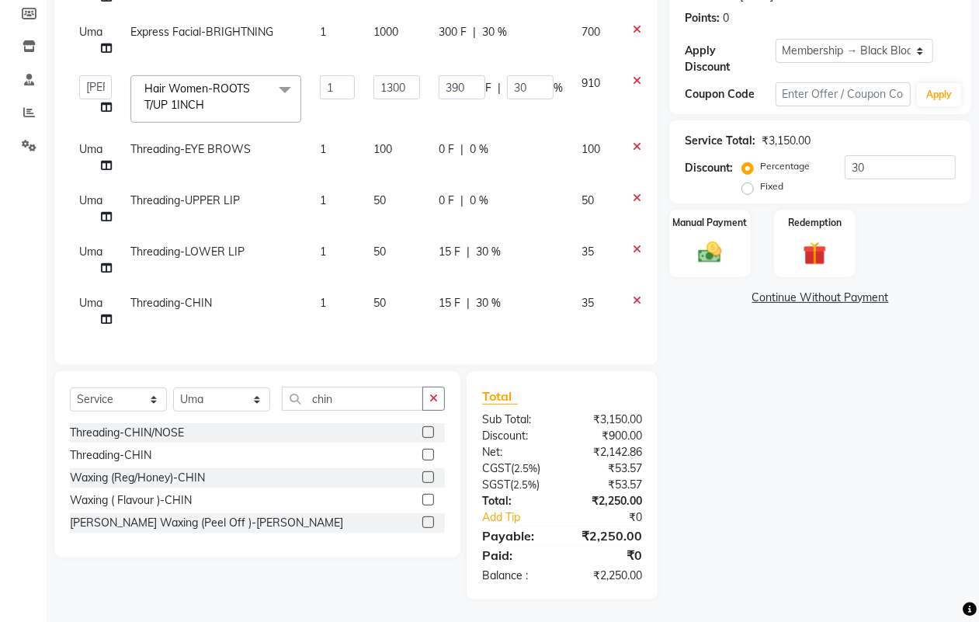
click at [494, 234] on td "15 F | 30 %" at bounding box center [500, 259] width 143 height 51
select select "34615"
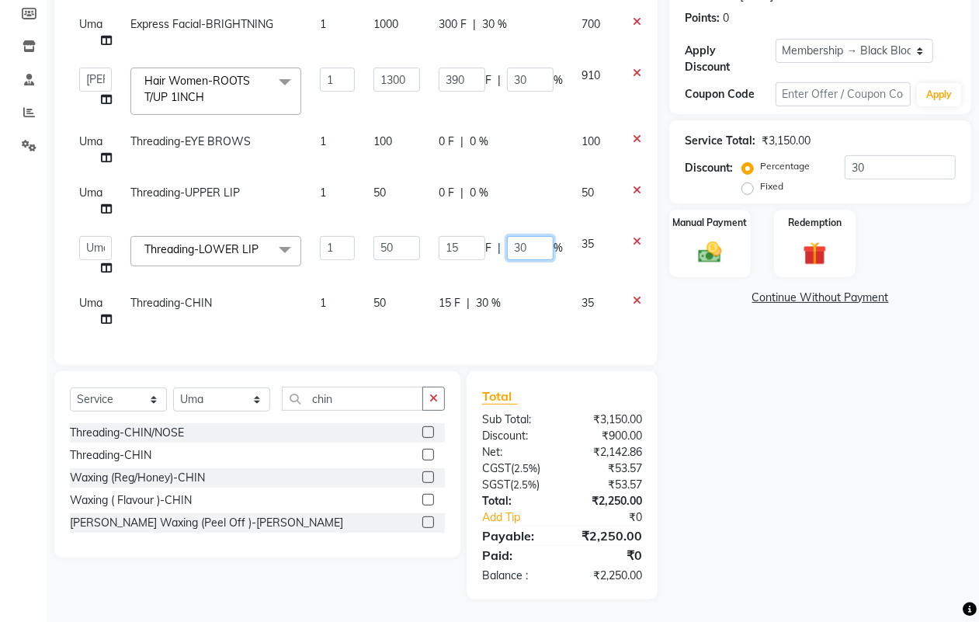
drag, startPoint x: 529, startPoint y: 235, endPoint x: 463, endPoint y: 261, distance: 71.5
click at [463, 261] on td "15 F | 30 %" at bounding box center [500, 256] width 143 height 59
type input "0"
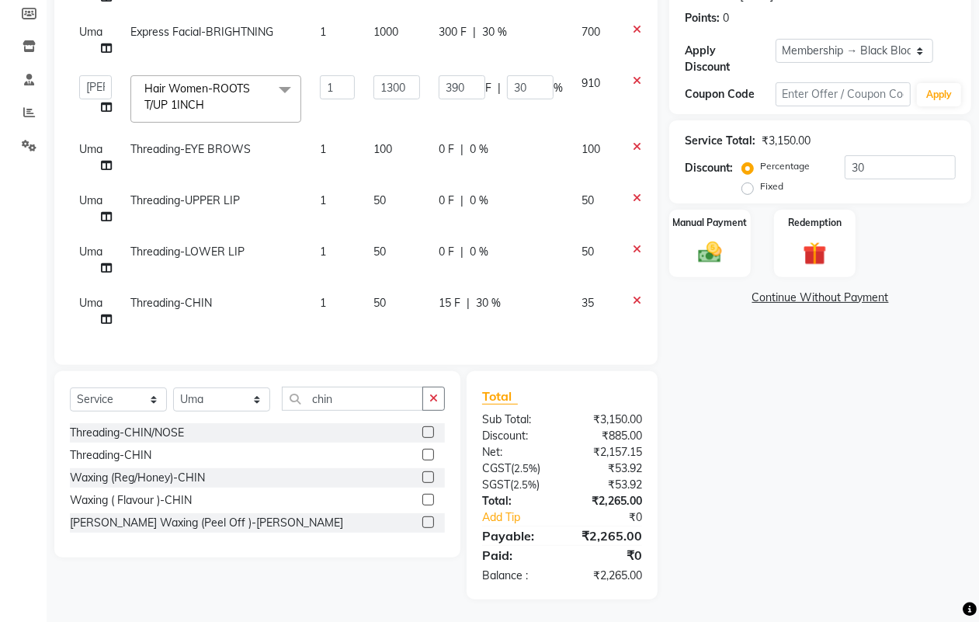
click at [491, 295] on span "30 %" at bounding box center [488, 303] width 25 height 16
select select "34615"
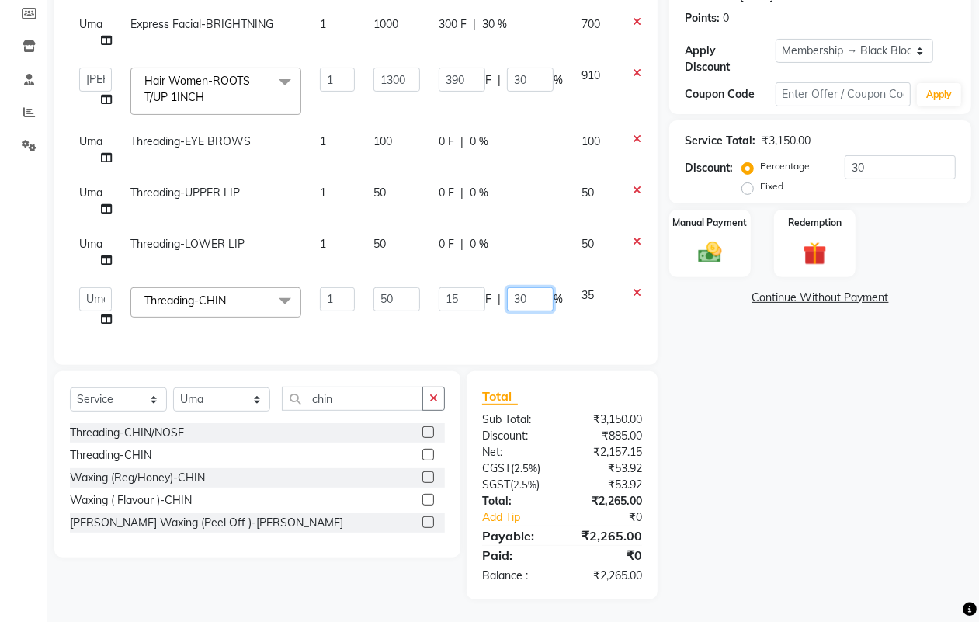
drag, startPoint x: 526, startPoint y: 293, endPoint x: 466, endPoint y: 310, distance: 62.4
click at [466, 310] on td "15 F | 30 %" at bounding box center [500, 307] width 143 height 59
type input "0"
click at [815, 414] on div "Name: Khushboo Membership: end on 22-04-2026 Total Visits: 8 Card on file: 0 La…" at bounding box center [826, 242] width 314 height 714
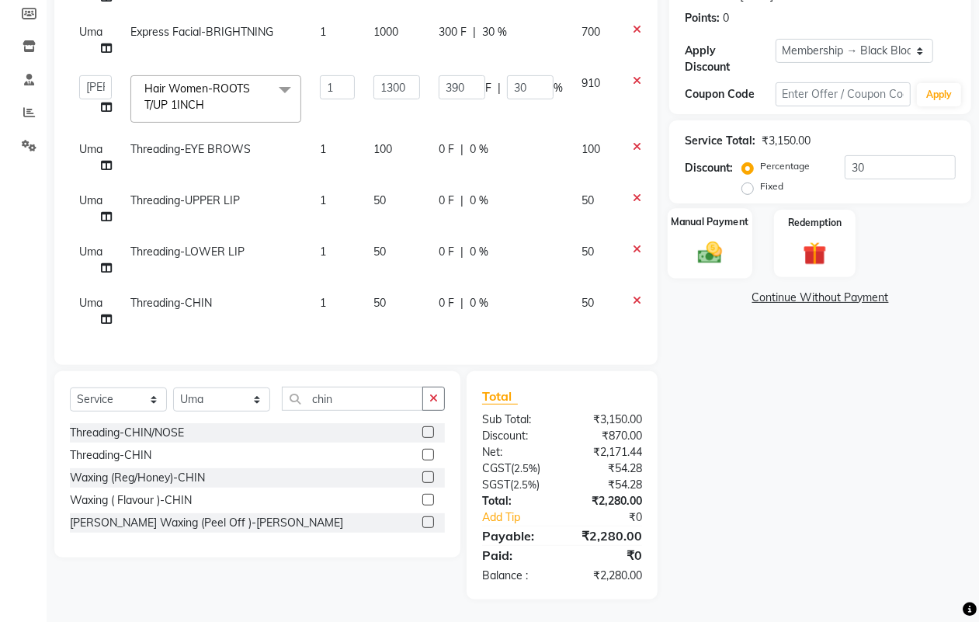
click at [728, 258] on img at bounding box center [709, 252] width 39 height 28
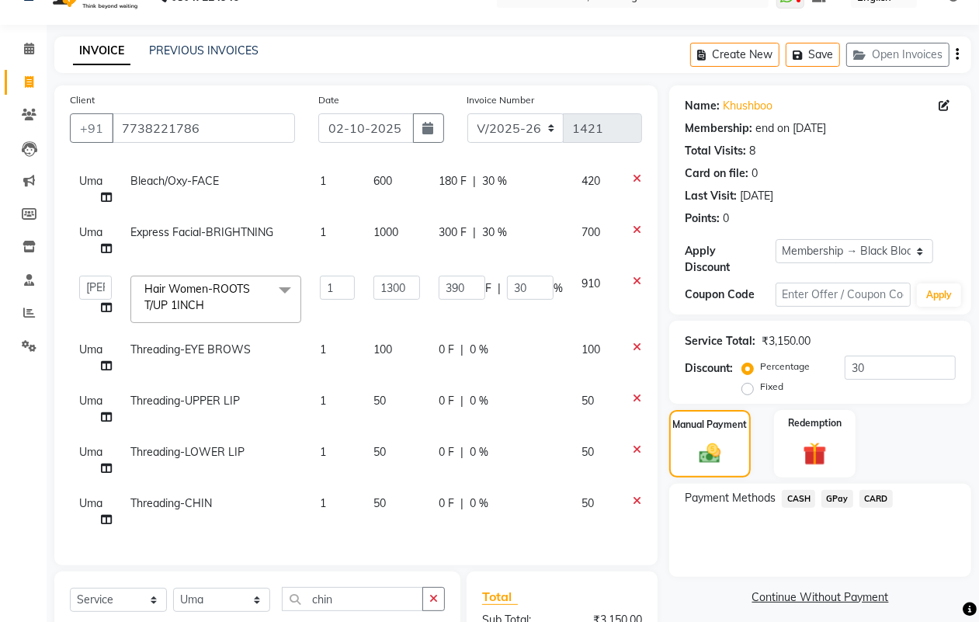
scroll to position [0, 0]
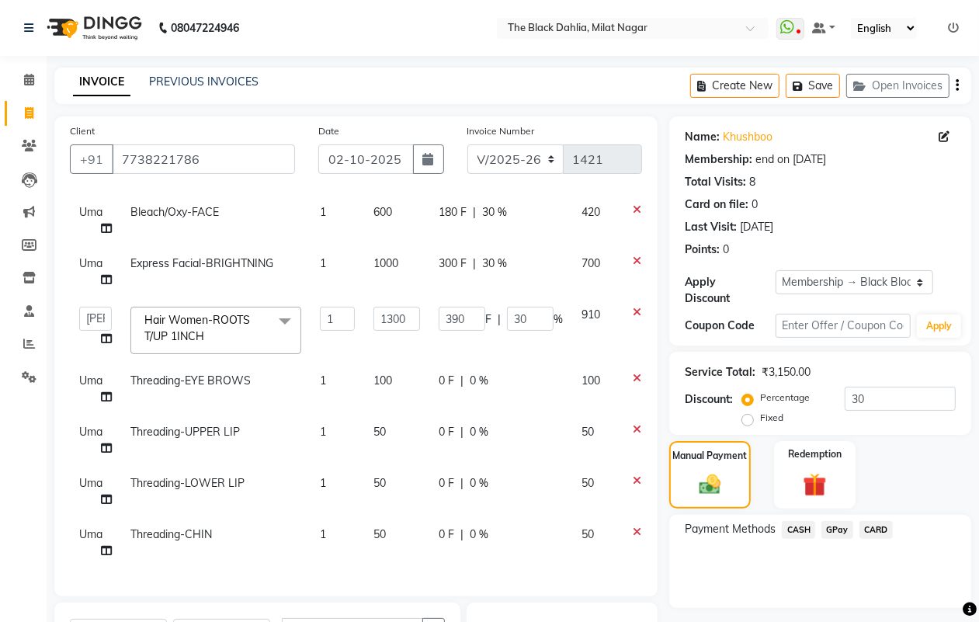
click at [794, 525] on span "CASH" at bounding box center [798, 530] width 33 height 18
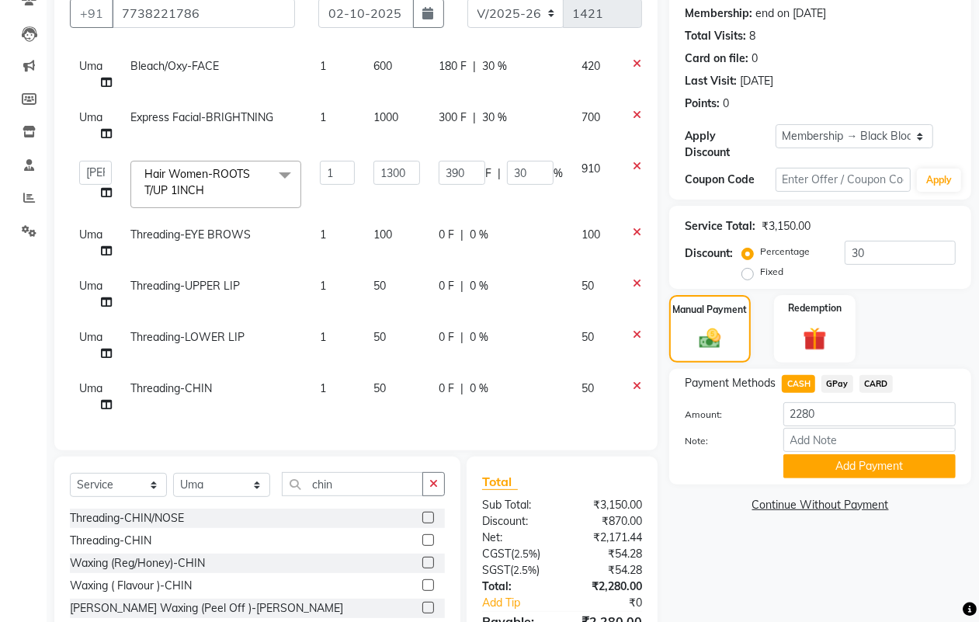
scroll to position [194, 0]
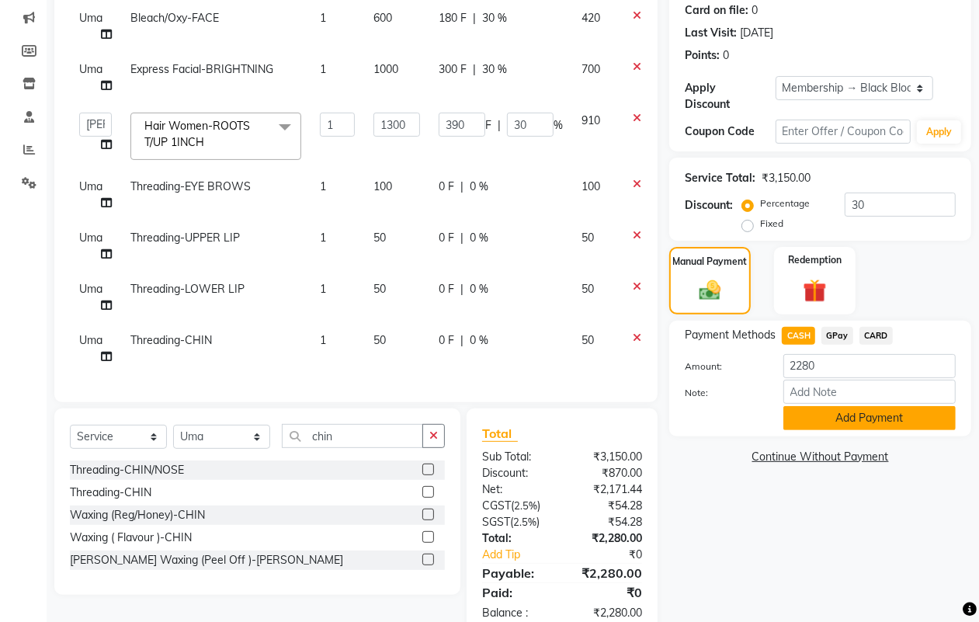
click at [843, 417] on button "Add Payment" at bounding box center [869, 418] width 172 height 24
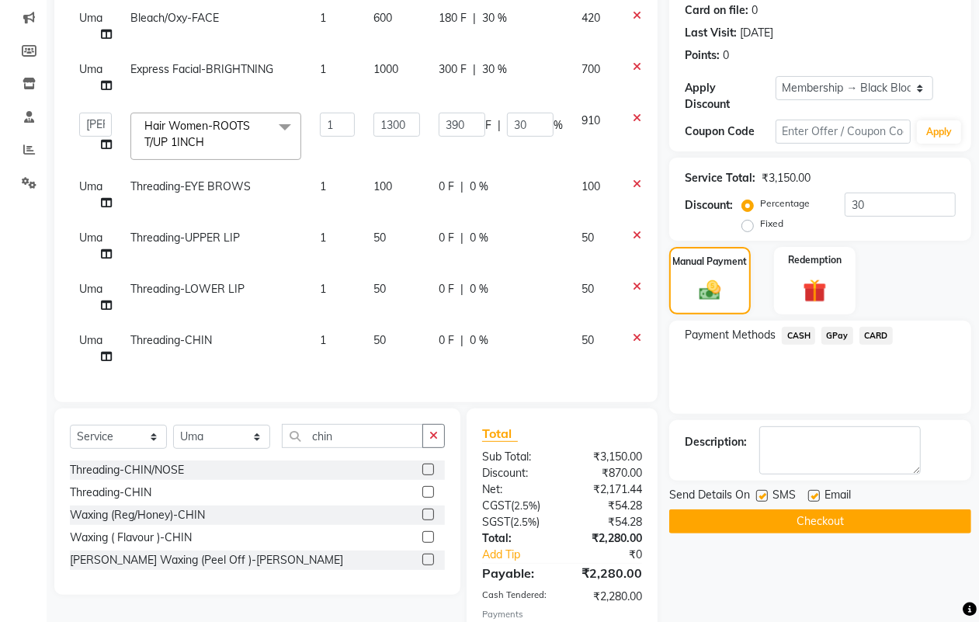
scroll to position [287, 0]
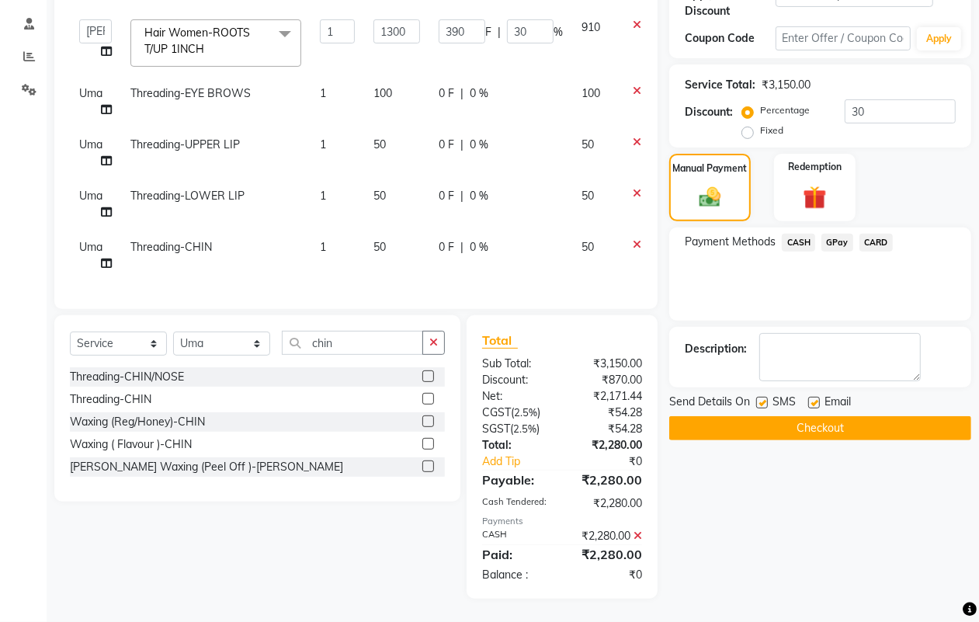
click at [802, 428] on button "Checkout" at bounding box center [820, 428] width 302 height 24
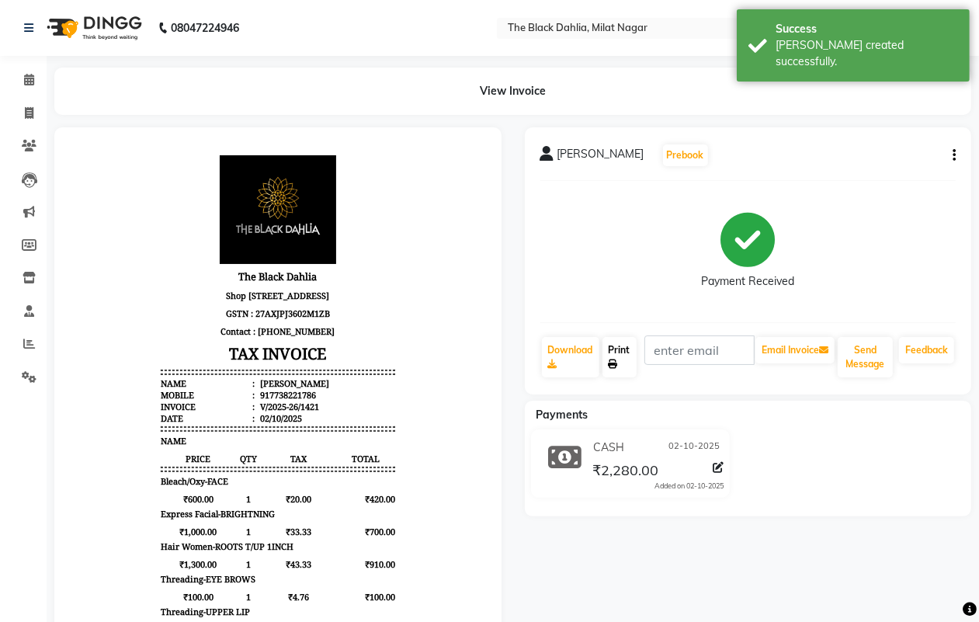
click at [615, 365] on icon at bounding box center [612, 363] width 9 height 9
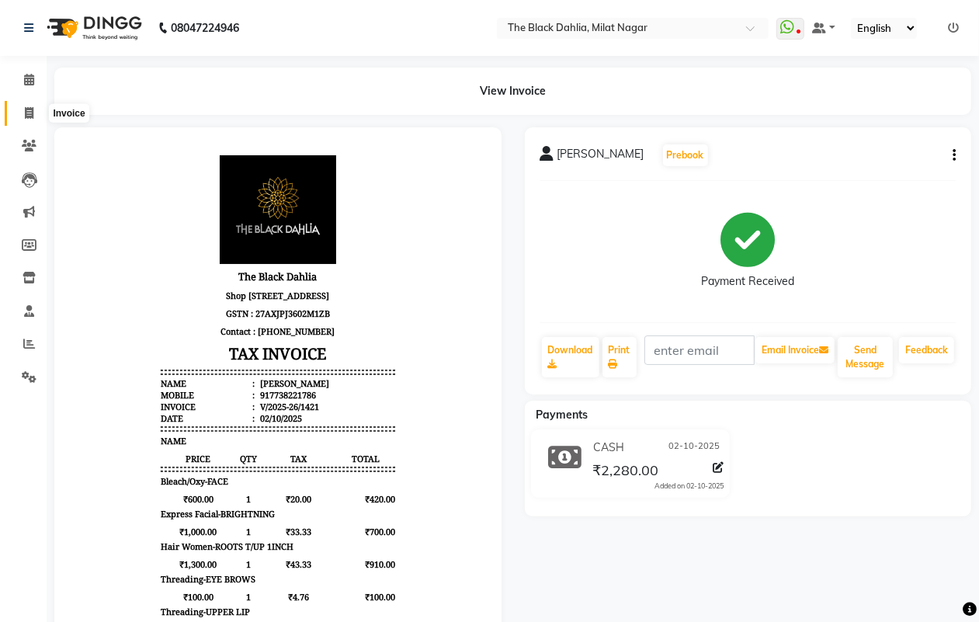
click at [32, 107] on icon at bounding box center [29, 113] width 9 height 12
select select "4335"
select select "service"
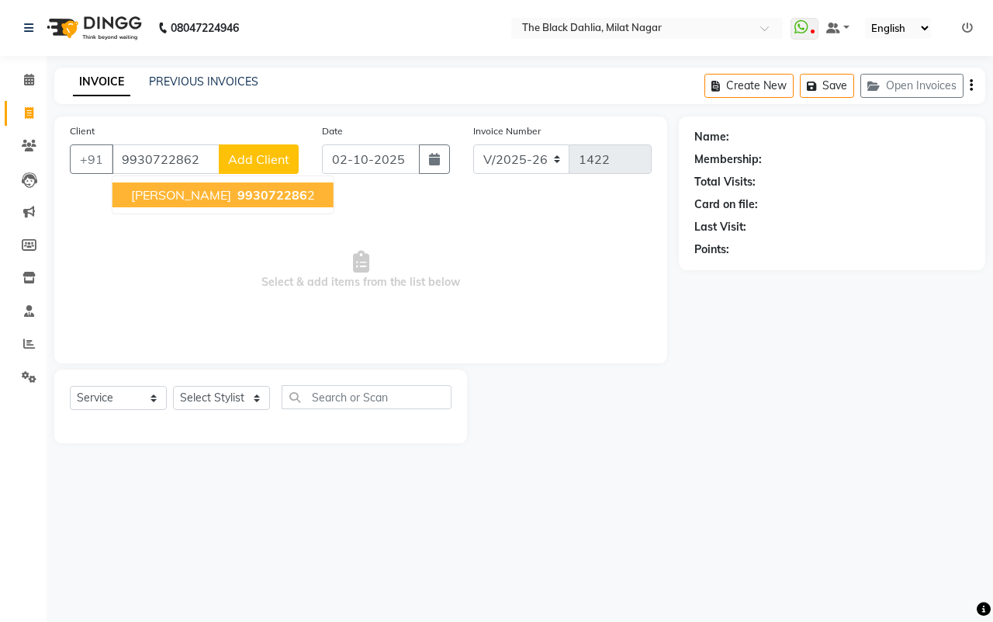
type input "9930722862"
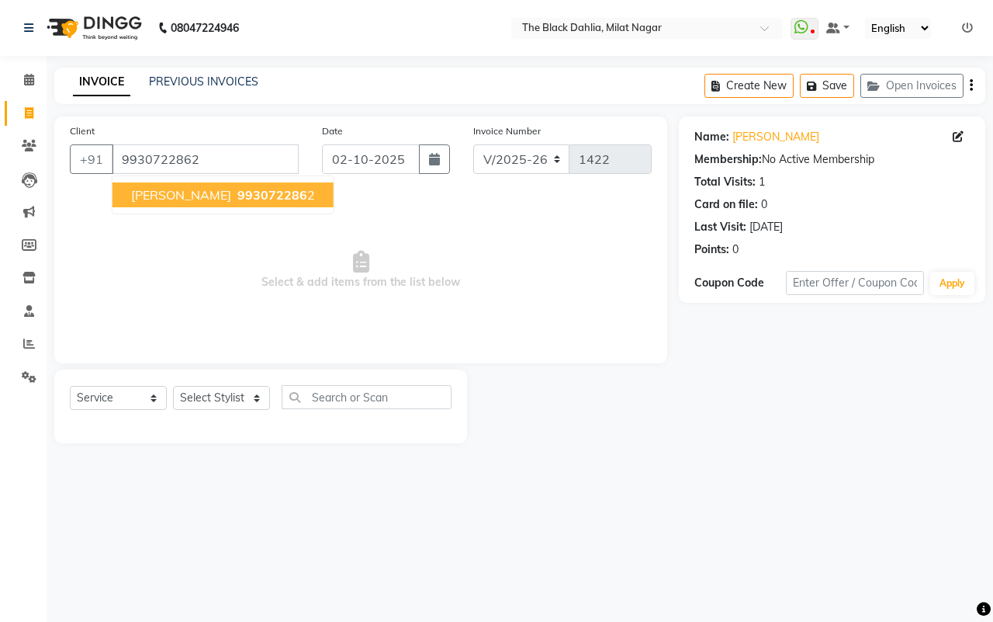
click at [186, 185] on button "Kamlesh 993072286 2" at bounding box center [223, 194] width 221 height 25
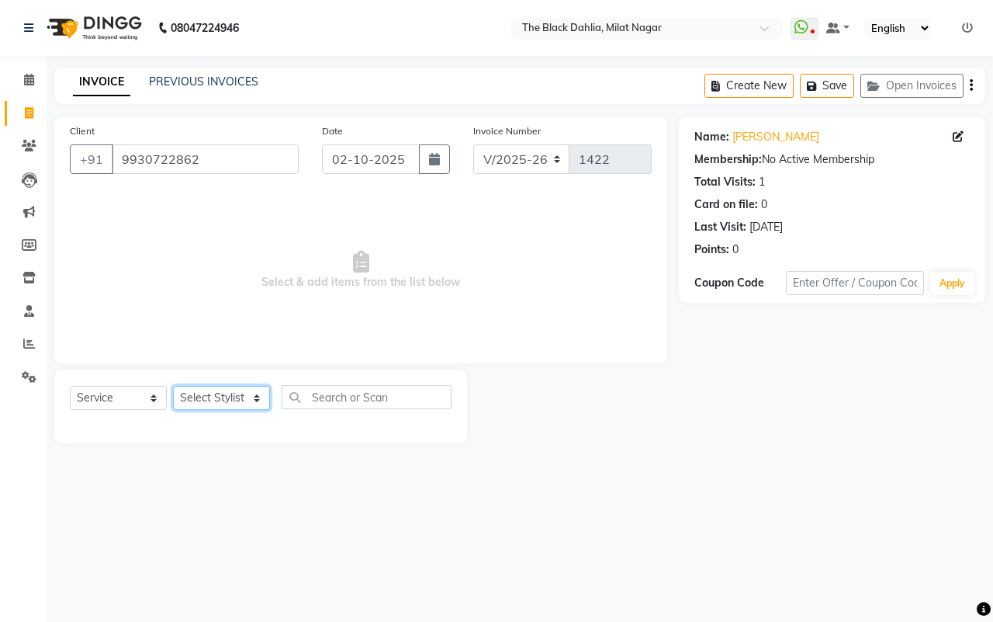
click at [216, 401] on select "Select Stylist [PERSON_NAME] [PERSON_NAME] [PERSON_NAME] Dr [PERSON_NAME],[PERS…" at bounding box center [221, 398] width 97 height 24
select select "63673"
click at [173, 386] on select "Select Stylist [PERSON_NAME] [PERSON_NAME] [PERSON_NAME] Dr [PERSON_NAME],[PERS…" at bounding box center [221, 398] width 97 height 24
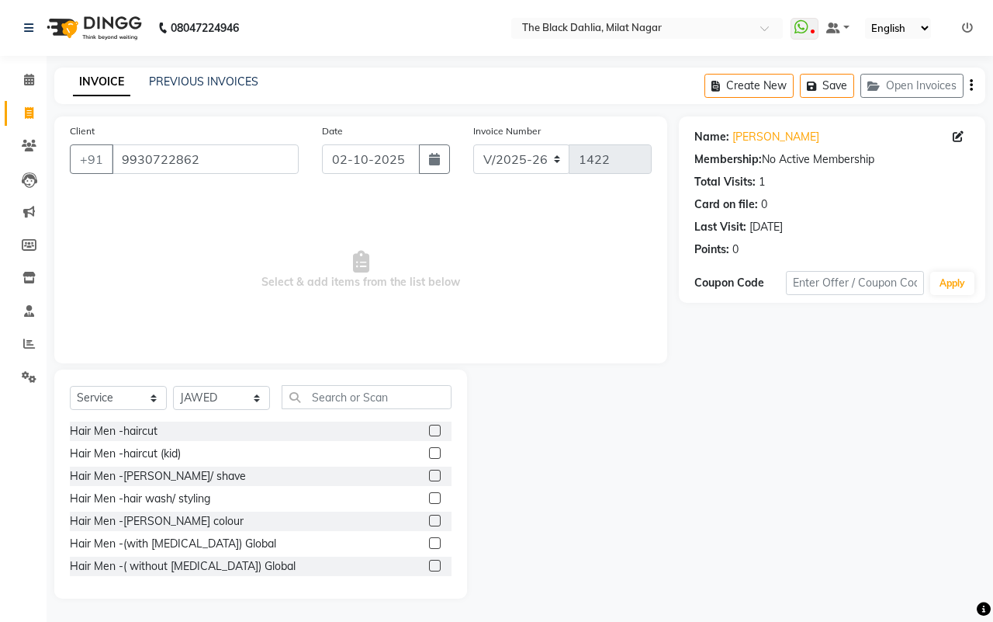
click at [370, 383] on div "Select Service Product Membership Package Voucher Prepaid Gift Card Select Styl…" at bounding box center [260, 483] width 413 height 229
click at [371, 388] on input "text" at bounding box center [367, 397] width 170 height 24
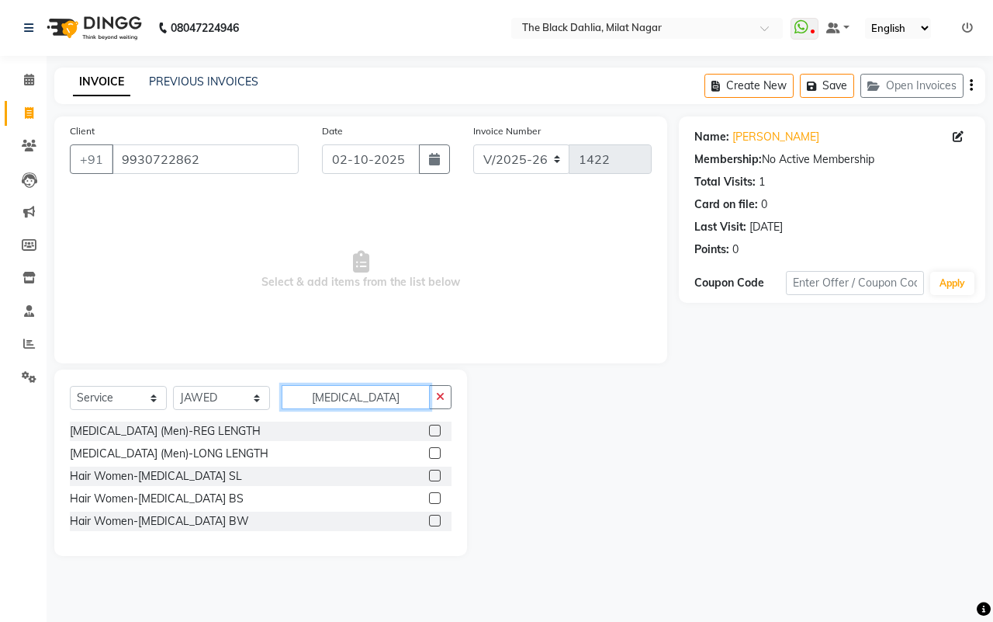
type input "botox"
click at [433, 425] on label at bounding box center [435, 431] width 12 height 12
click at [433, 426] on input "checkbox" at bounding box center [434, 431] width 10 height 10
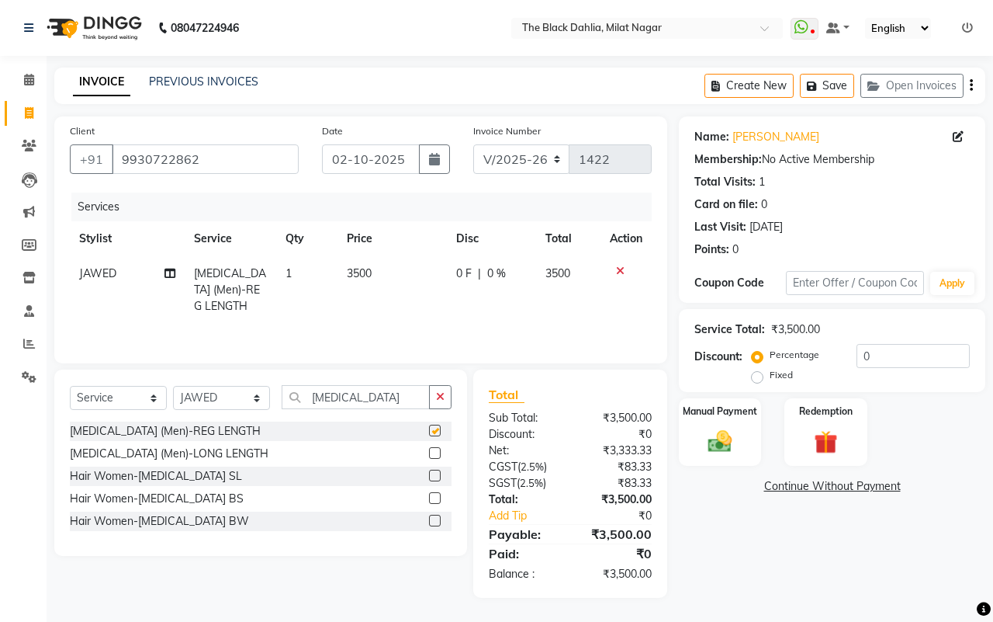
checkbox input "false"
drag, startPoint x: 397, startPoint y: 396, endPoint x: 243, endPoint y: 394, distance: 154.5
click at [243, 394] on div "Select Service Product Membership Package Voucher Prepaid Gift Card Select Styl…" at bounding box center [261, 403] width 382 height 36
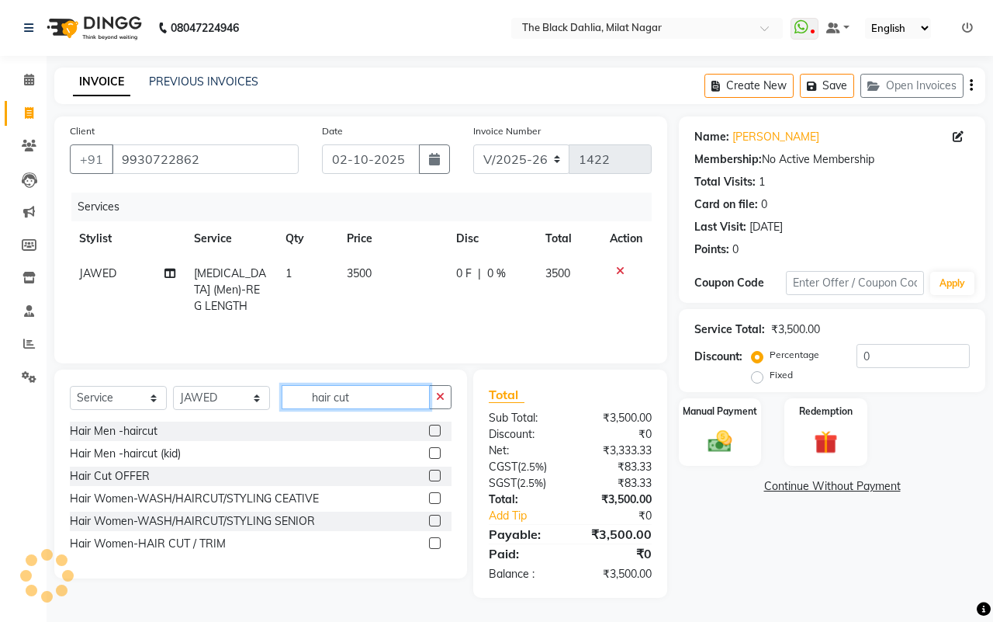
type input "hair cut"
click at [437, 432] on label at bounding box center [435, 431] width 12 height 12
click at [437, 432] on input "checkbox" at bounding box center [434, 431] width 10 height 10
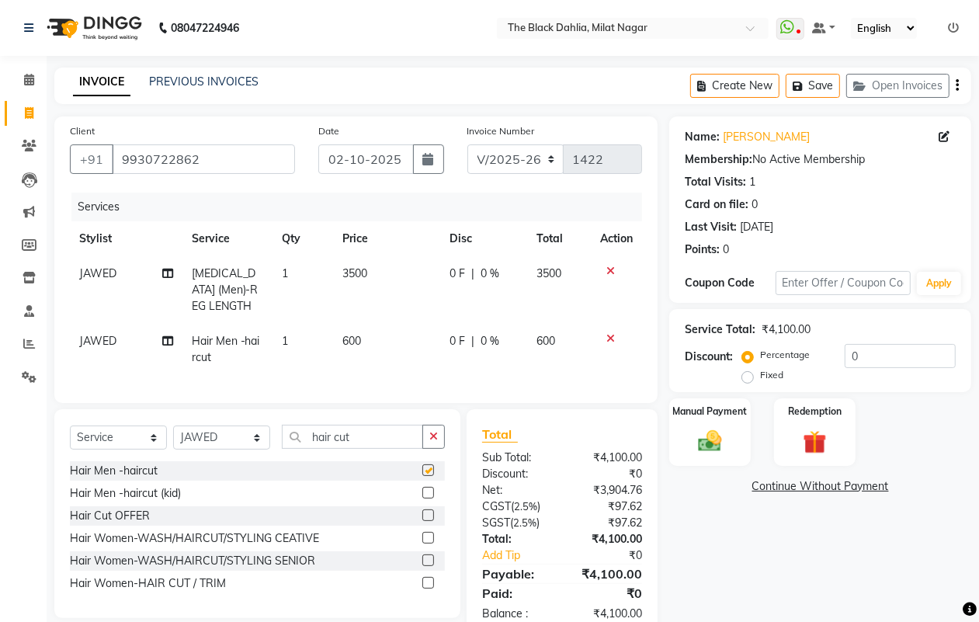
checkbox input "false"
drag, startPoint x: 882, startPoint y: 353, endPoint x: 750, endPoint y: 355, distance: 131.9
click at [750, 355] on div "Percentage Fixed 0" at bounding box center [850, 365] width 210 height 42
type input "30"
click at [716, 591] on div "Name: Kamlesh Membership: No Active Membership Total Visits: 1 Card on file: 0 …" at bounding box center [826, 376] width 314 height 521
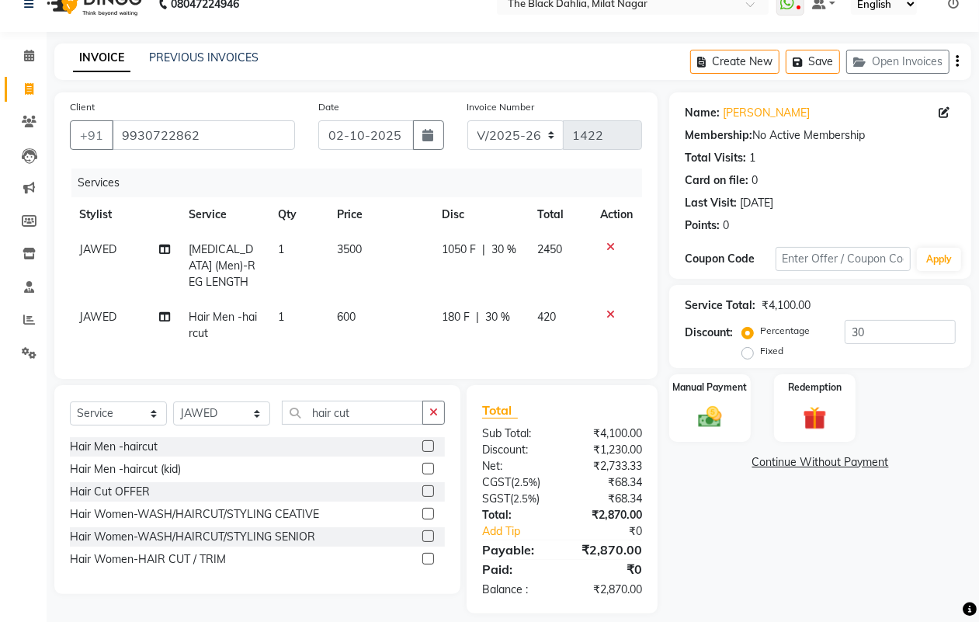
scroll to position [36, 0]
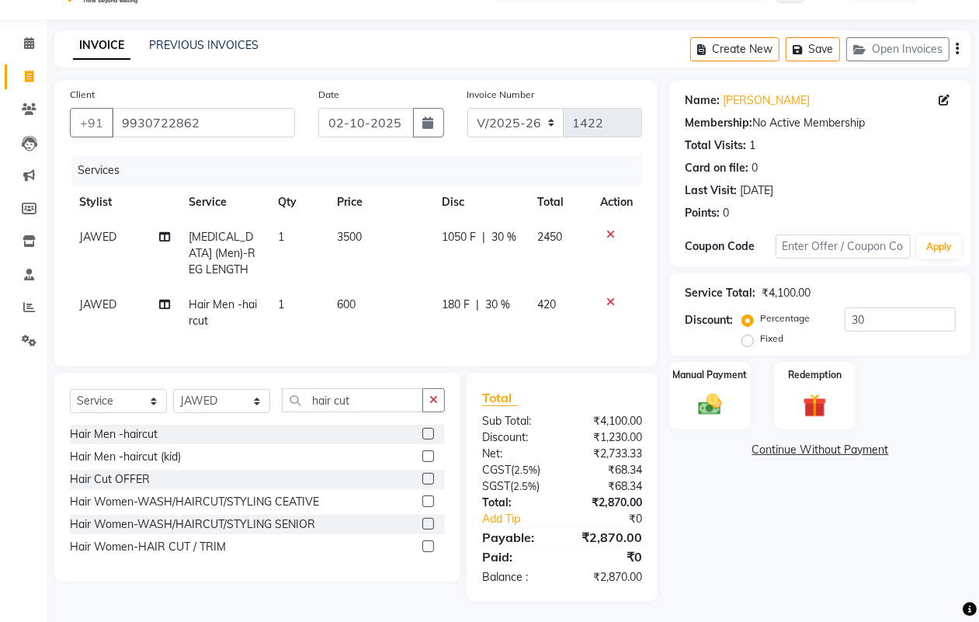
click at [712, 342] on div "Discount: Percentage Fixed 30" at bounding box center [820, 328] width 271 height 42
click at [728, 394] on img at bounding box center [709, 404] width 39 height 28
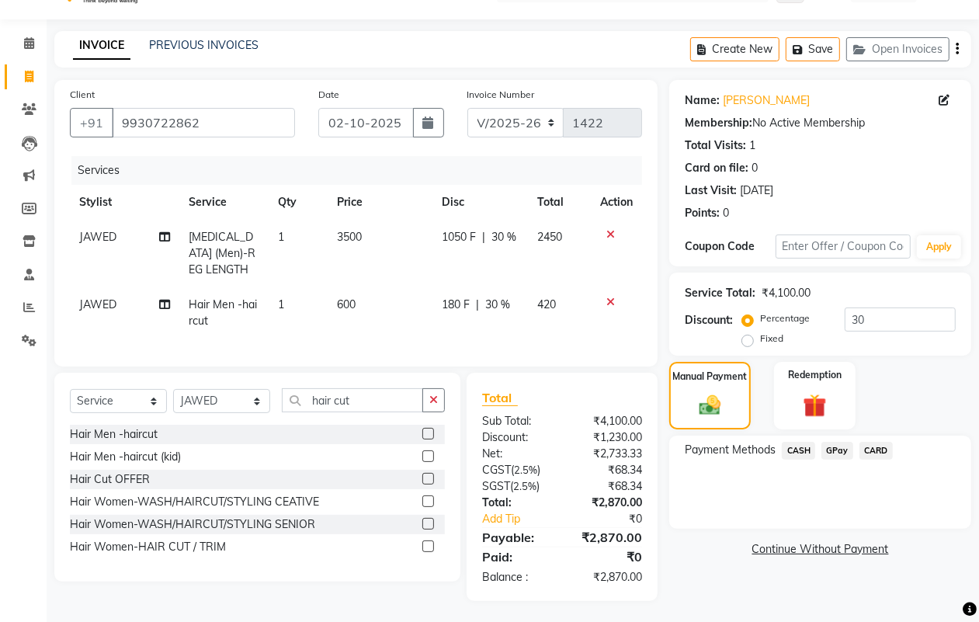
click at [827, 452] on span "GPay" at bounding box center [837, 451] width 32 height 18
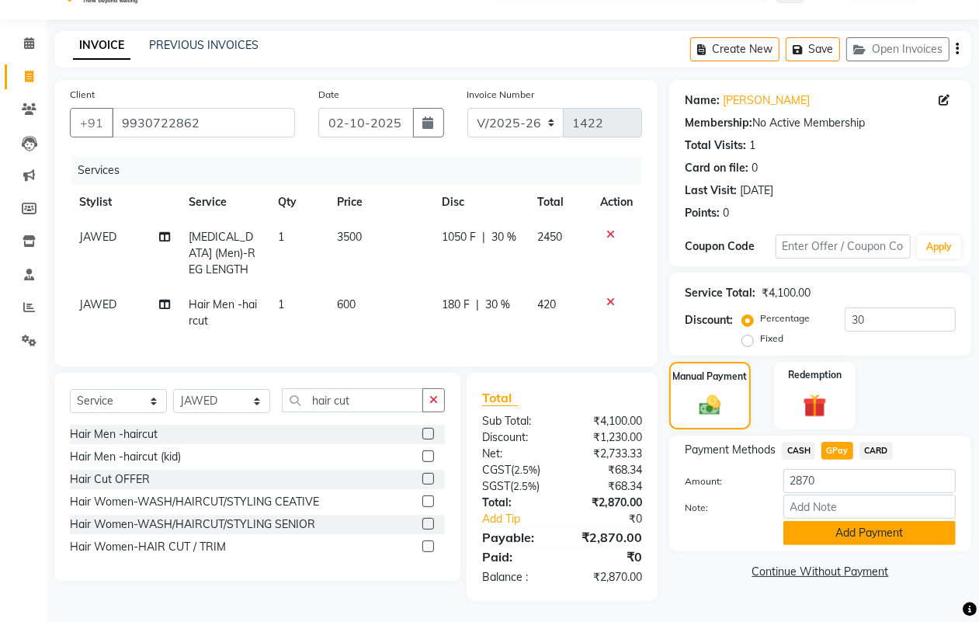
click at [889, 529] on button "Add Payment" at bounding box center [869, 533] width 172 height 24
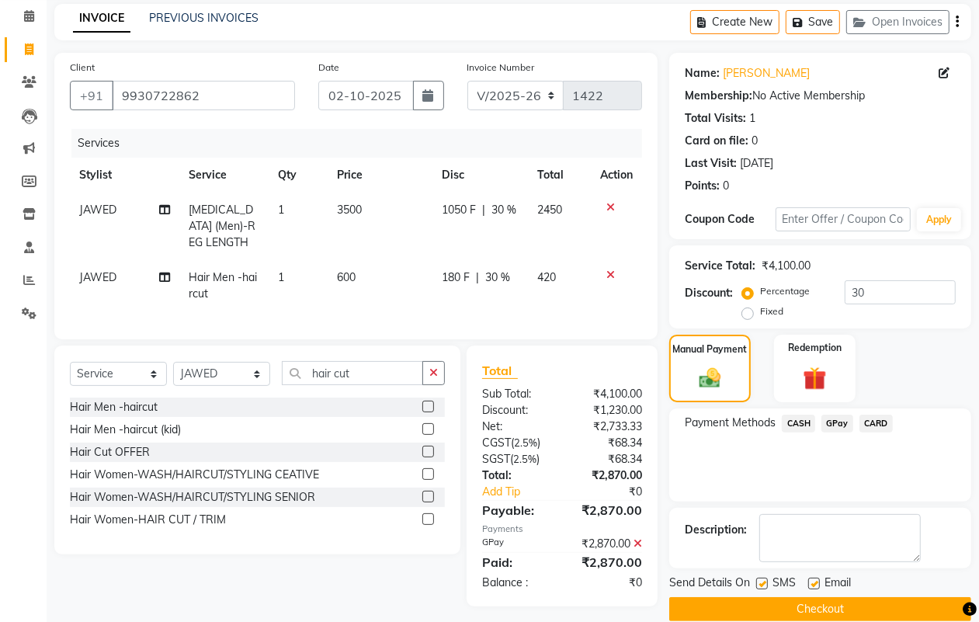
scroll to position [86, 0]
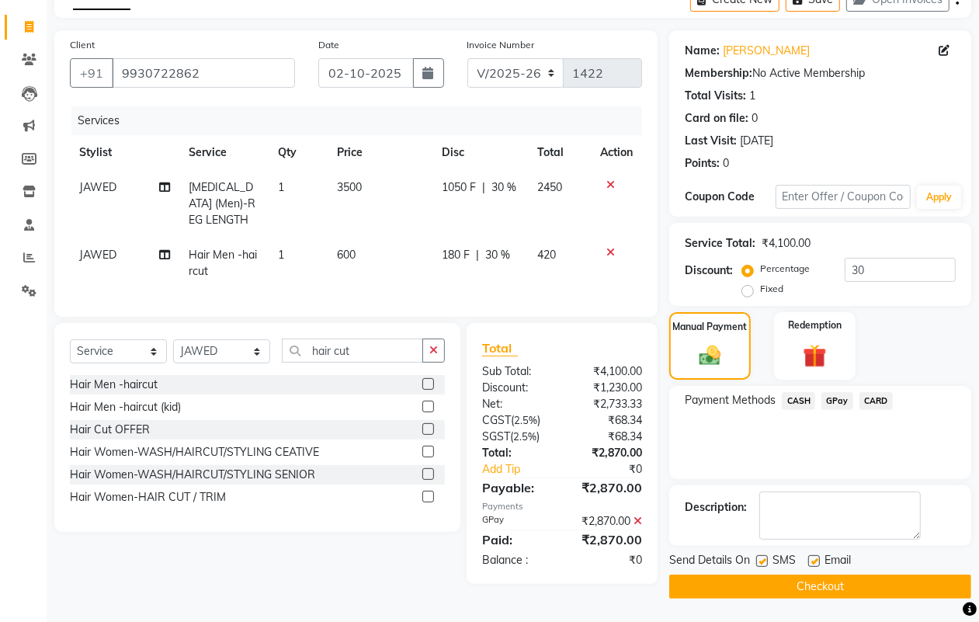
click at [824, 578] on button "Checkout" at bounding box center [820, 586] width 302 height 24
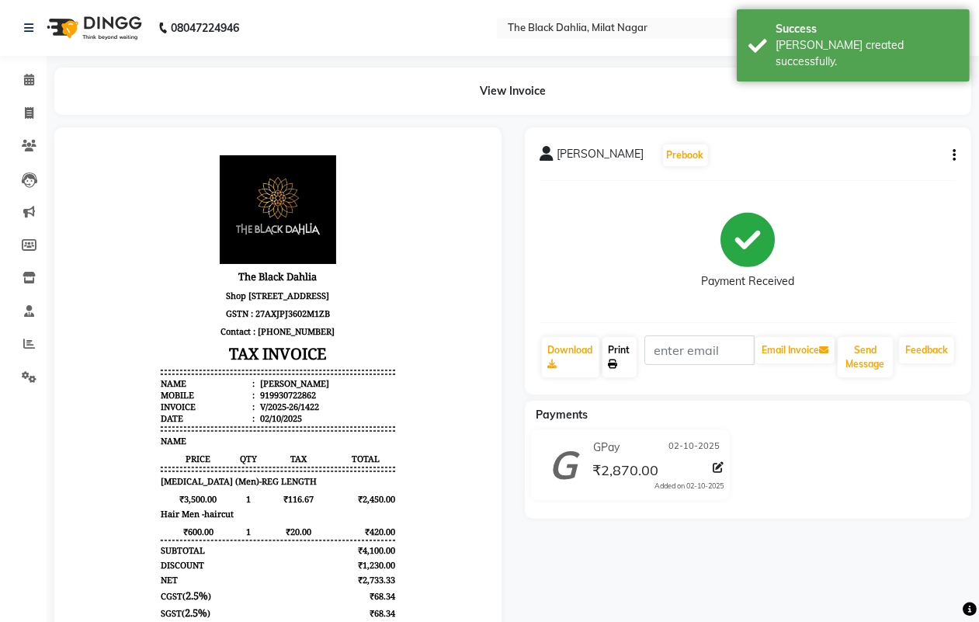
click at [626, 362] on link "Print" at bounding box center [619, 357] width 34 height 40
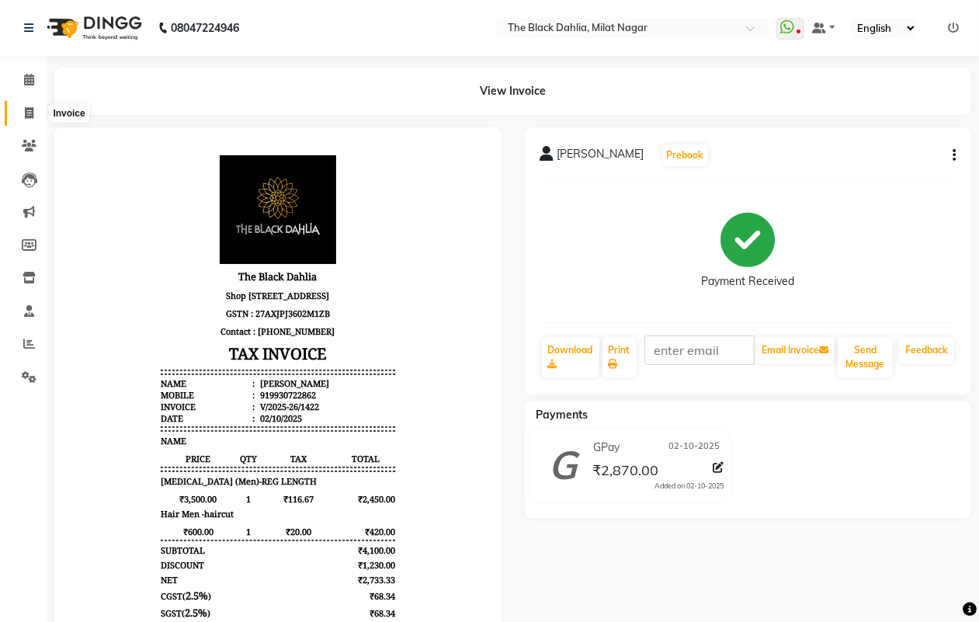
click at [28, 113] on icon at bounding box center [29, 113] width 9 height 12
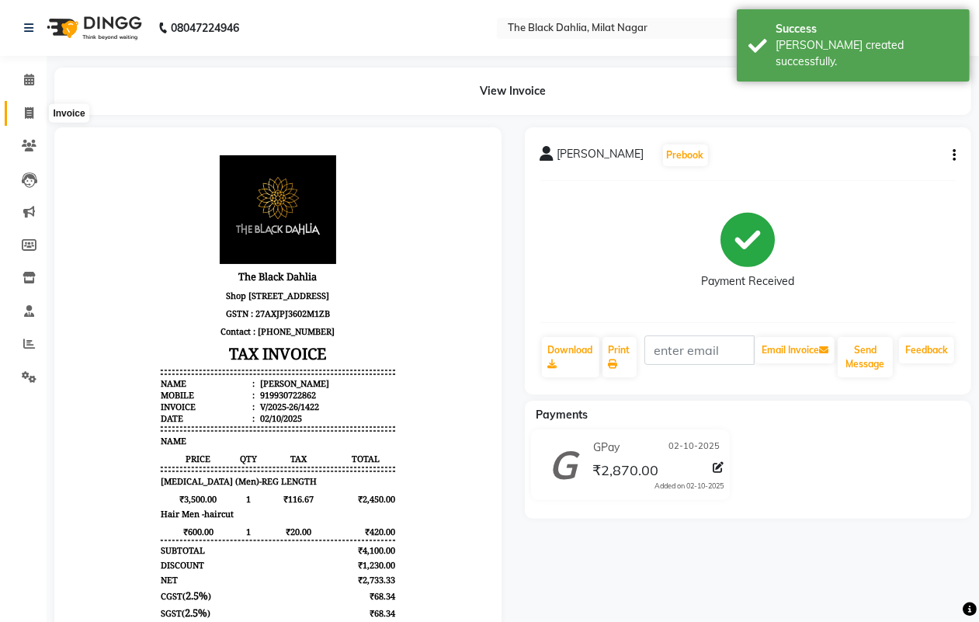
select select "4335"
select select "service"
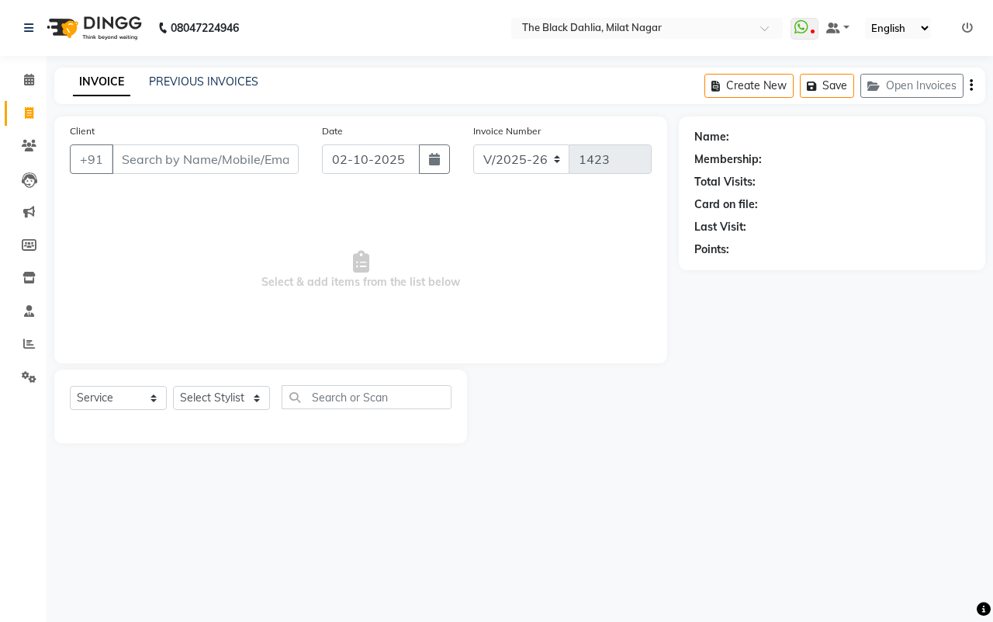
select select "4335"
select select "service"
click at [185, 74] on div "PREVIOUS INVOICES" at bounding box center [203, 82] width 109 height 16
click at [237, 83] on link "PREVIOUS INVOICES" at bounding box center [203, 82] width 109 height 14
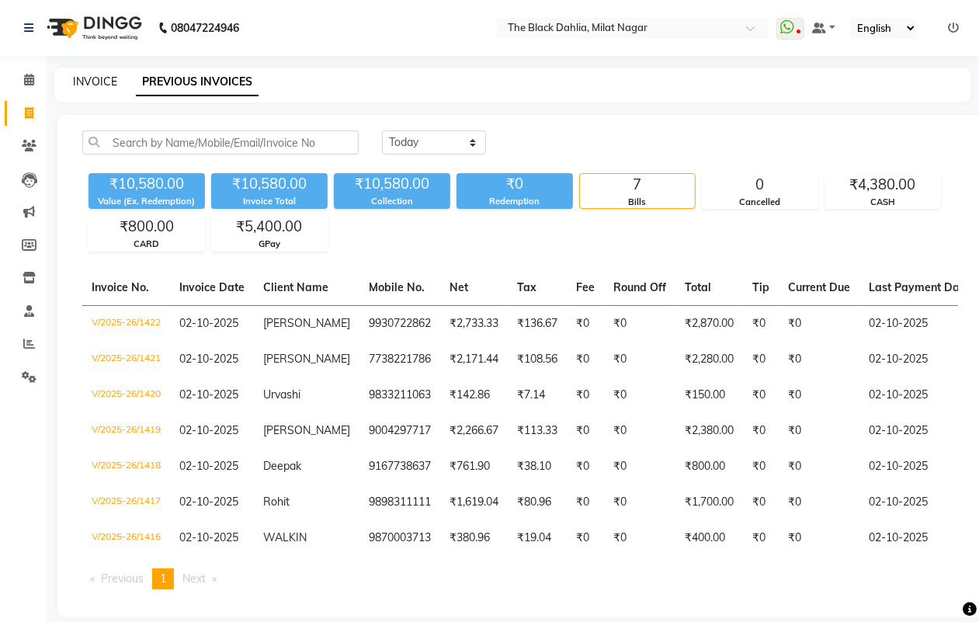
click at [80, 83] on link "INVOICE" at bounding box center [95, 82] width 44 height 14
select select "4335"
select select "service"
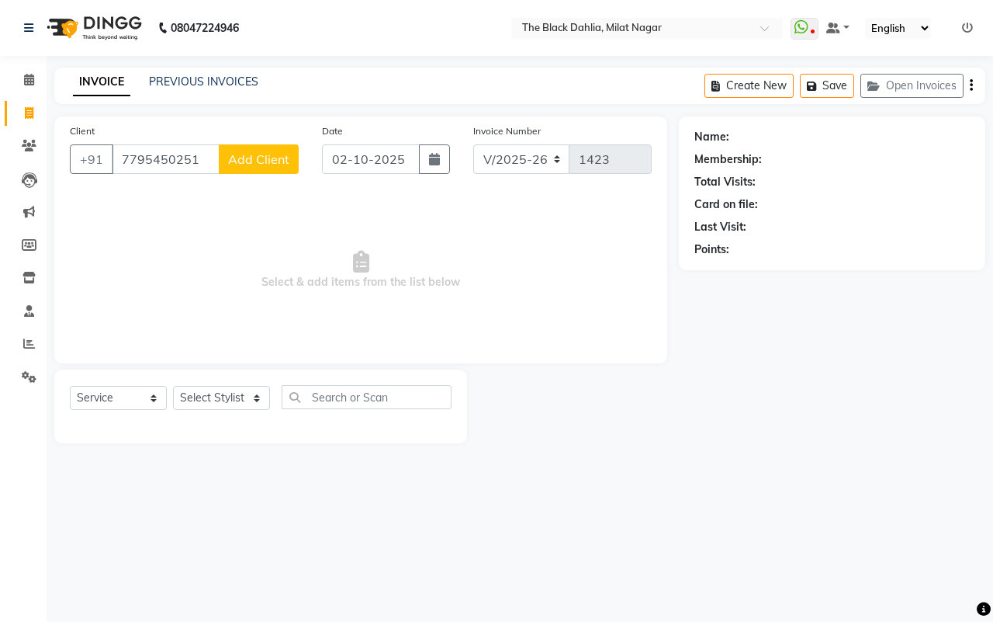
click at [218, 156] on input "7795450251" at bounding box center [166, 158] width 108 height 29
type input "7795450251"
click at [247, 155] on span "Add Client" at bounding box center [258, 159] width 61 height 16
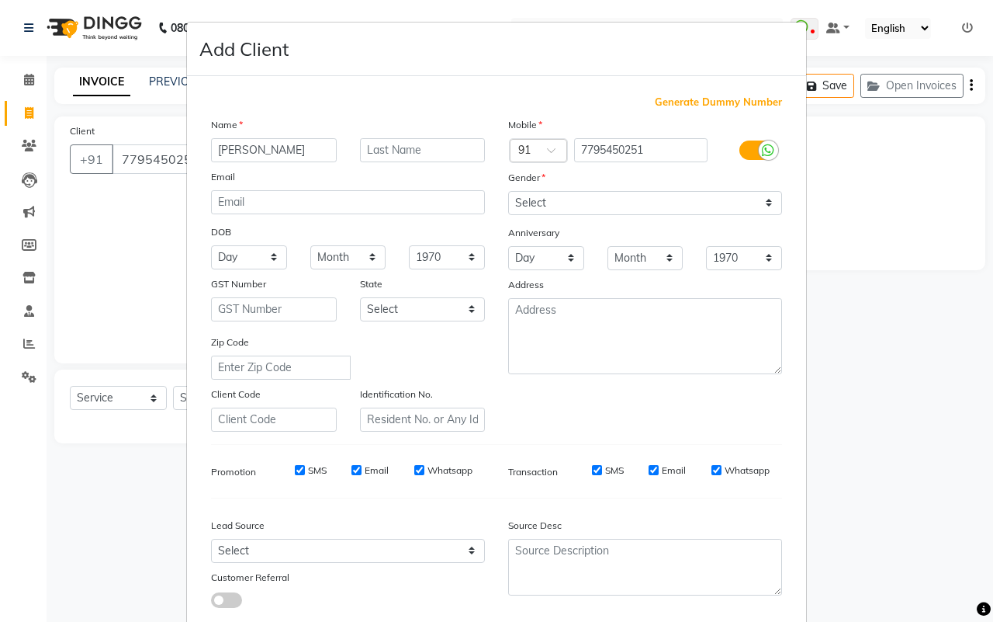
type input "Uzma"
click at [706, 191] on select "Select [DEMOGRAPHIC_DATA] [DEMOGRAPHIC_DATA] Other Prefer Not To Say" at bounding box center [645, 203] width 274 height 24
click at [508, 191] on select "Select [DEMOGRAPHIC_DATA] [DEMOGRAPHIC_DATA] Other Prefer Not To Say" at bounding box center [645, 203] width 274 height 24
click at [681, 210] on select "Select [DEMOGRAPHIC_DATA] [DEMOGRAPHIC_DATA] Other Prefer Not To Say" at bounding box center [645, 203] width 274 height 24
select select "[DEMOGRAPHIC_DATA]"
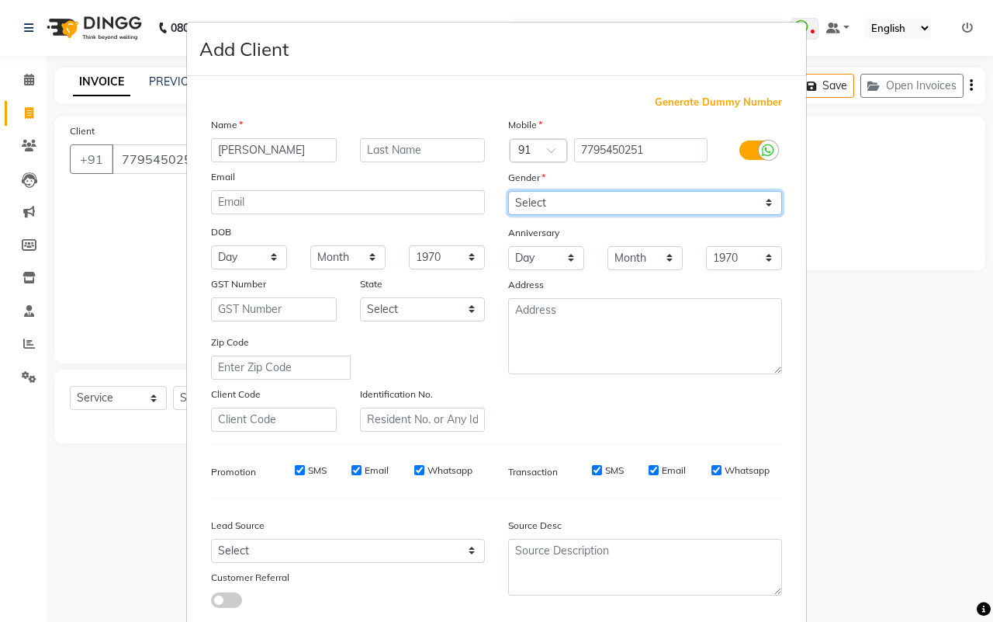
click at [508, 191] on select "Select [DEMOGRAPHIC_DATA] [DEMOGRAPHIC_DATA] Other Prefer Not To Say" at bounding box center [645, 203] width 274 height 24
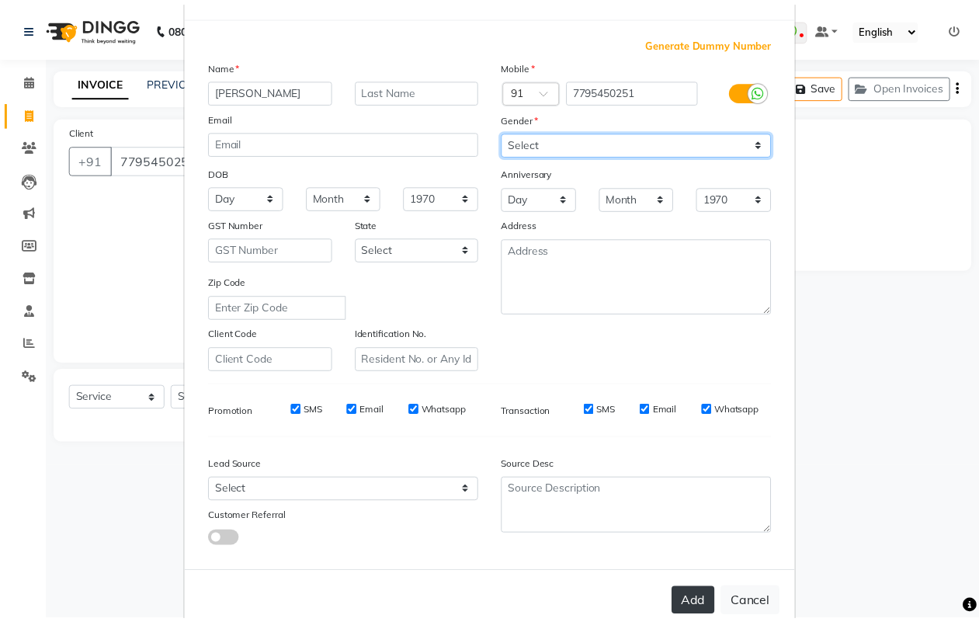
scroll to position [89, 0]
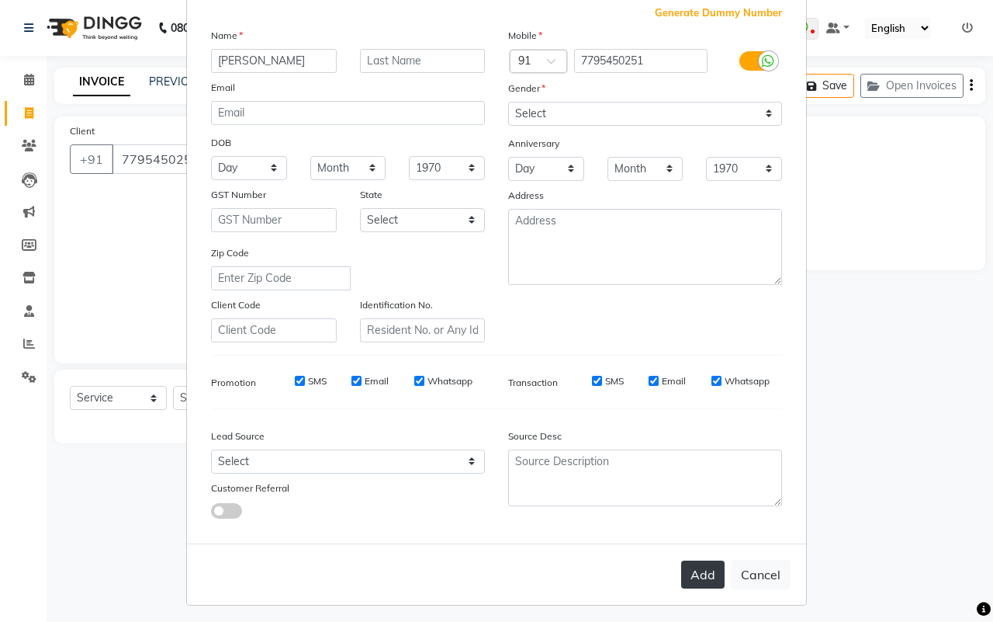
click at [688, 578] on button "Add" at bounding box center [702, 574] width 43 height 28
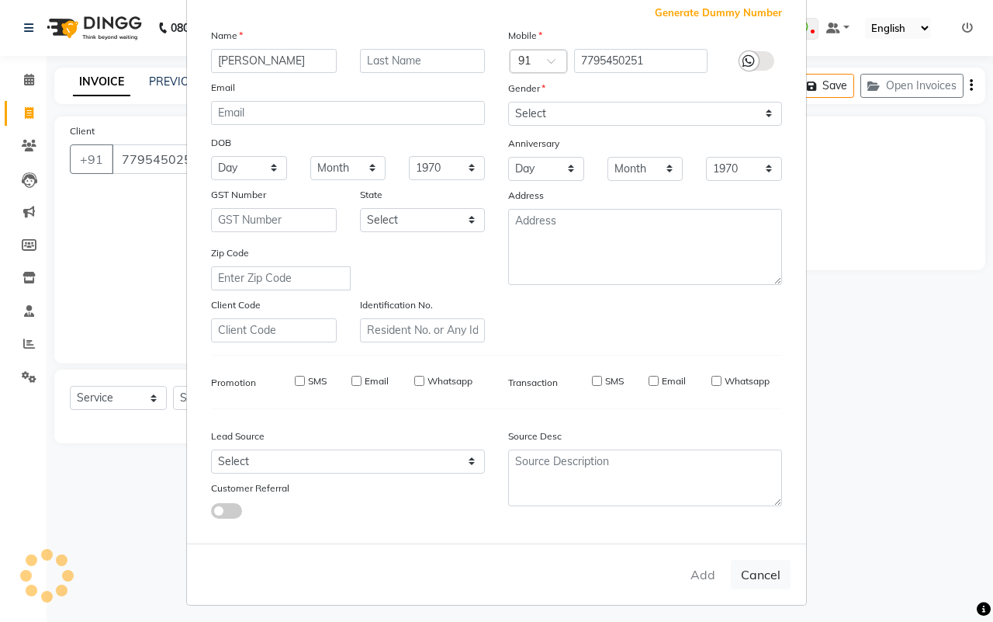
select select
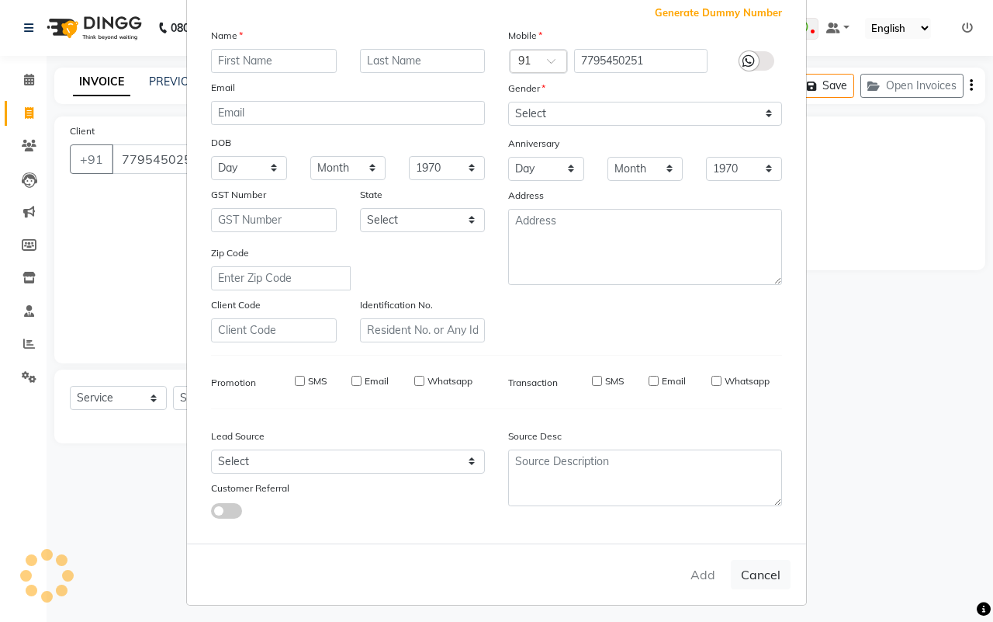
select select
checkbox input "false"
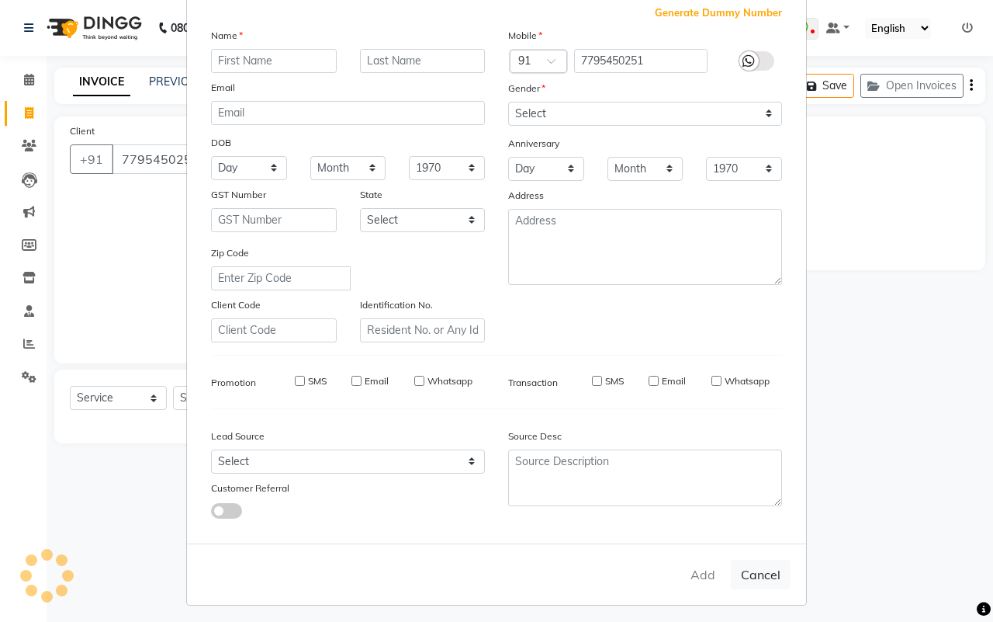
checkbox input "false"
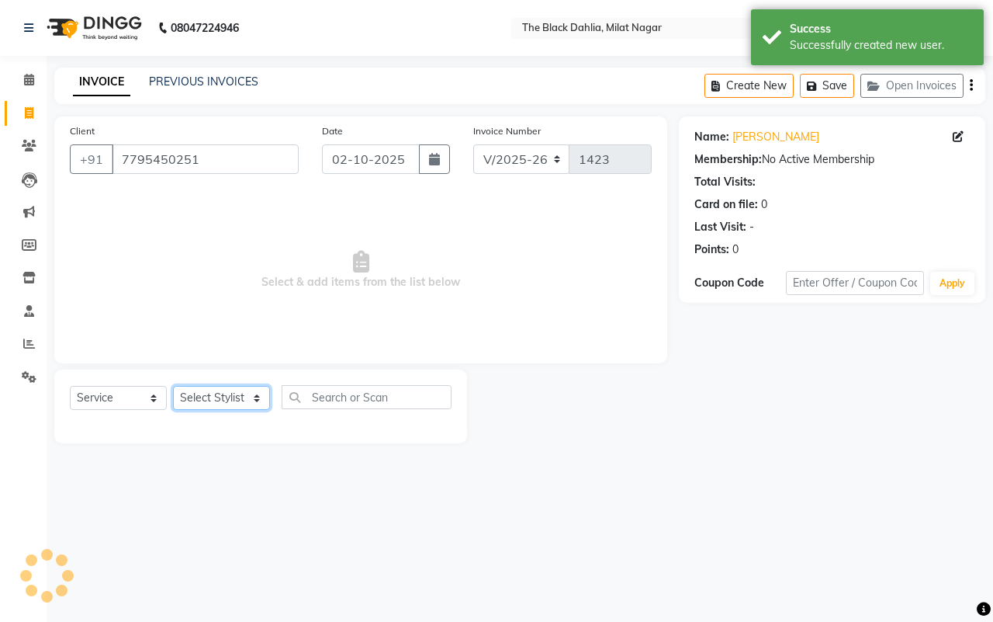
click at [255, 398] on select "Select Stylist [PERSON_NAME] [PERSON_NAME] [PERSON_NAME] Dr [PERSON_NAME],[PERS…" at bounding box center [221, 398] width 97 height 24
select select "59085"
click at [173, 386] on select "Select Stylist [PERSON_NAME] [PERSON_NAME] [PERSON_NAME] Dr [PERSON_NAME],[PERS…" at bounding box center [221, 398] width 97 height 24
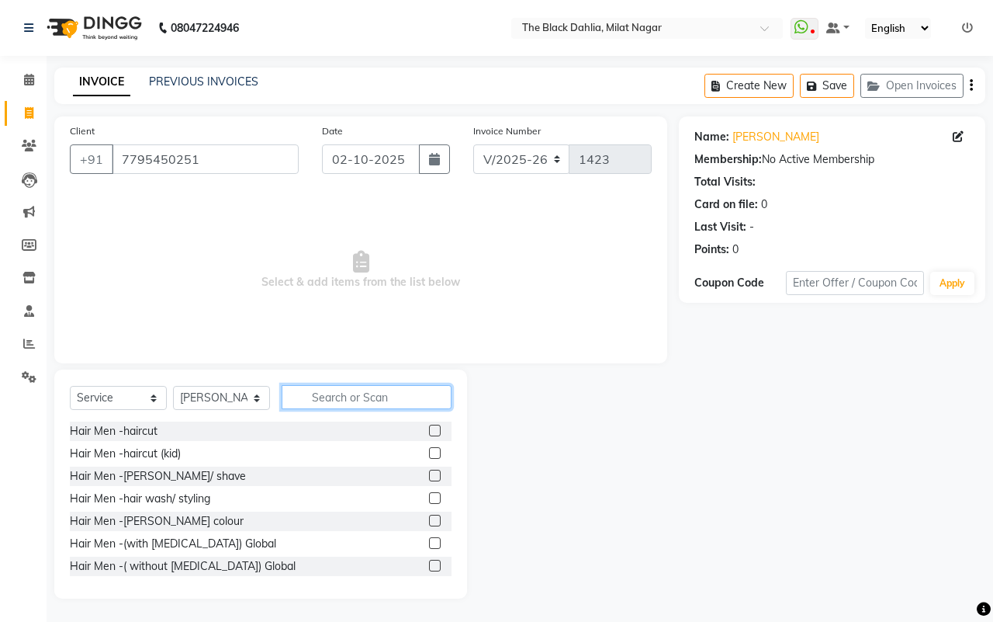
click at [363, 390] on input "text" at bounding box center [367, 397] width 170 height 24
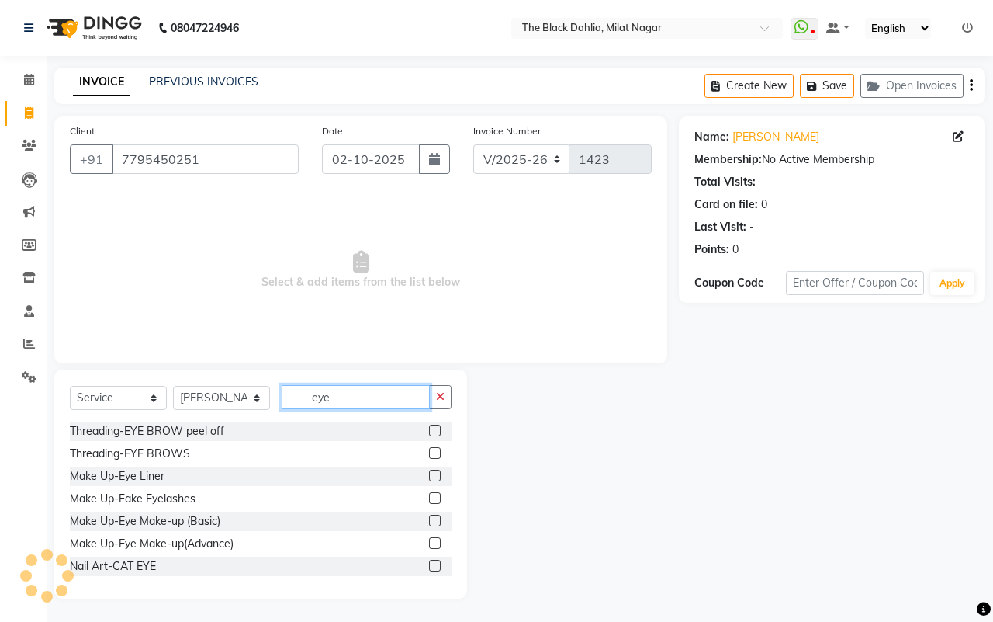
type input "eye"
click at [429, 456] on label at bounding box center [435, 453] width 12 height 12
click at [429, 456] on input "checkbox" at bounding box center [434, 454] width 10 height 10
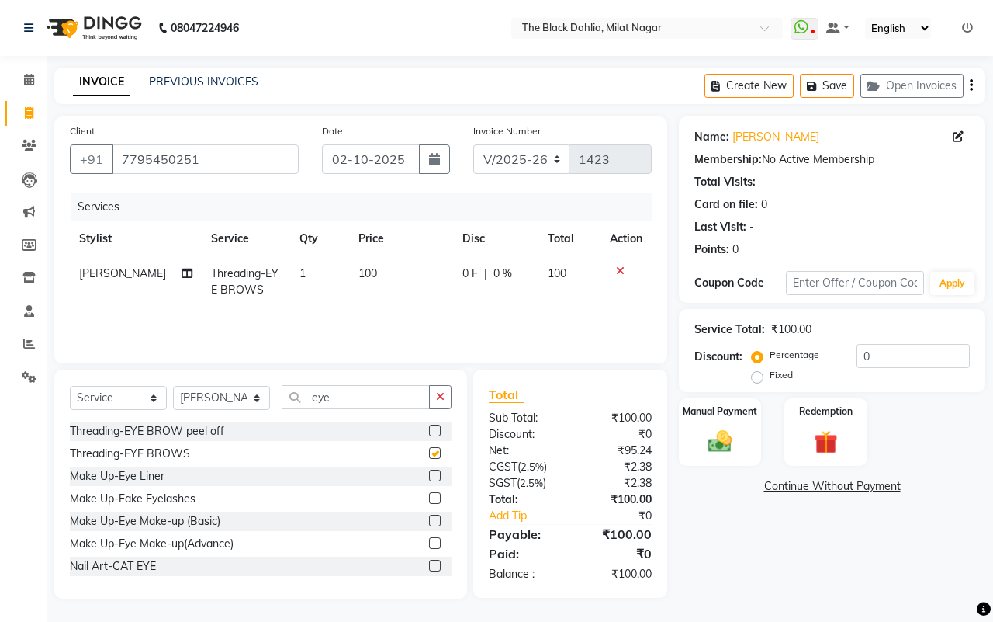
checkbox input "false"
drag, startPoint x: 404, startPoint y: 400, endPoint x: 264, endPoint y: 404, distance: 139.8
click at [264, 404] on div "Select Service Product Membership Package Voucher Prepaid Gift Card Select Styl…" at bounding box center [261, 403] width 382 height 36
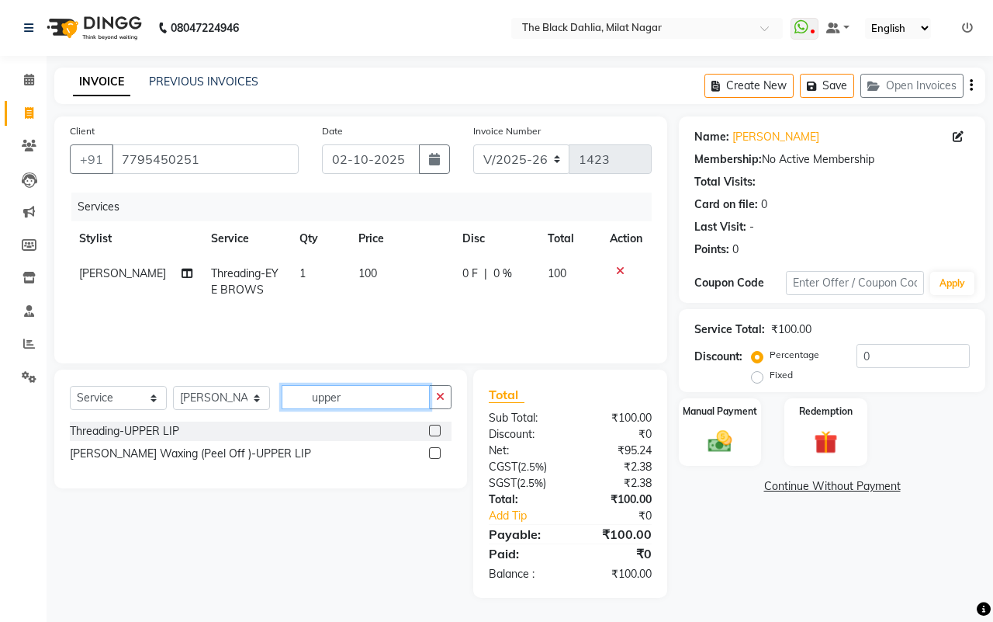
type input "upper"
click at [435, 450] on label at bounding box center [435, 453] width 12 height 12
click at [435, 450] on input "checkbox" at bounding box center [434, 454] width 10 height 10
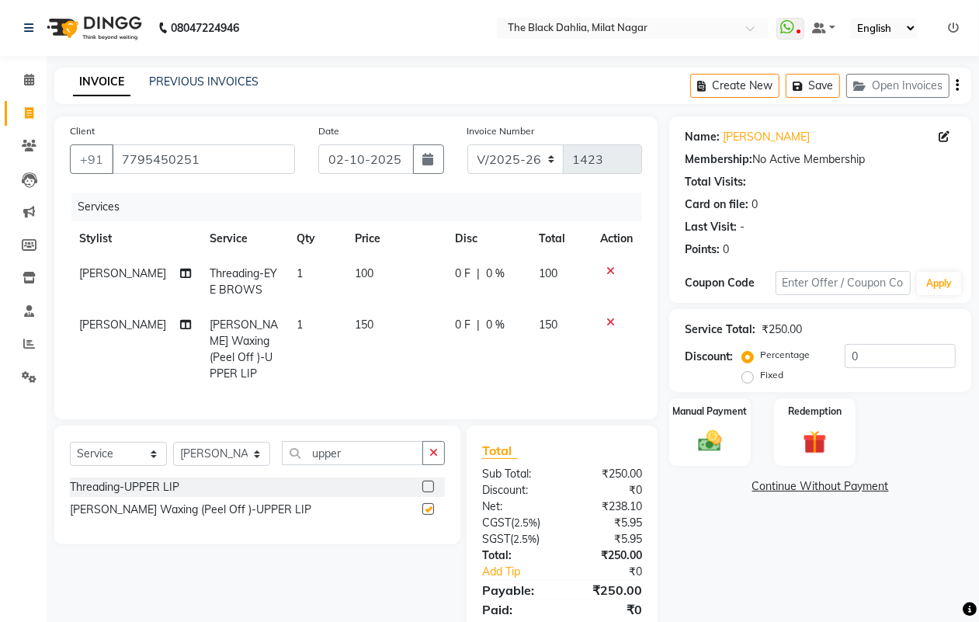
scroll to position [53, 0]
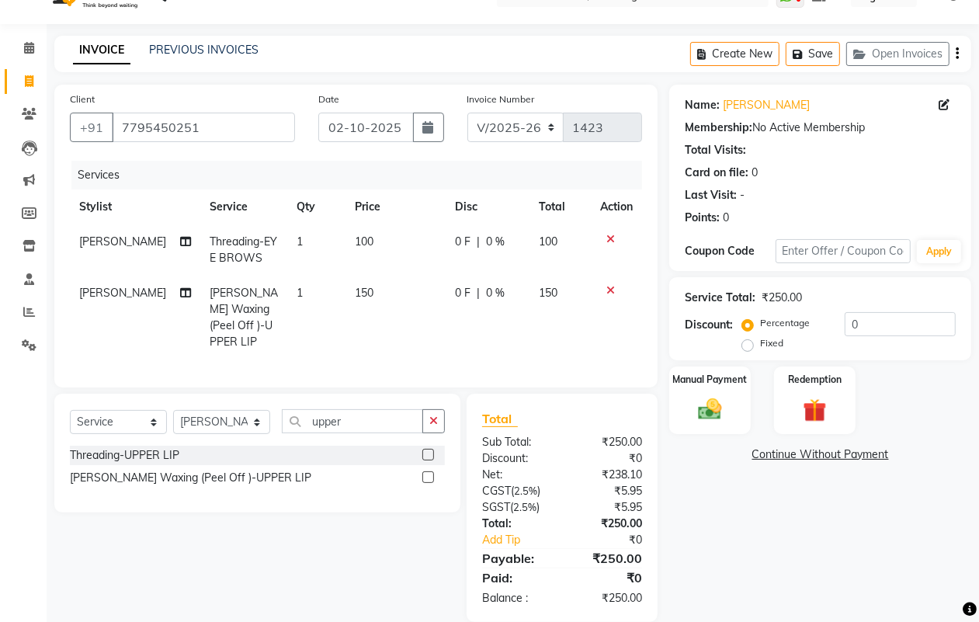
checkbox input "false"
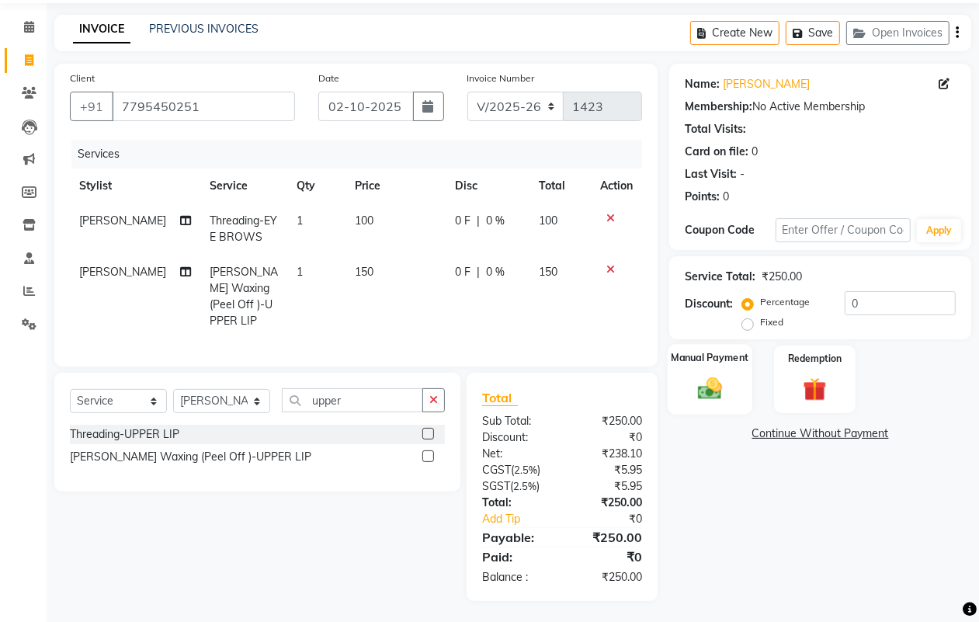
click at [704, 369] on div "Manual Payment" at bounding box center [709, 379] width 85 height 71
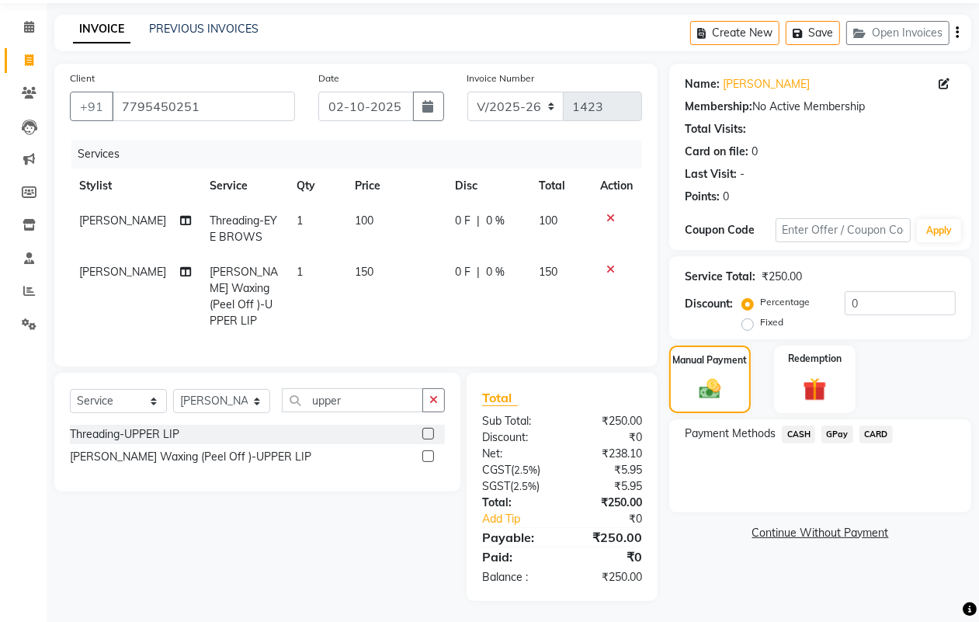
click at [843, 432] on span "GPay" at bounding box center [837, 434] width 32 height 18
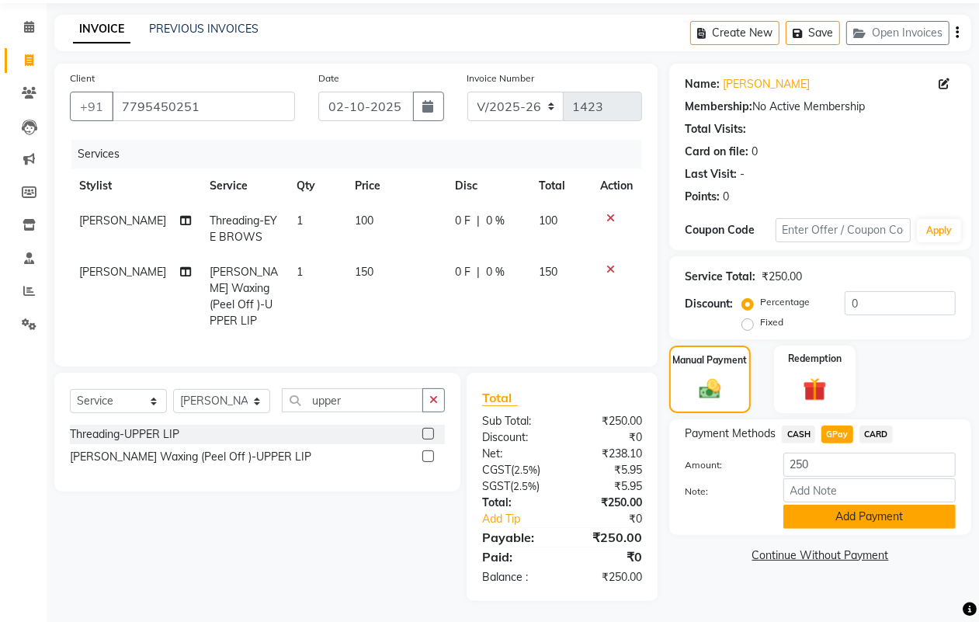
click at [867, 512] on button "Add Payment" at bounding box center [869, 516] width 172 height 24
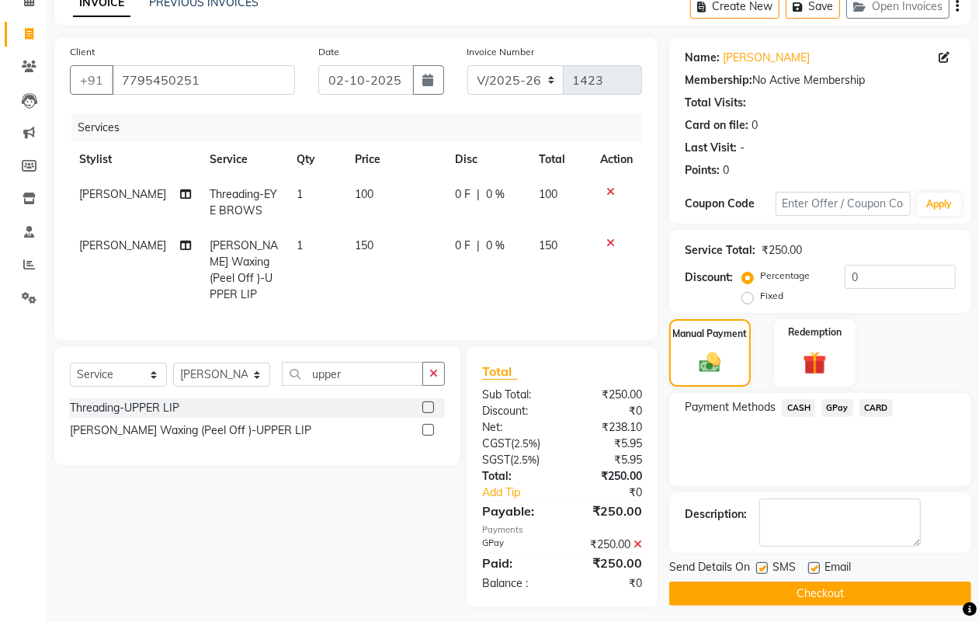
scroll to position [86, 0]
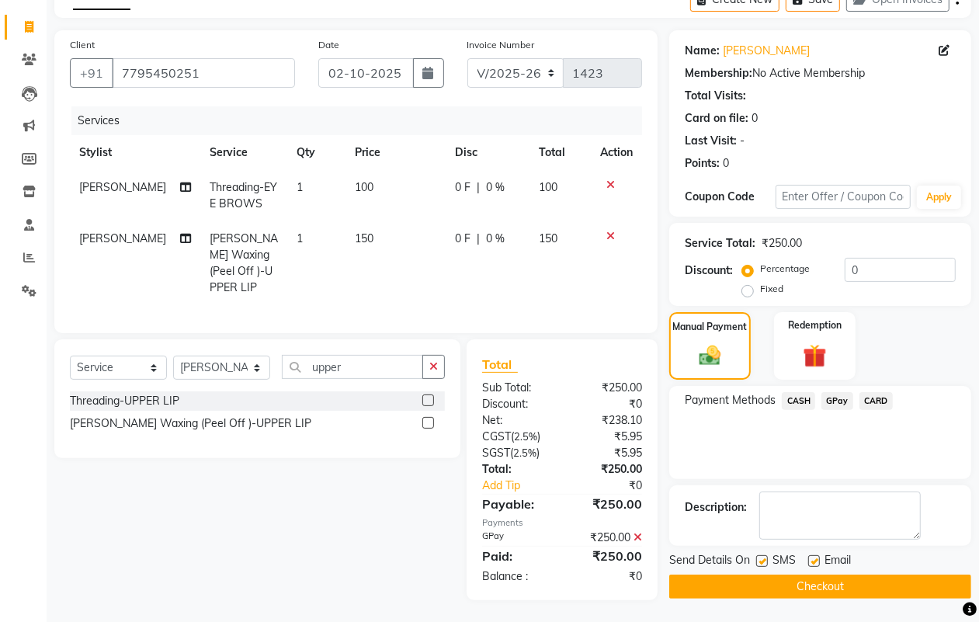
click at [833, 594] on button "Checkout" at bounding box center [820, 586] width 302 height 24
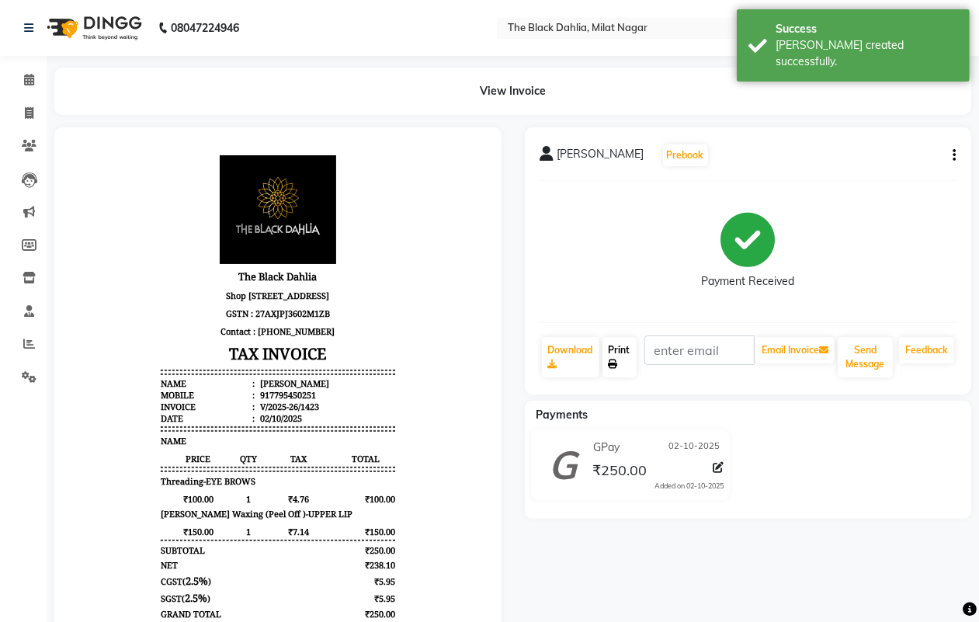
click at [618, 362] on icon at bounding box center [612, 363] width 9 height 9
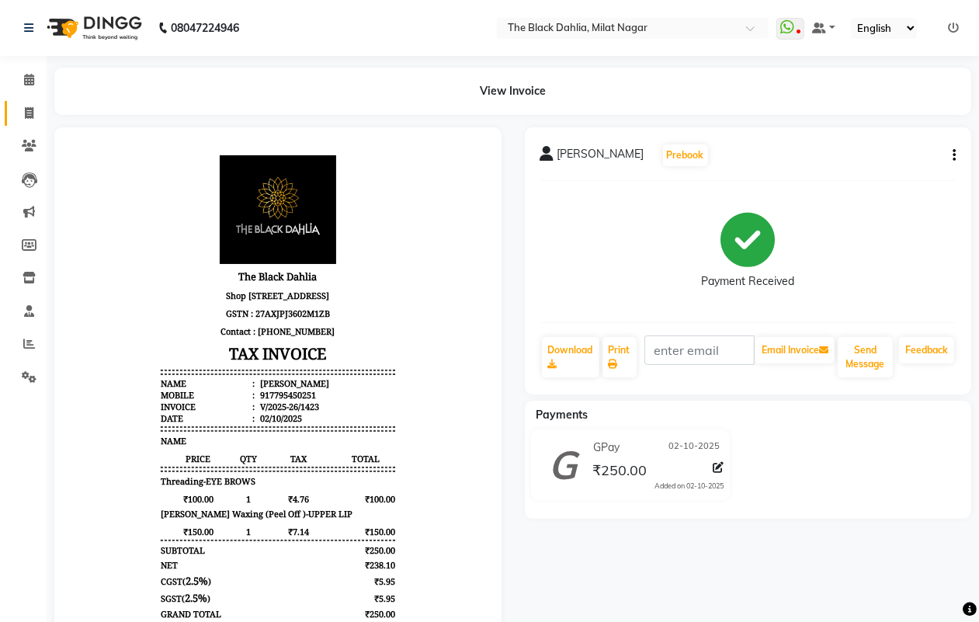
click at [35, 102] on link "Invoice" at bounding box center [23, 114] width 37 height 26
select select "4335"
select select "service"
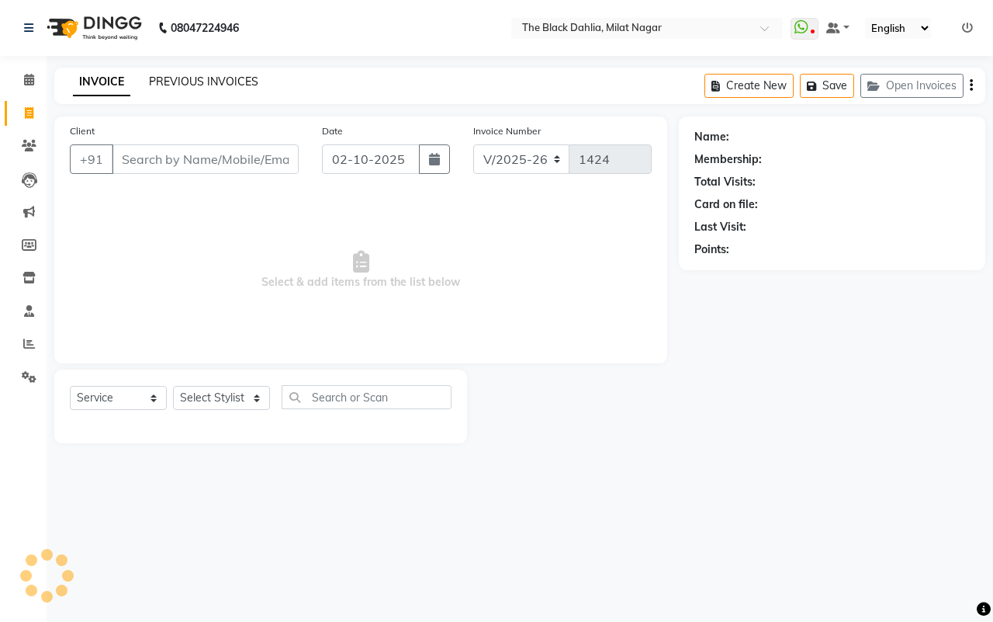
click at [176, 78] on link "PREVIOUS INVOICES" at bounding box center [203, 82] width 109 height 14
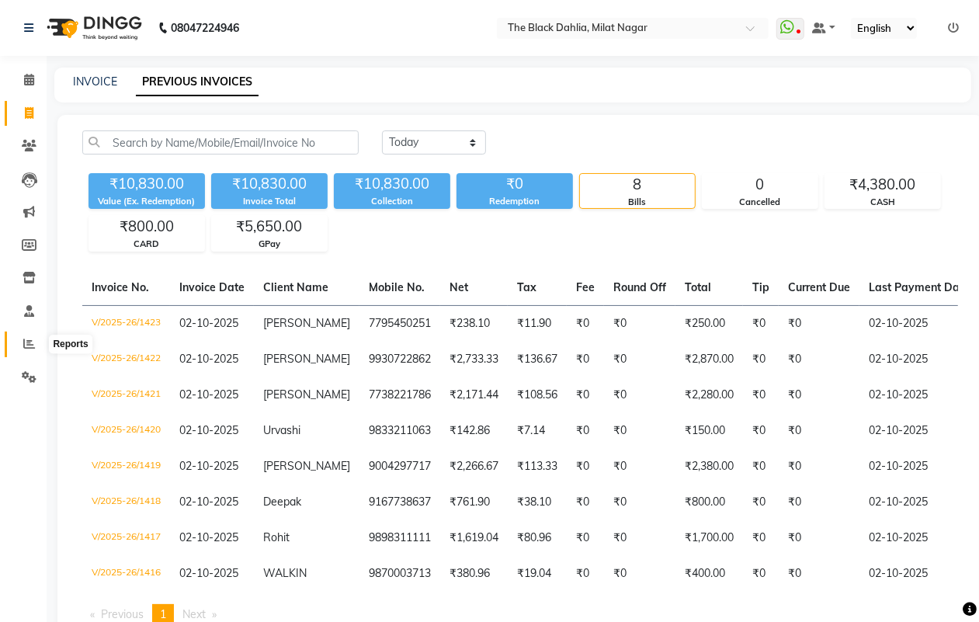
click at [29, 335] on span at bounding box center [29, 344] width 27 height 18
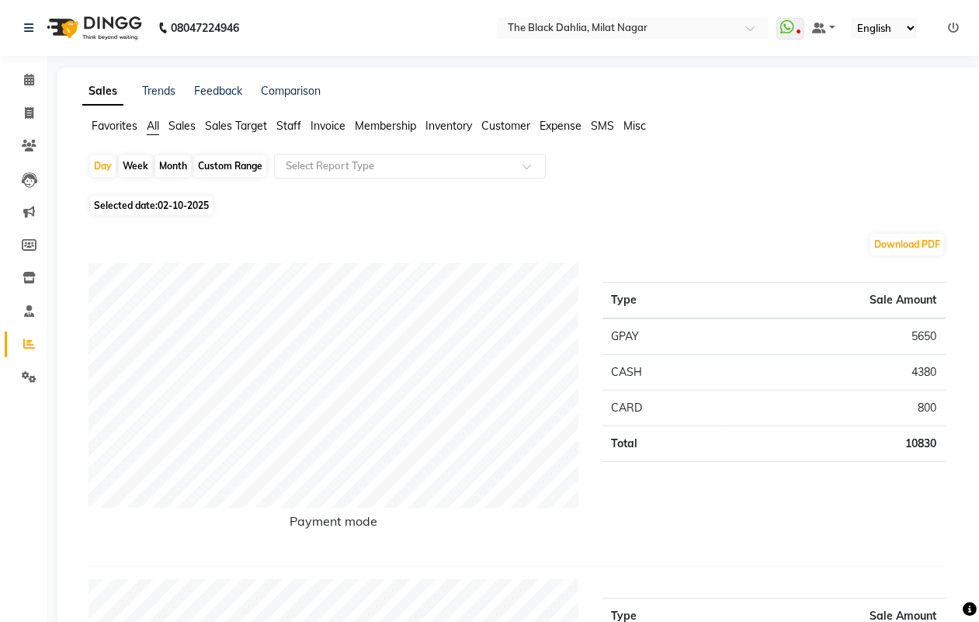
click at [231, 157] on div "Custom Range" at bounding box center [230, 166] width 72 height 22
select select "10"
select select "2025"
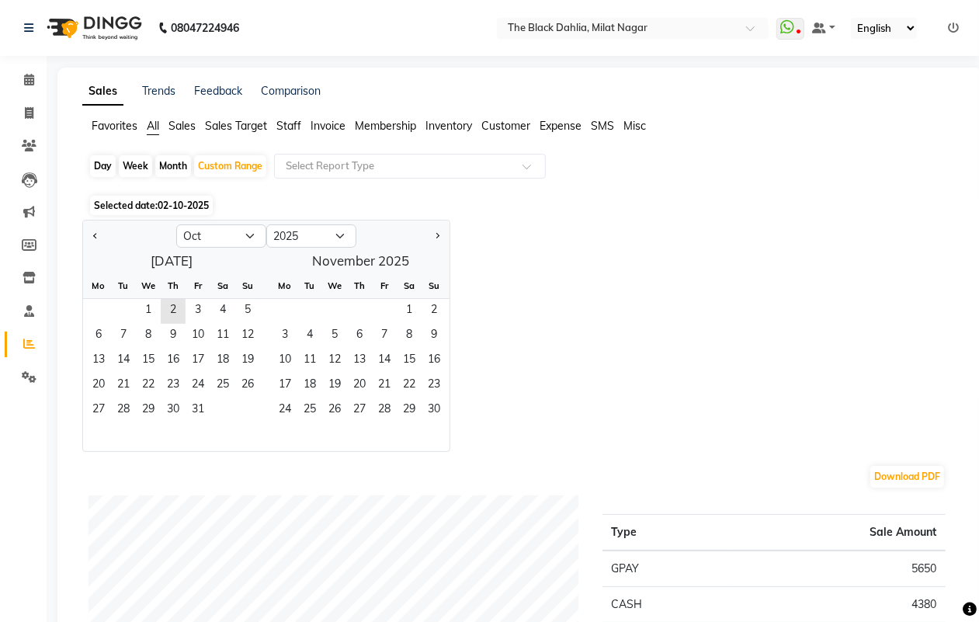
click at [169, 171] on div "Month" at bounding box center [173, 166] width 36 height 22
select select "10"
select select "2025"
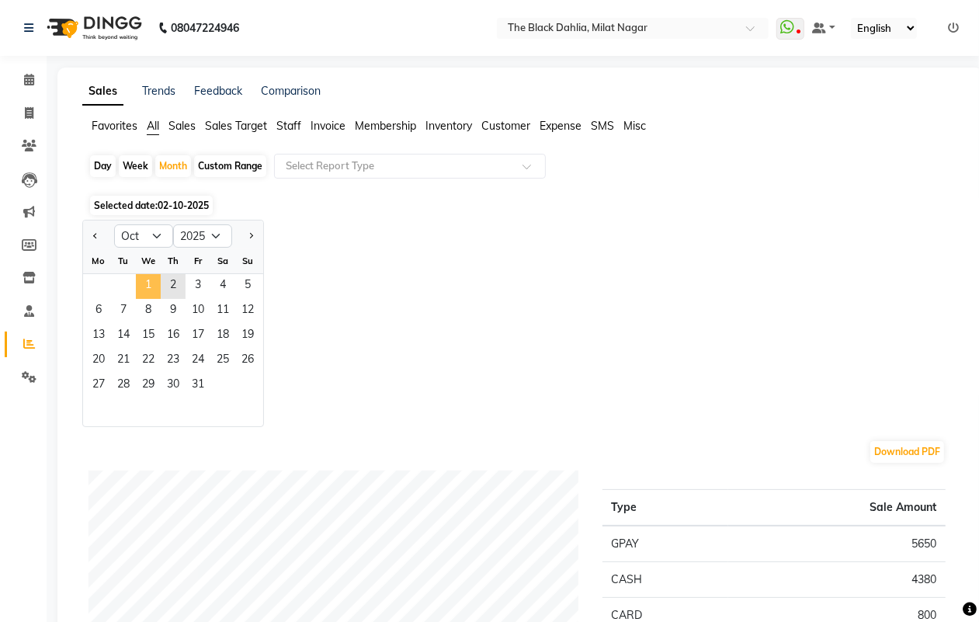
click at [142, 282] on span "1" at bounding box center [148, 286] width 25 height 25
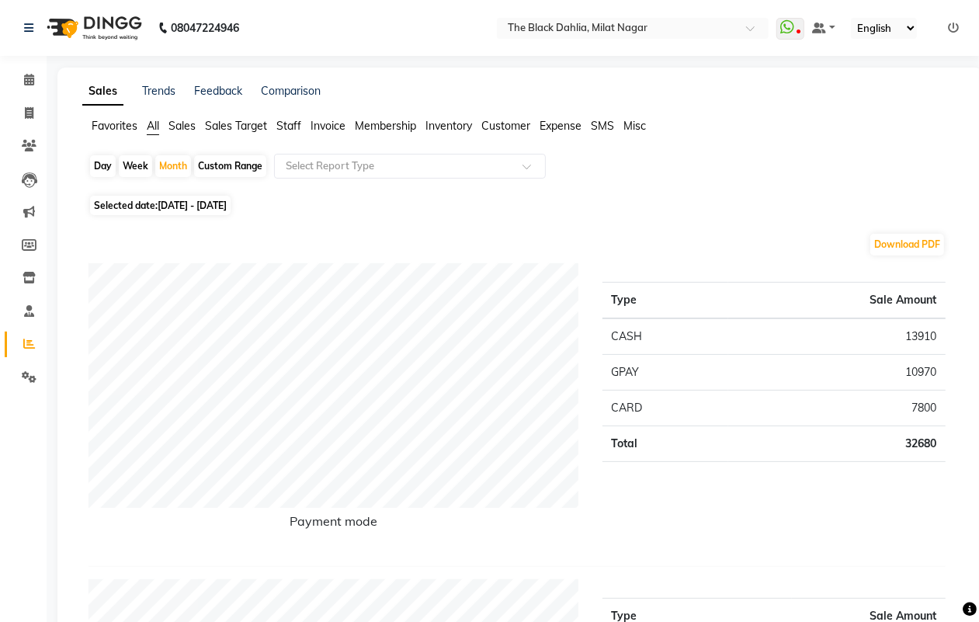
click at [223, 161] on div "Custom Range" at bounding box center [230, 166] width 72 height 22
select select "10"
select select "2025"
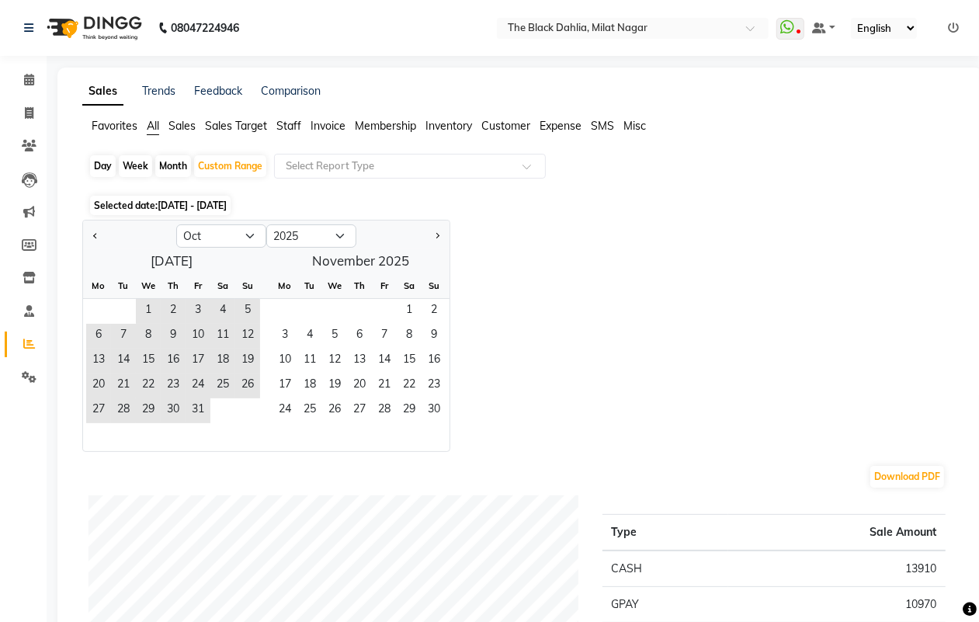
click at [88, 235] on div at bounding box center [129, 236] width 93 height 25
drag, startPoint x: 95, startPoint y: 237, endPoint x: 103, endPoint y: 243, distance: 10.6
click at [95, 237] on span "Previous month" at bounding box center [95, 234] width 5 height 5
select select "9"
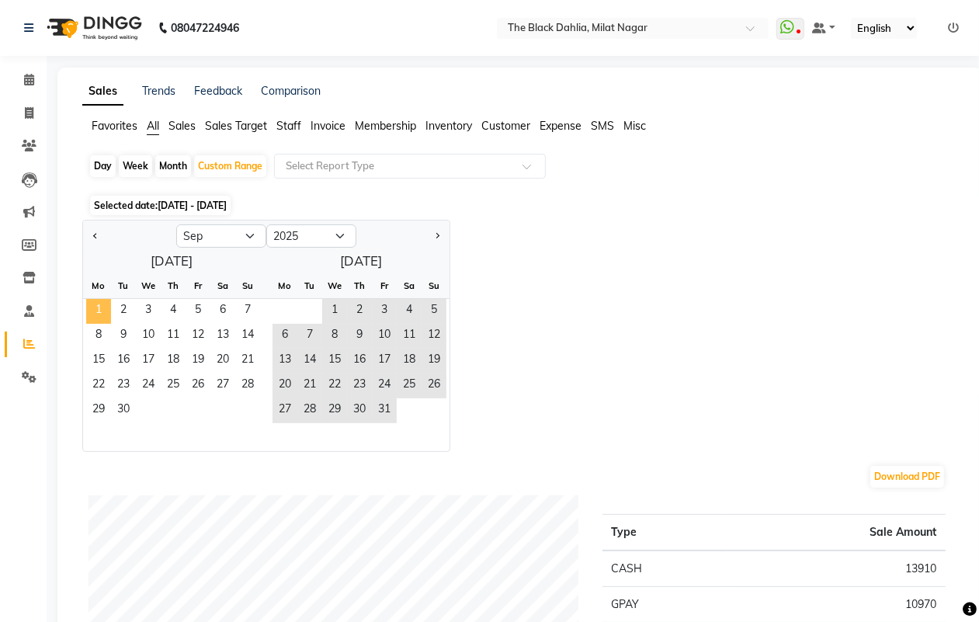
click at [94, 303] on span "1" at bounding box center [98, 311] width 25 height 25
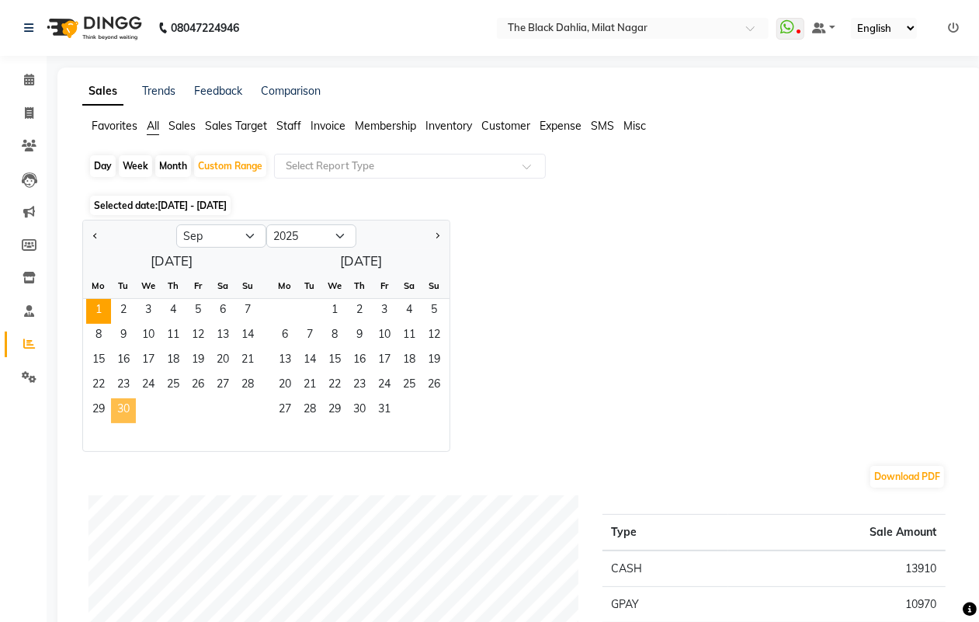
click at [130, 408] on span "30" at bounding box center [123, 410] width 25 height 25
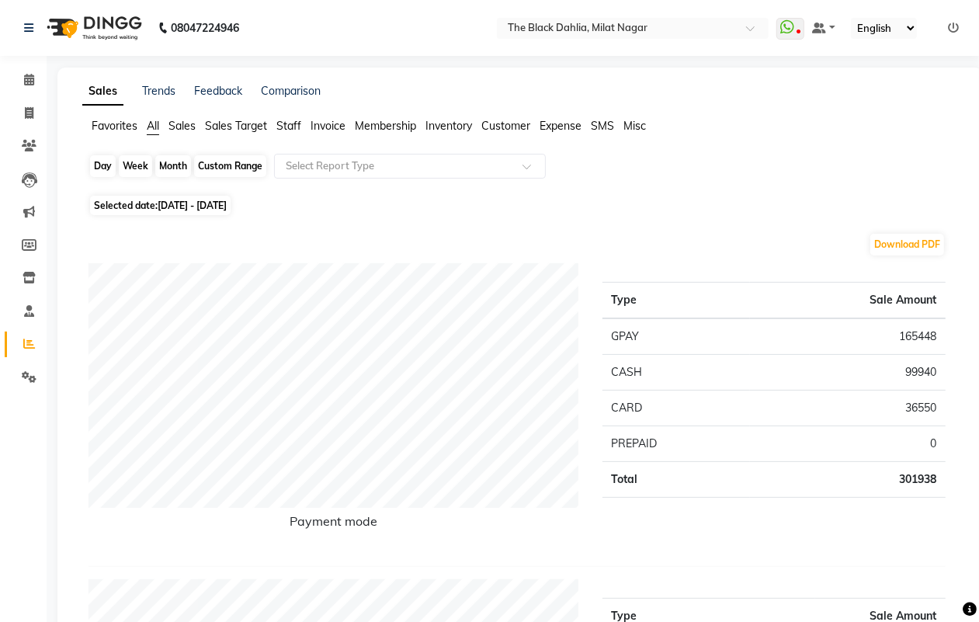
click at [244, 160] on div "Custom Range" at bounding box center [230, 166] width 72 height 22
select select "9"
select select "2025"
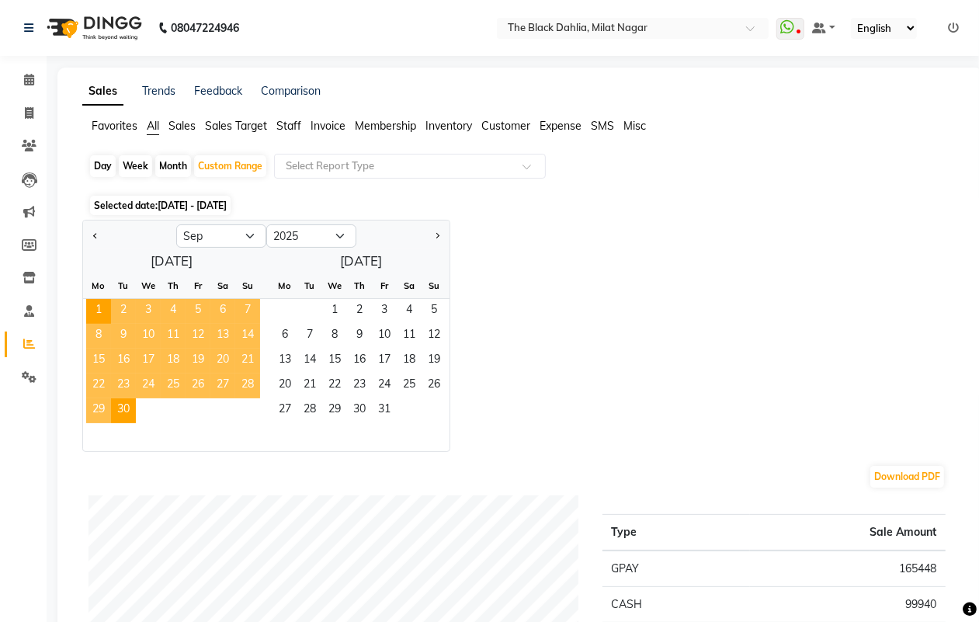
click at [182, 163] on div "Month" at bounding box center [173, 166] width 36 height 22
select select "9"
select select "2025"
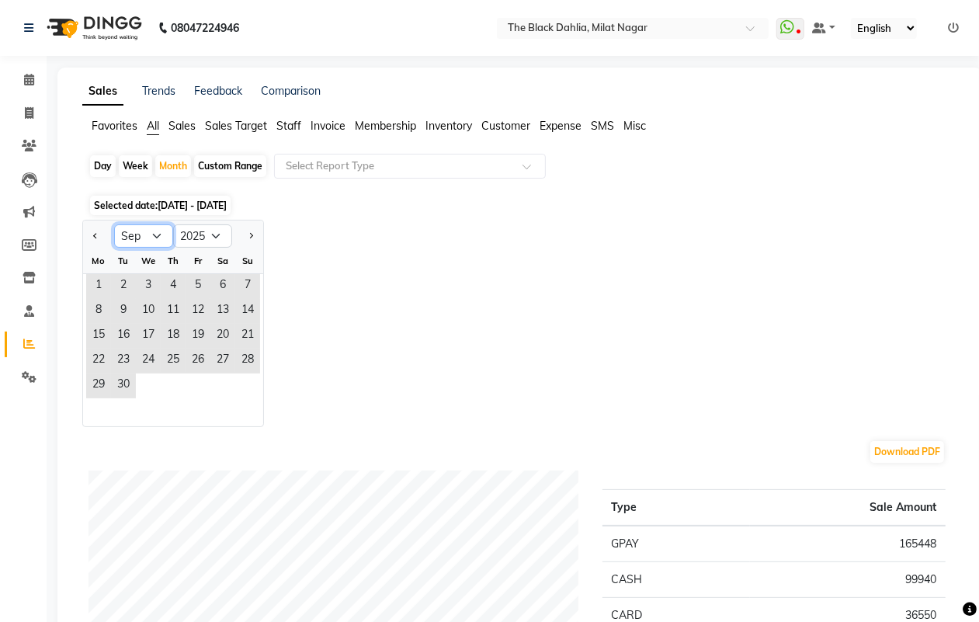
click at [157, 231] on select "Jan Feb Mar Apr May Jun Jul Aug Sep Oct Nov Dec" at bounding box center [143, 235] width 59 height 23
select select "10"
click at [114, 225] on select "Jan Feb Mar Apr May Jun Jul Aug Sep Oct Nov Dec" at bounding box center [143, 235] width 59 height 23
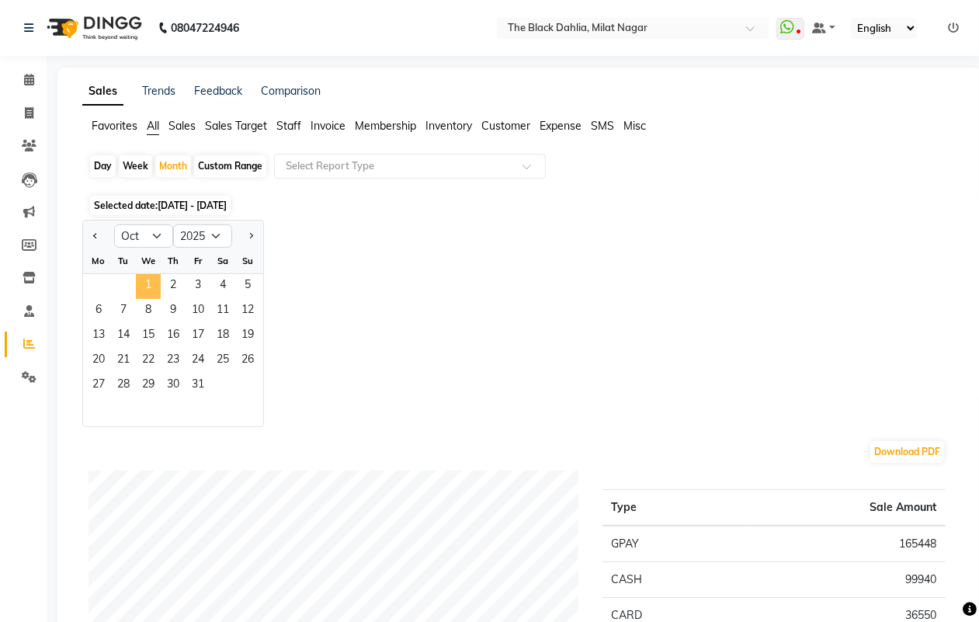
click at [158, 286] on span "1" at bounding box center [148, 286] width 25 height 25
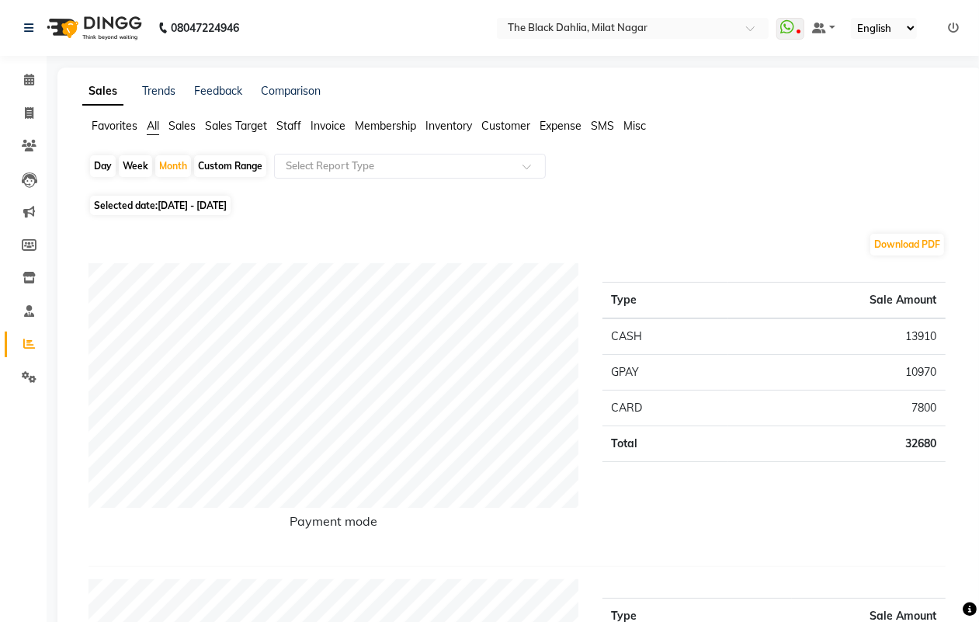
click at [210, 159] on div "Custom Range" at bounding box center [230, 166] width 72 height 22
select select "10"
select select "2025"
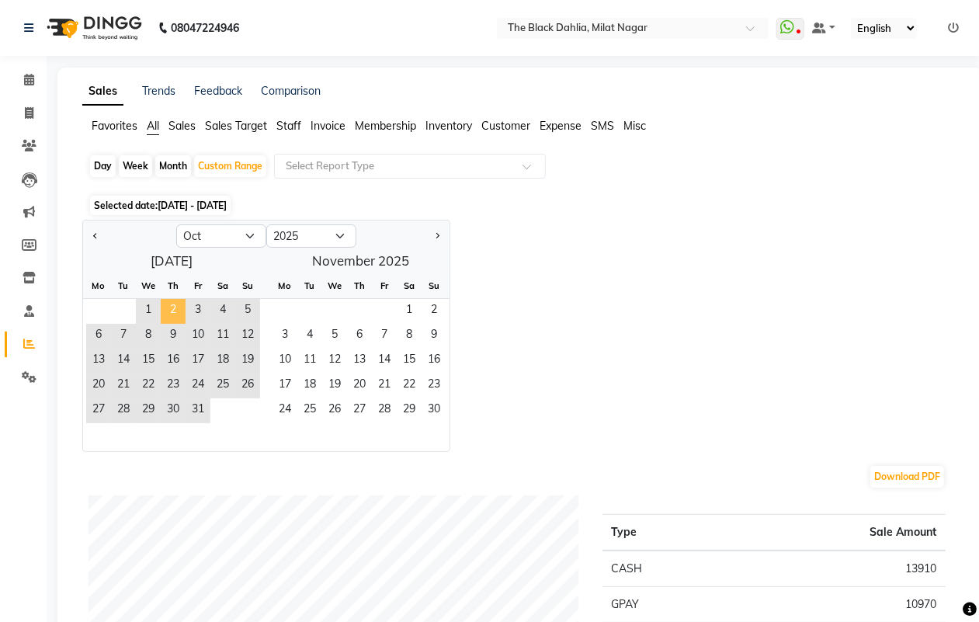
click at [169, 307] on span "2" at bounding box center [173, 311] width 25 height 25
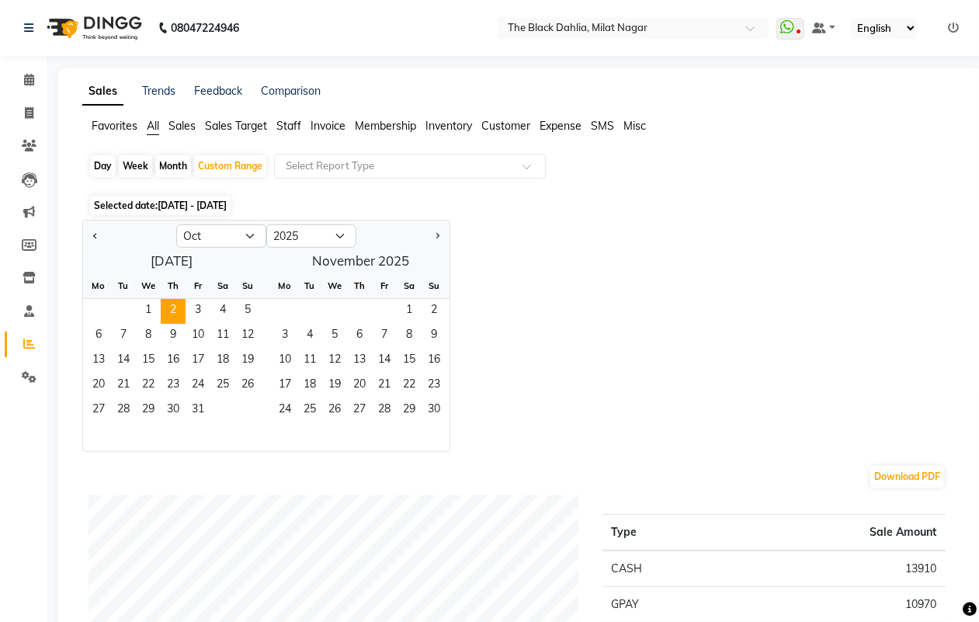
click at [103, 171] on div "Day" at bounding box center [103, 166] width 26 height 22
select select "10"
select select "2025"
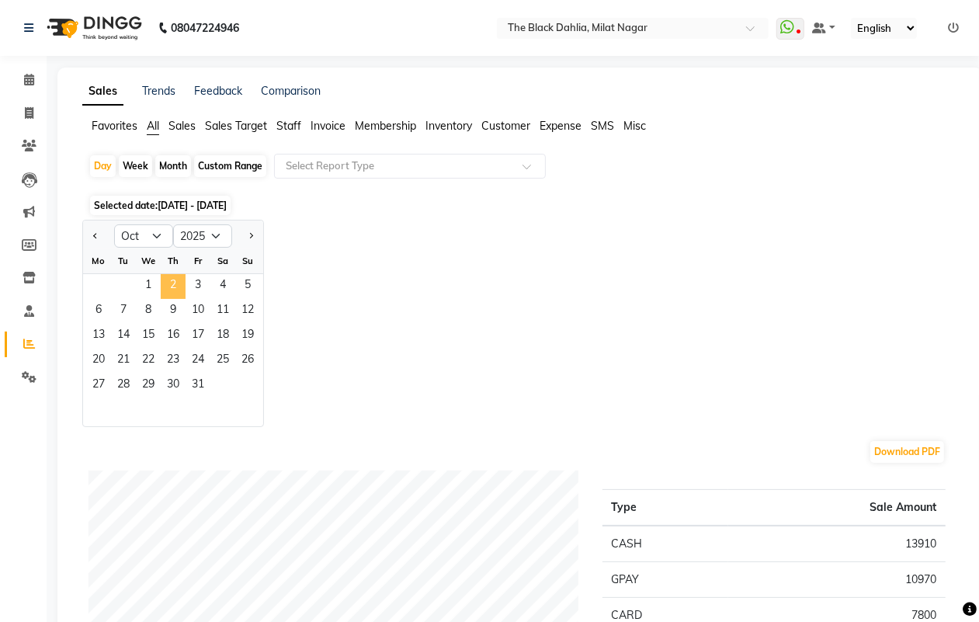
click at [175, 276] on span "2" at bounding box center [173, 286] width 25 height 25
